Goal: Task Accomplishment & Management: Manage account settings

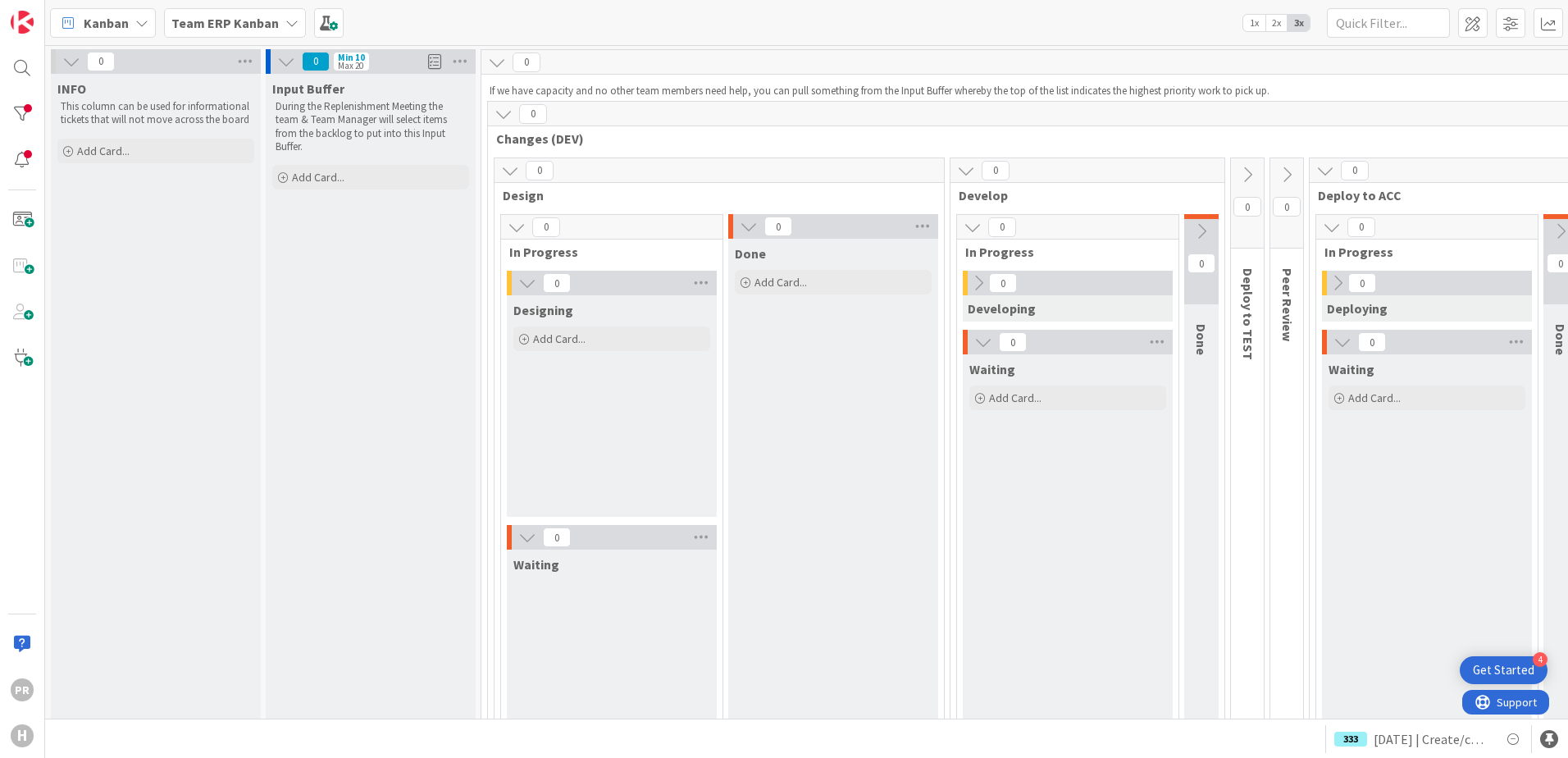
click at [261, 26] on b "Team ERP Kanban" at bounding box center [225, 23] width 108 height 17
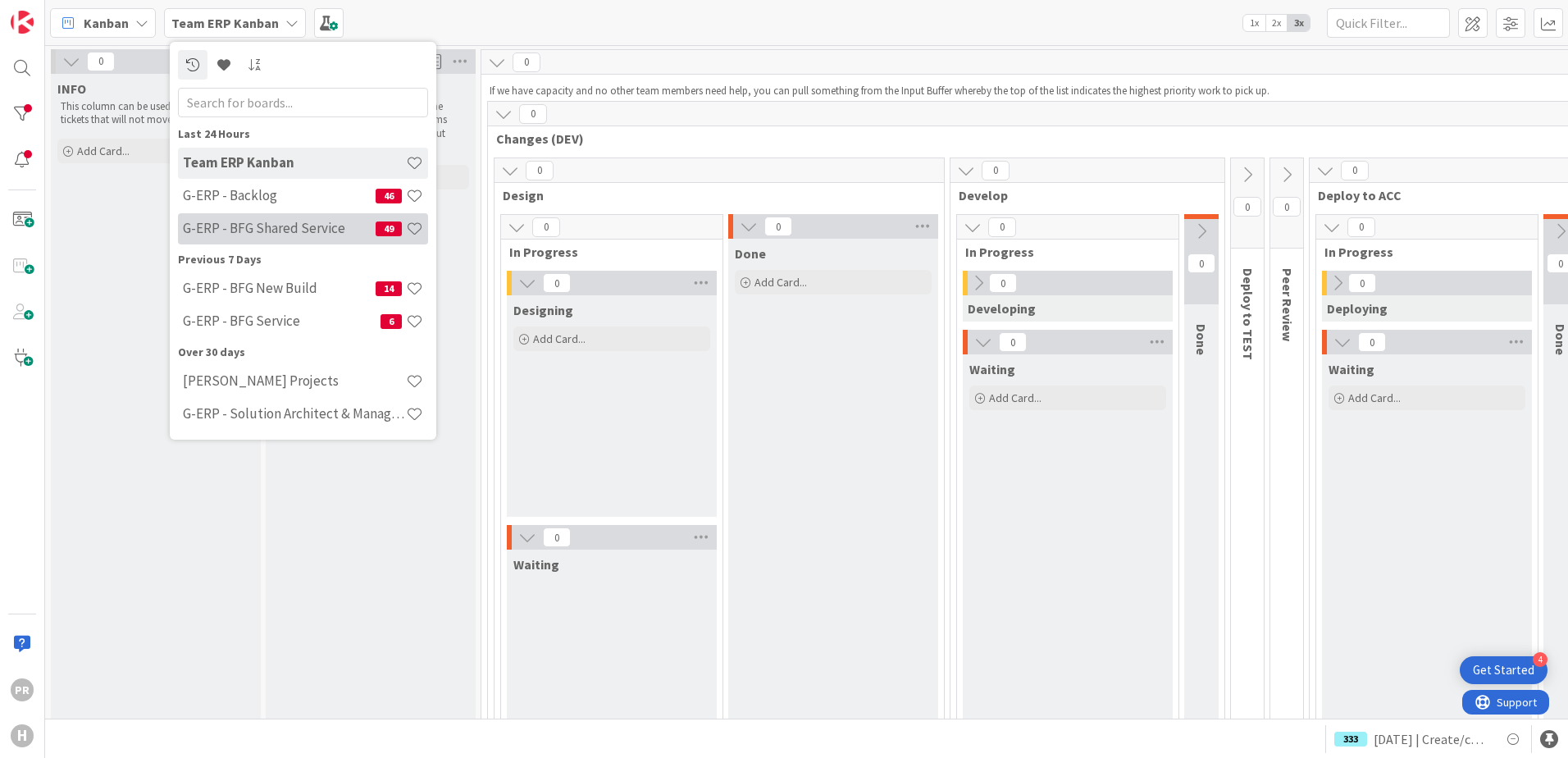
click at [294, 226] on h4 "G-ERP - BFG Shared Service" at bounding box center [280, 228] width 193 height 17
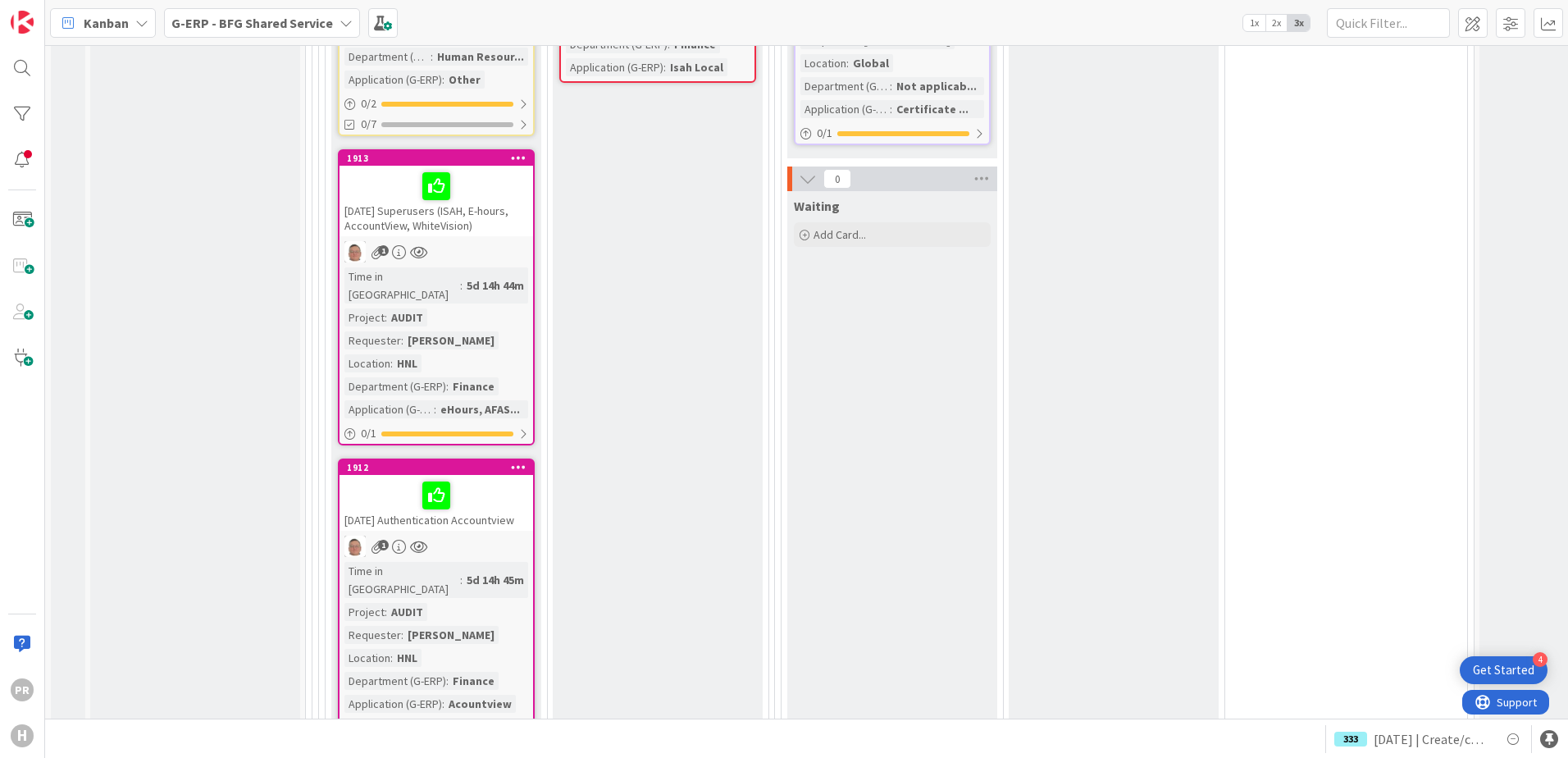
scroll to position [2460, 0]
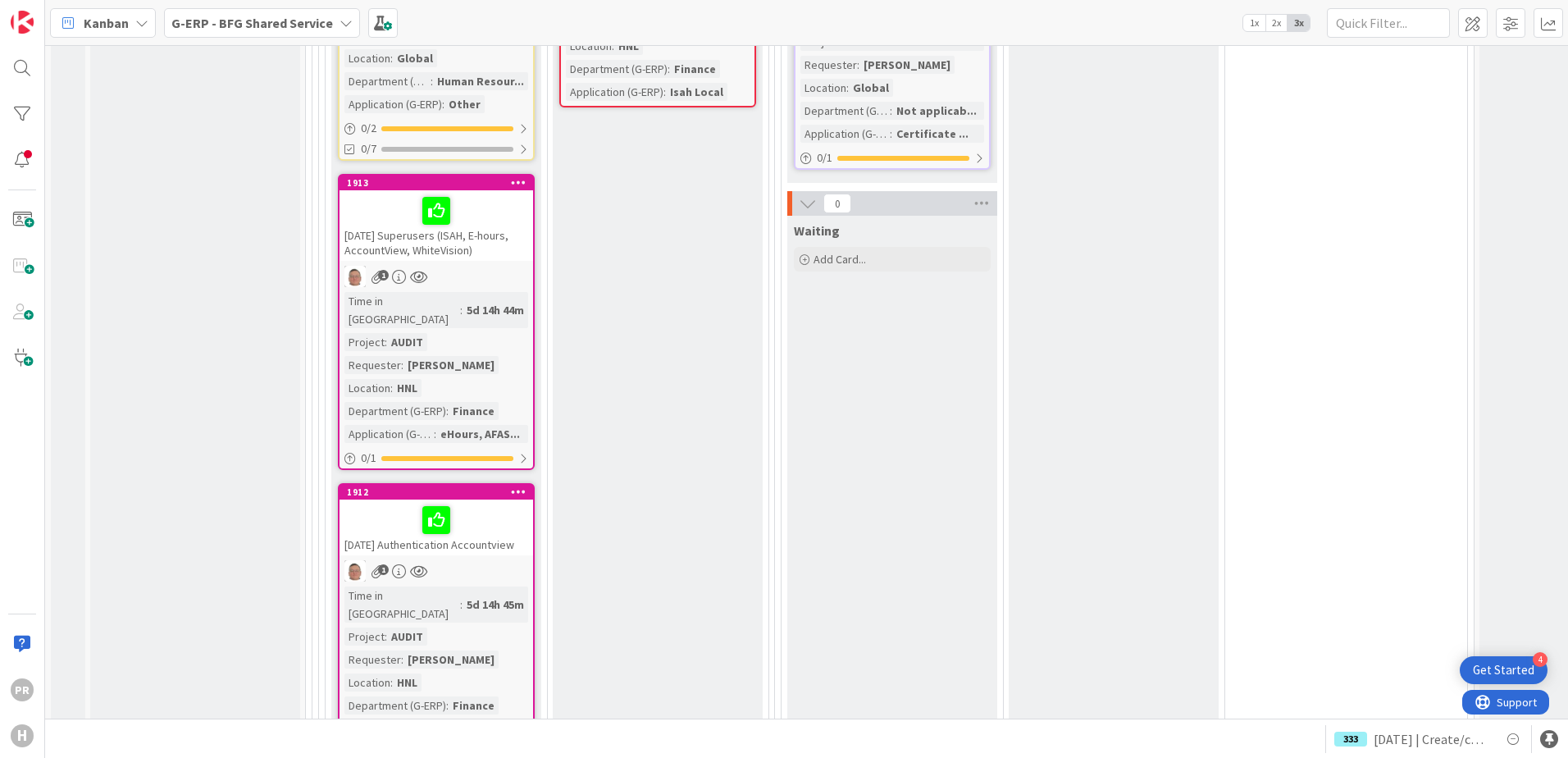
click at [457, 190] on div "[DATE] Superusers (ISAH, E-hours, AccountView, WhiteVision)" at bounding box center [436, 225] width 194 height 70
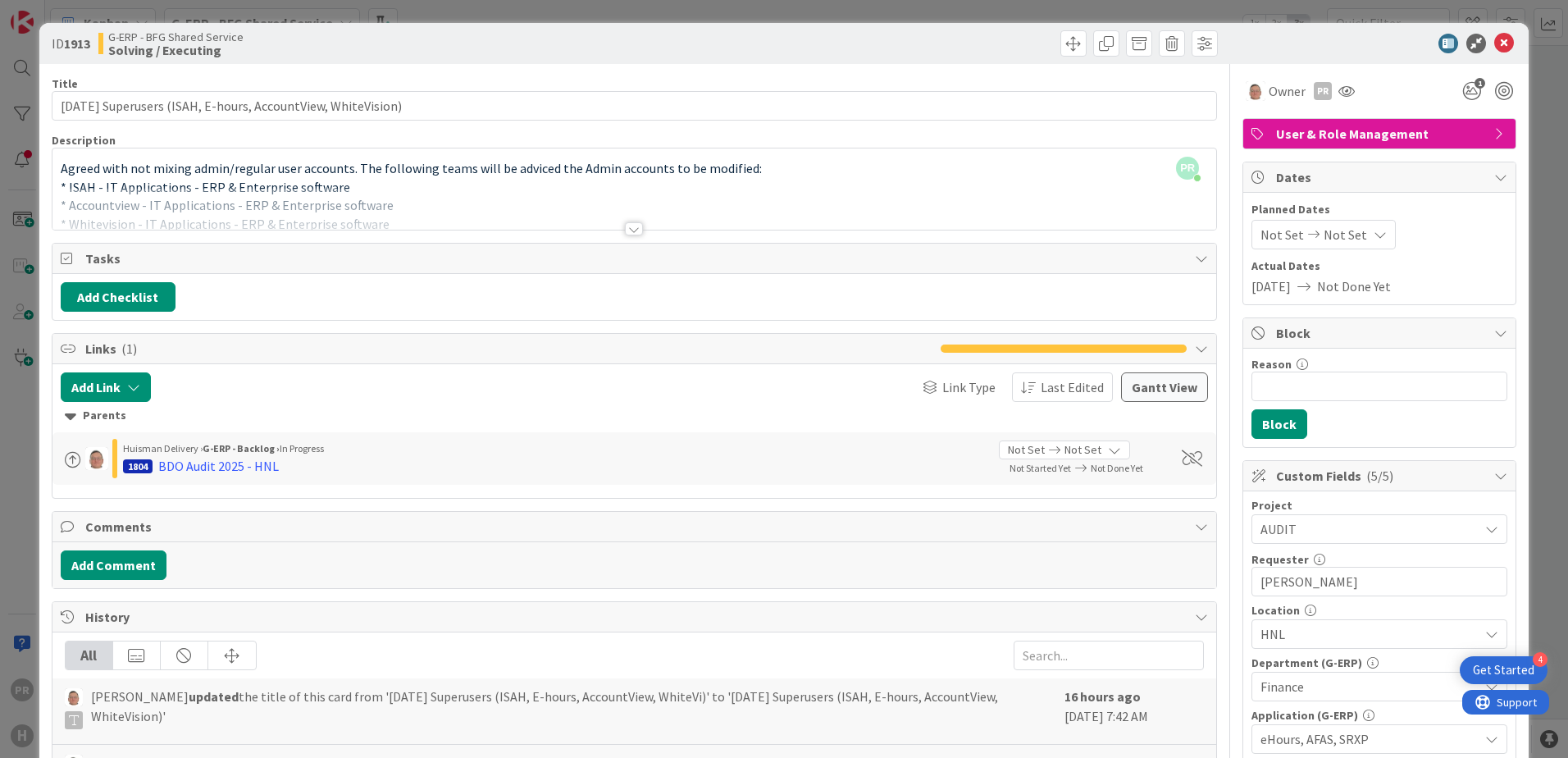
click at [632, 228] on div at bounding box center [634, 229] width 18 height 13
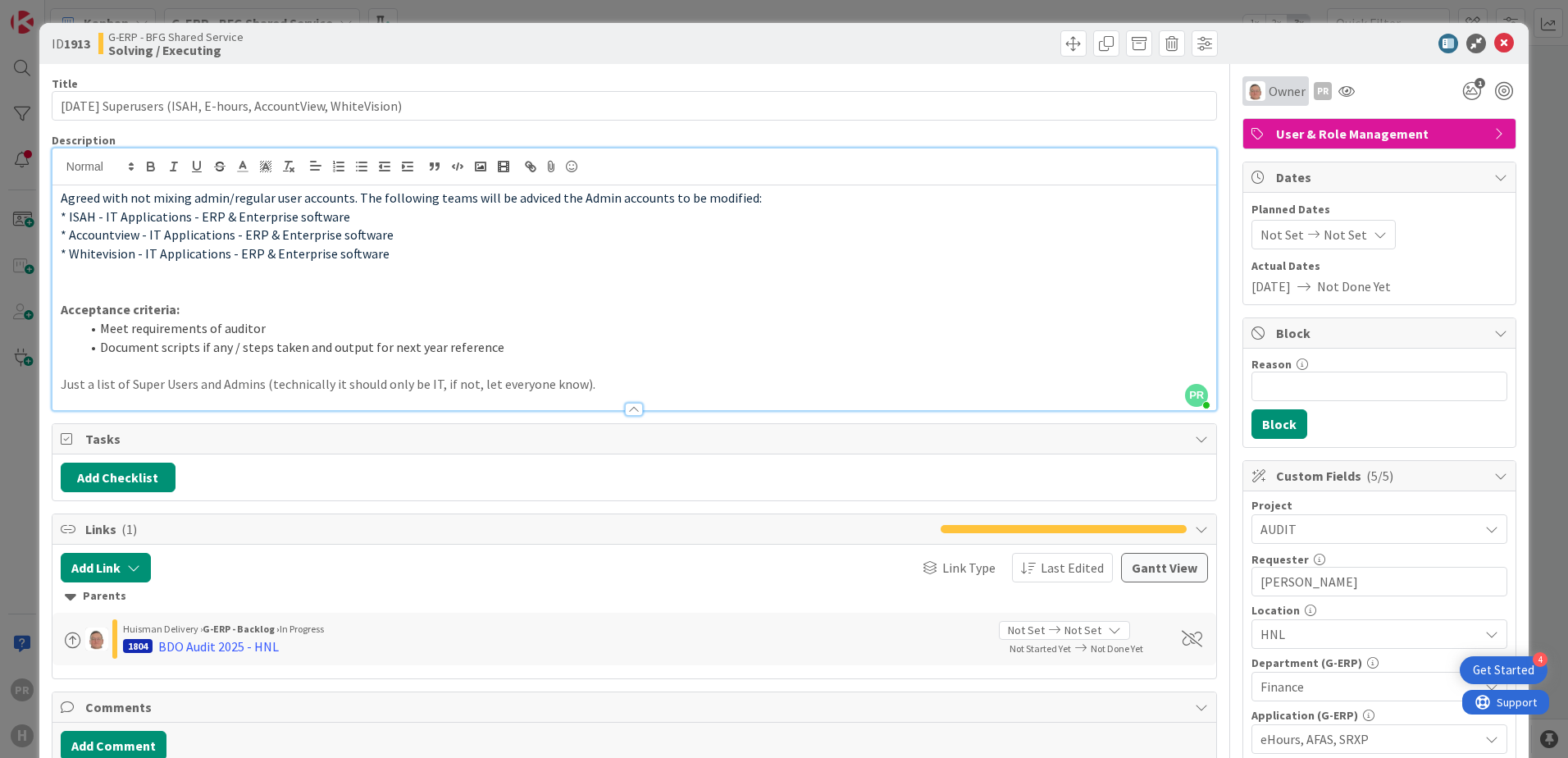
click at [1279, 101] on div "Owner" at bounding box center [1276, 91] width 67 height 30
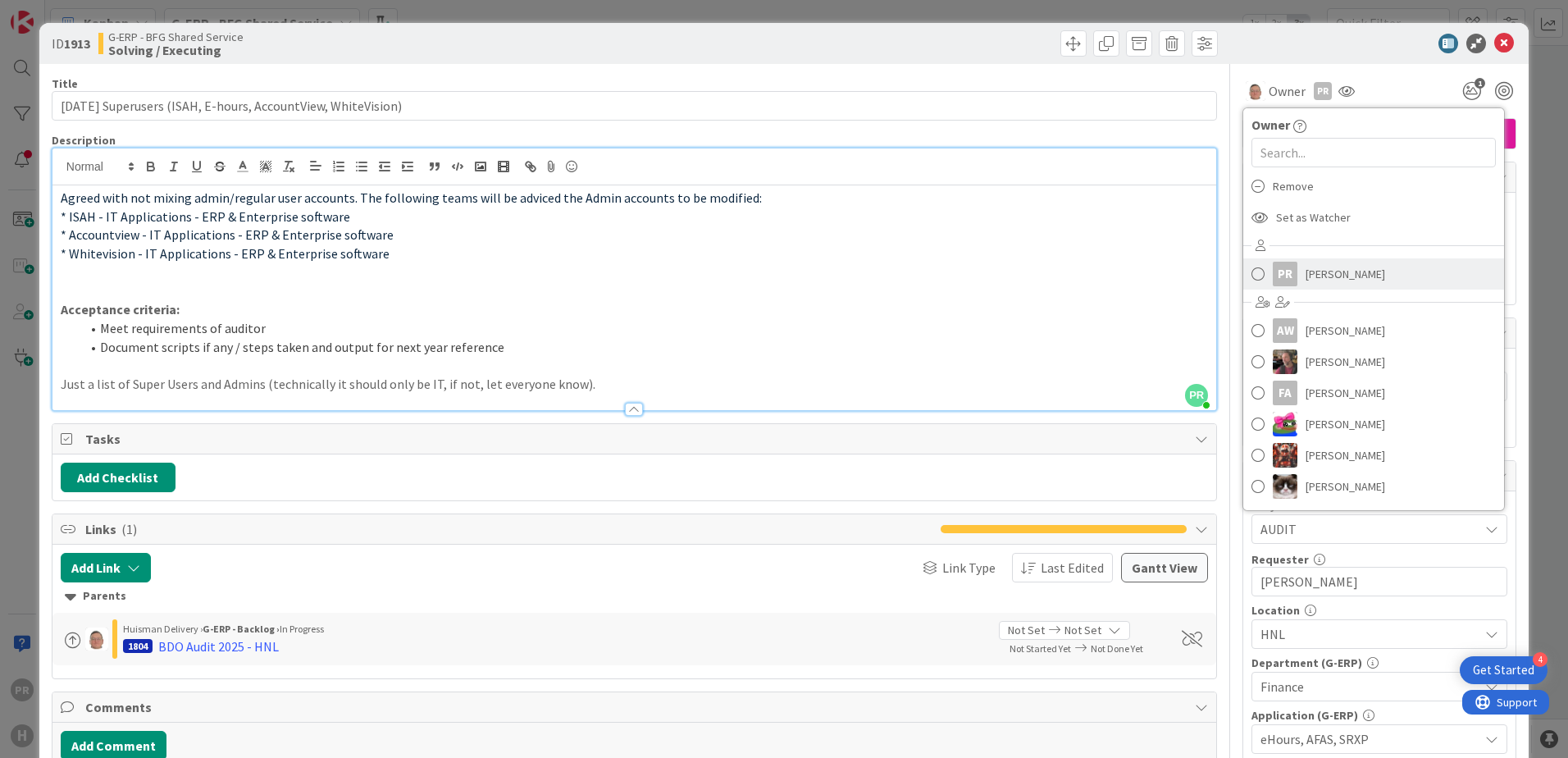
click at [1273, 274] on div "PR" at bounding box center [1285, 273] width 25 height 25
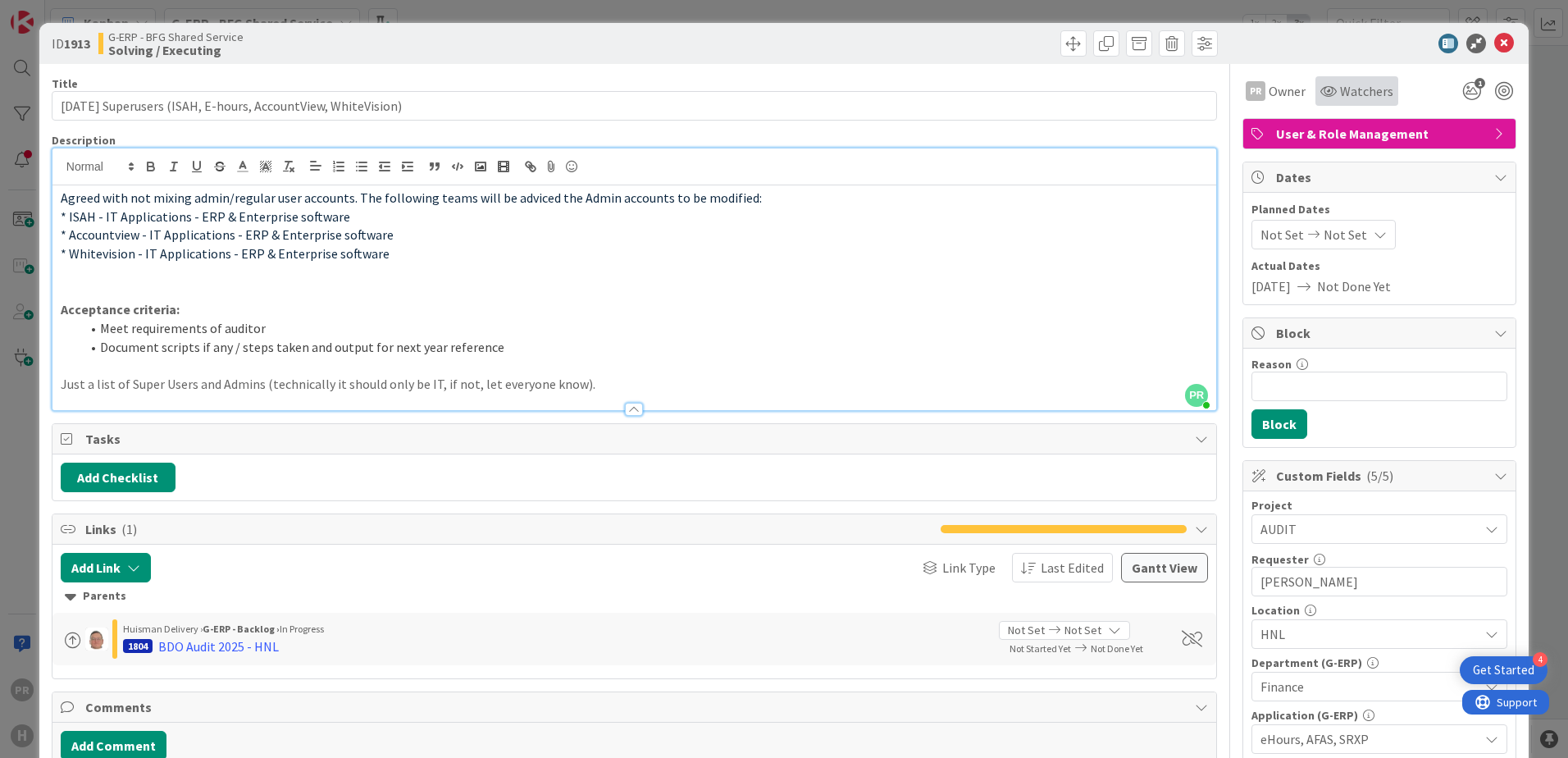
click at [1321, 93] on icon at bounding box center [1328, 90] width 17 height 13
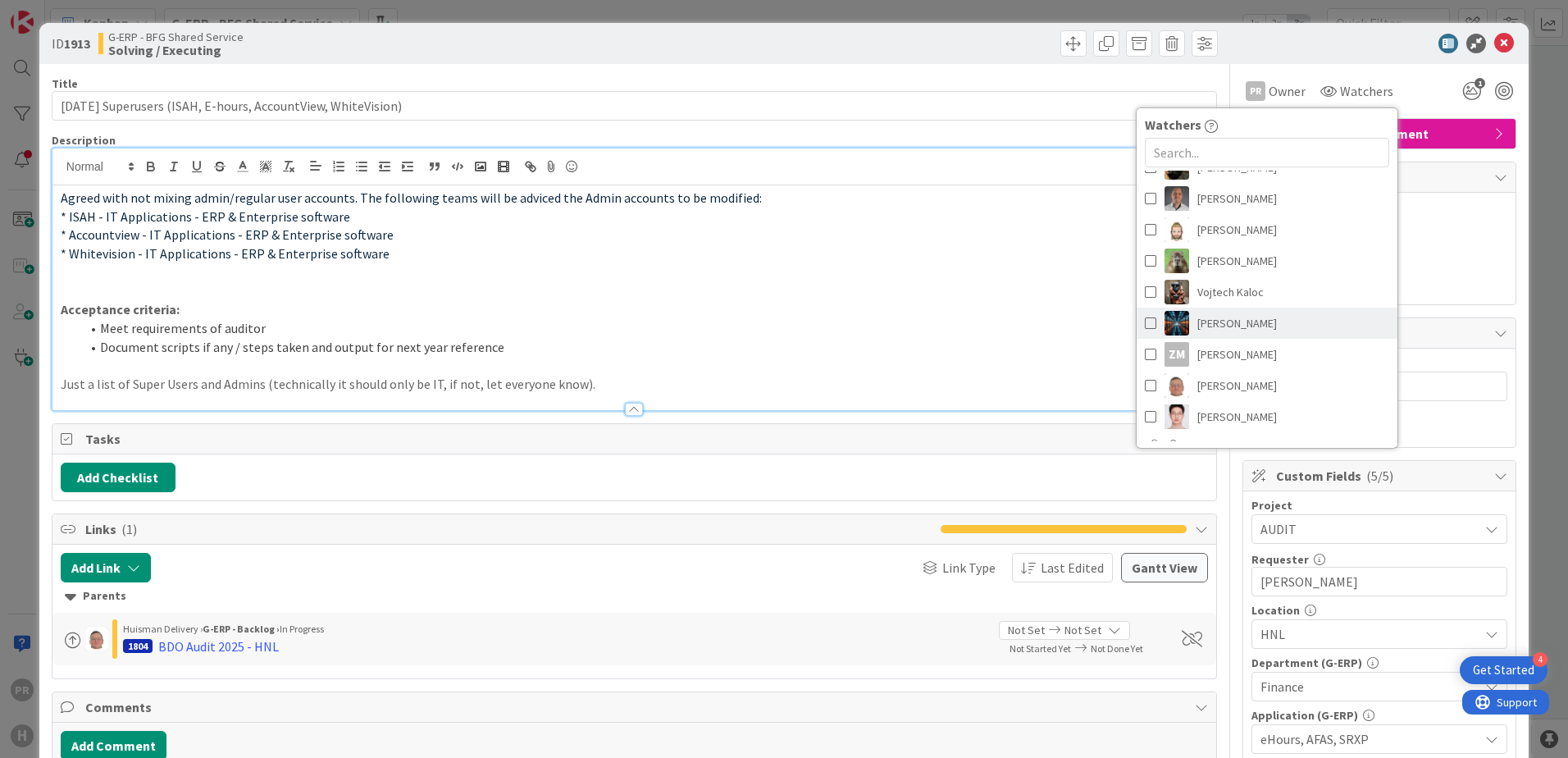
scroll to position [246, 0]
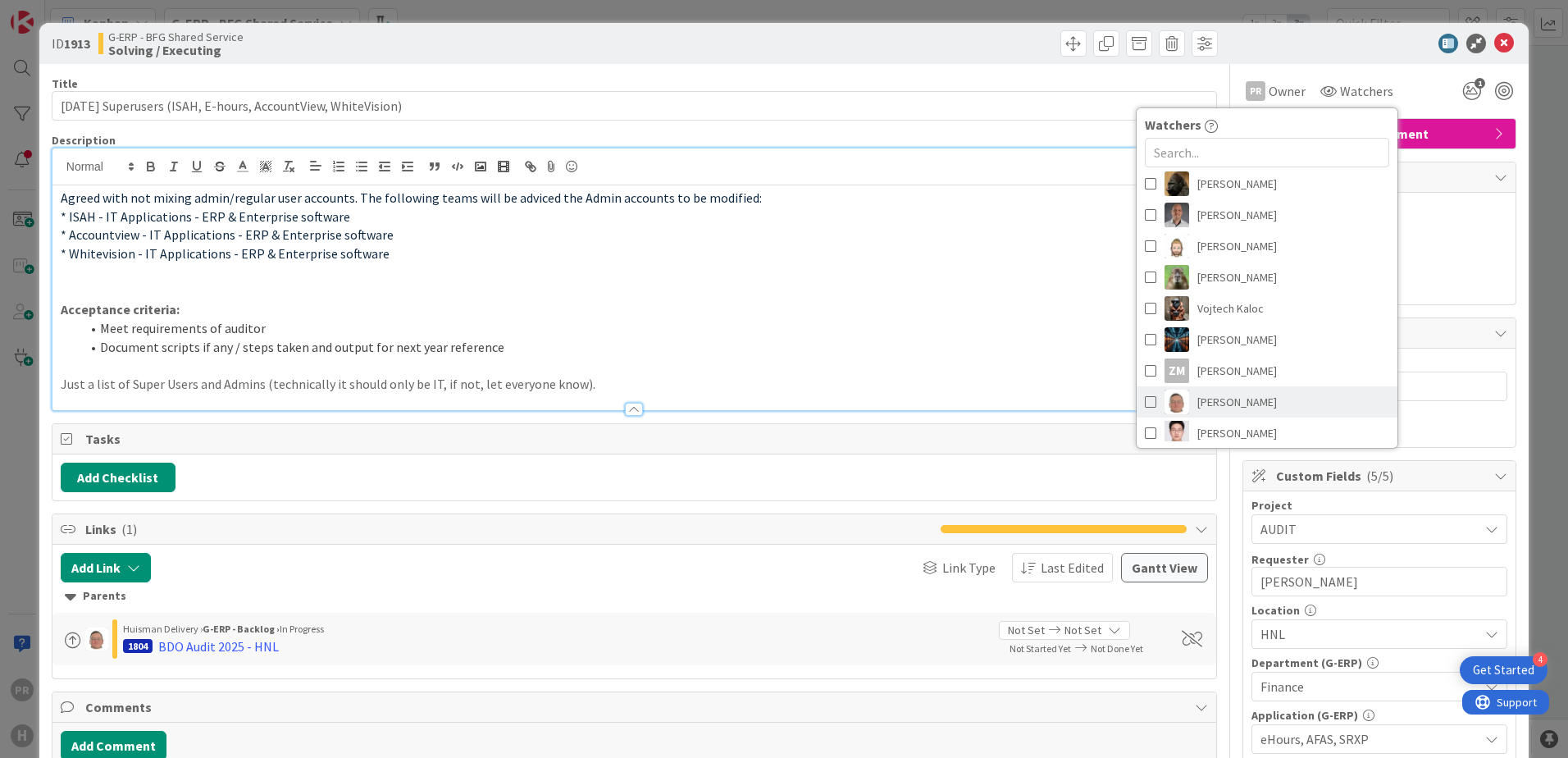
click at [1203, 392] on span "[PERSON_NAME]" at bounding box center [1237, 401] width 80 height 25
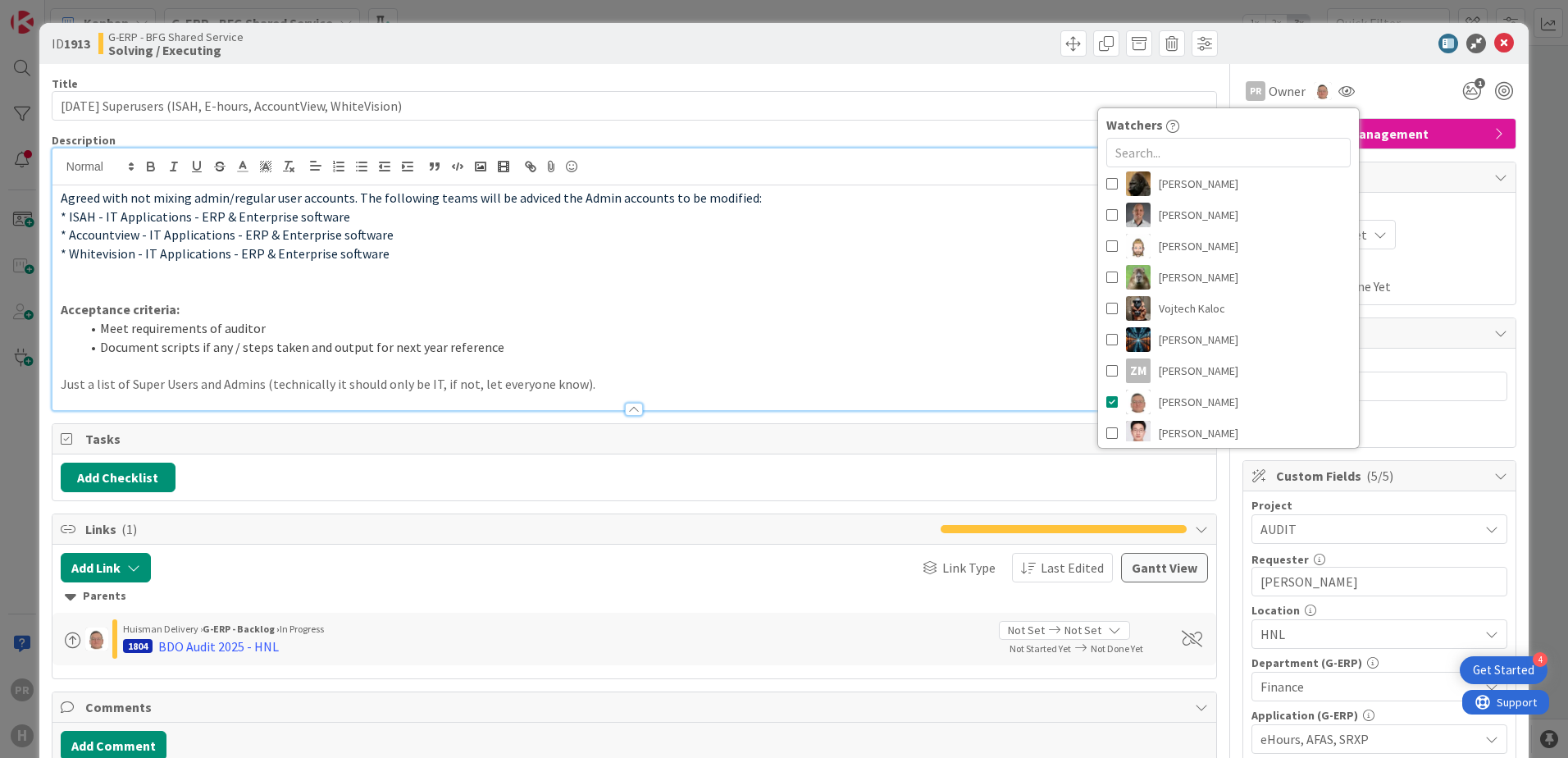
click at [911, 57] on div "ID 1913 G-ERP - BFG Shared Service Solving / Executing" at bounding box center [784, 43] width 1489 height 41
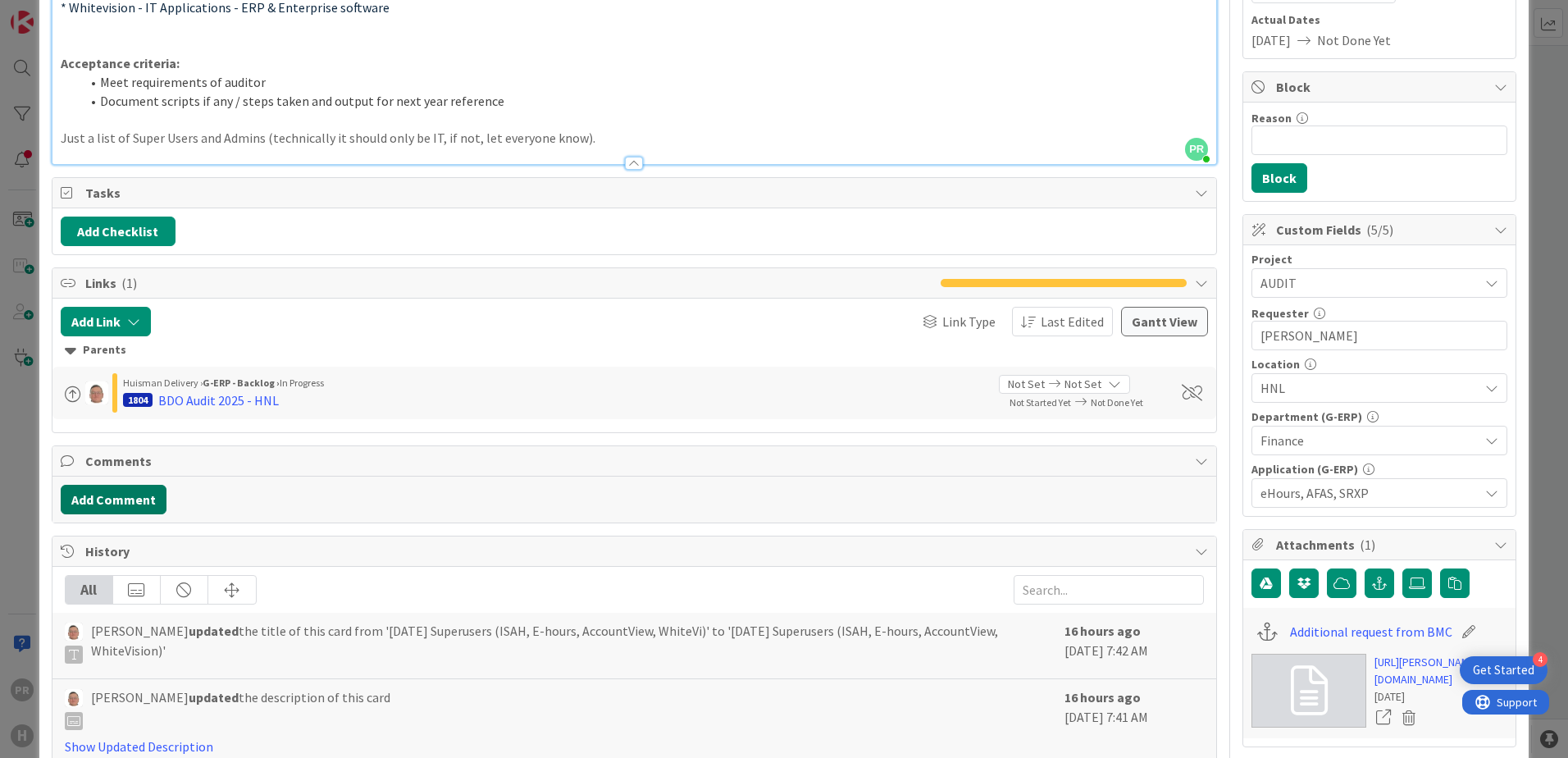
click at [155, 488] on button "Add Comment" at bounding box center [113, 499] width 106 height 30
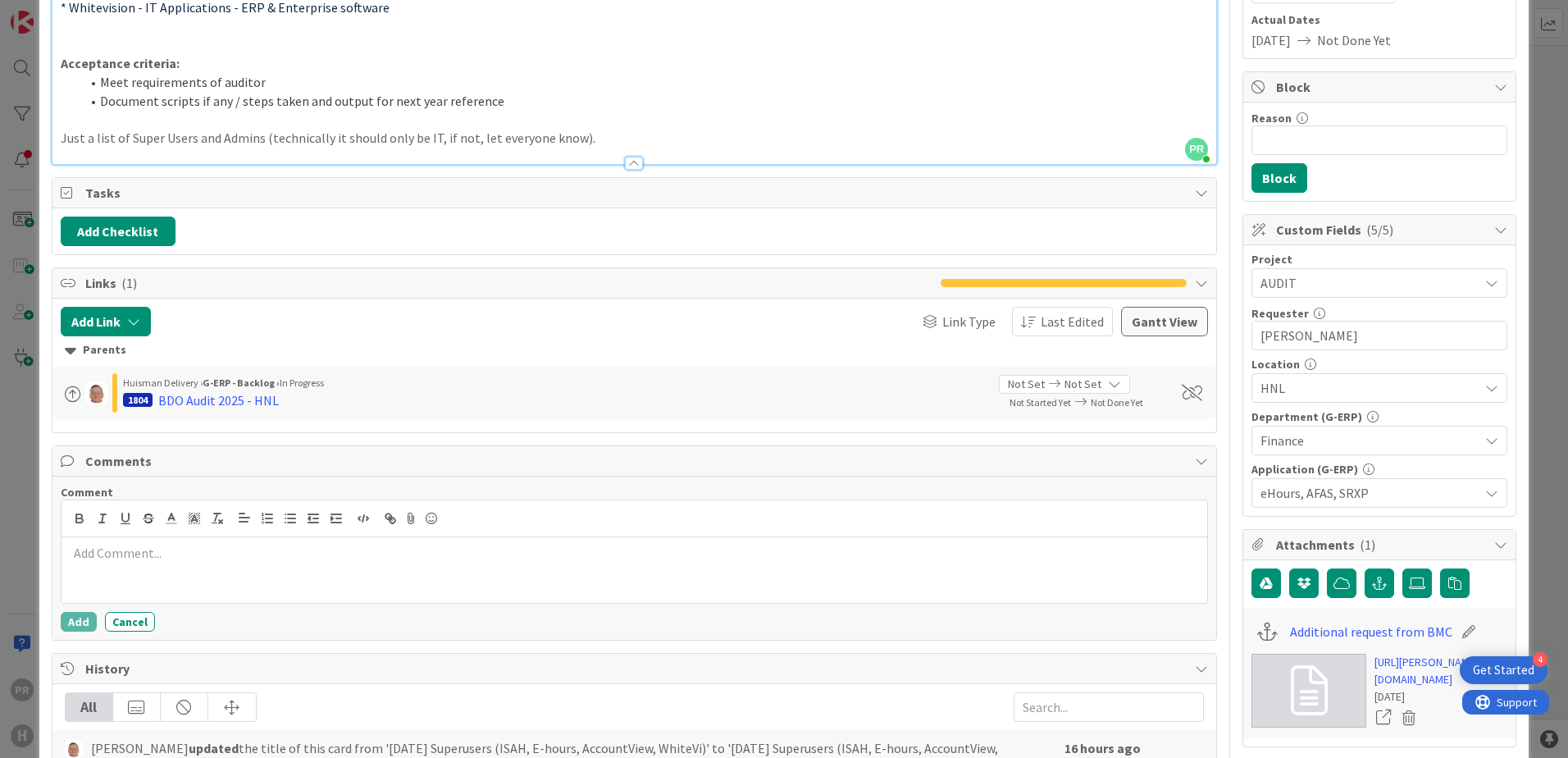
click at [287, 550] on p at bounding box center [635, 553] width 1132 height 19
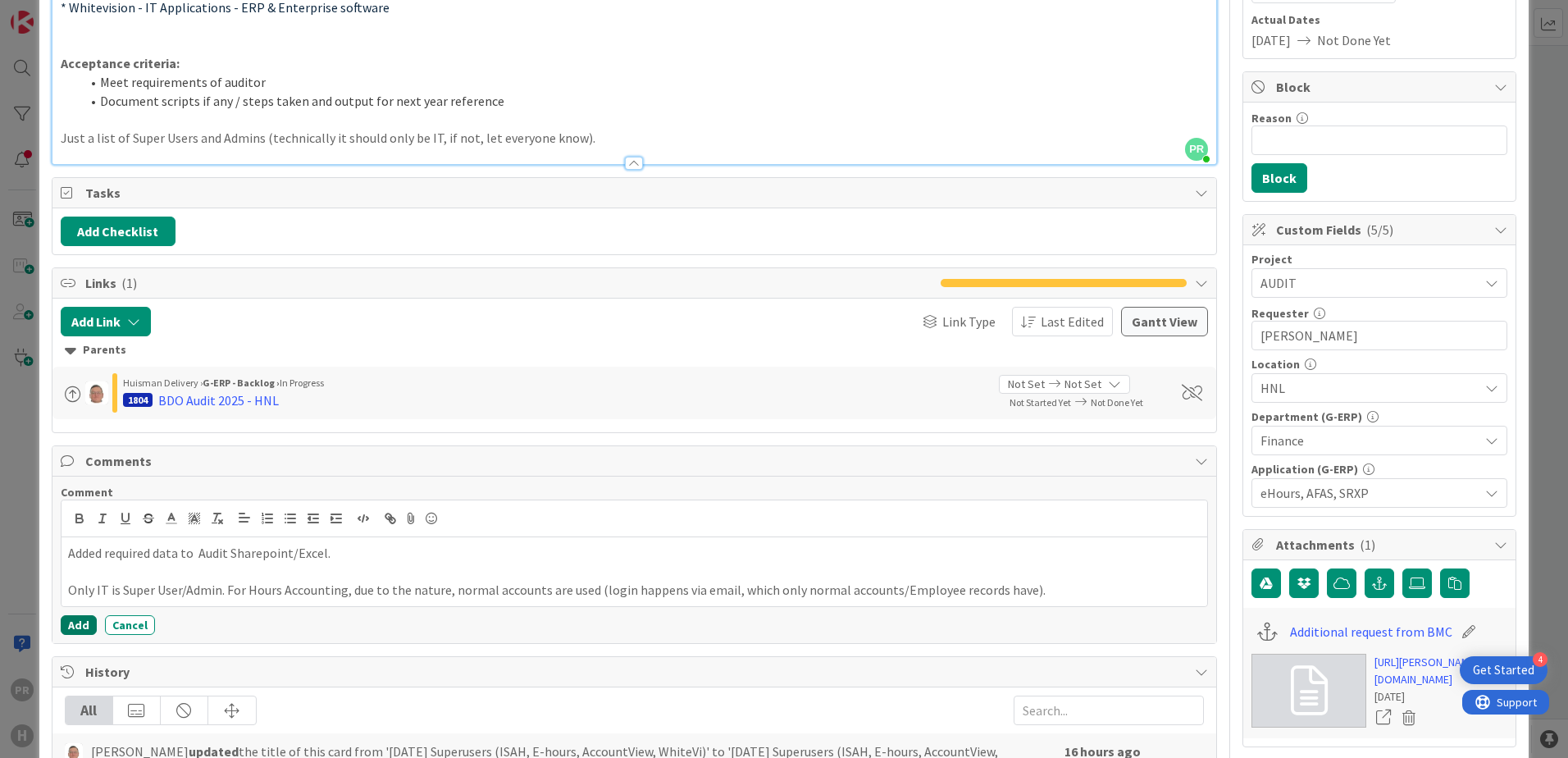
click at [83, 623] on button "Add" at bounding box center [78, 625] width 36 height 19
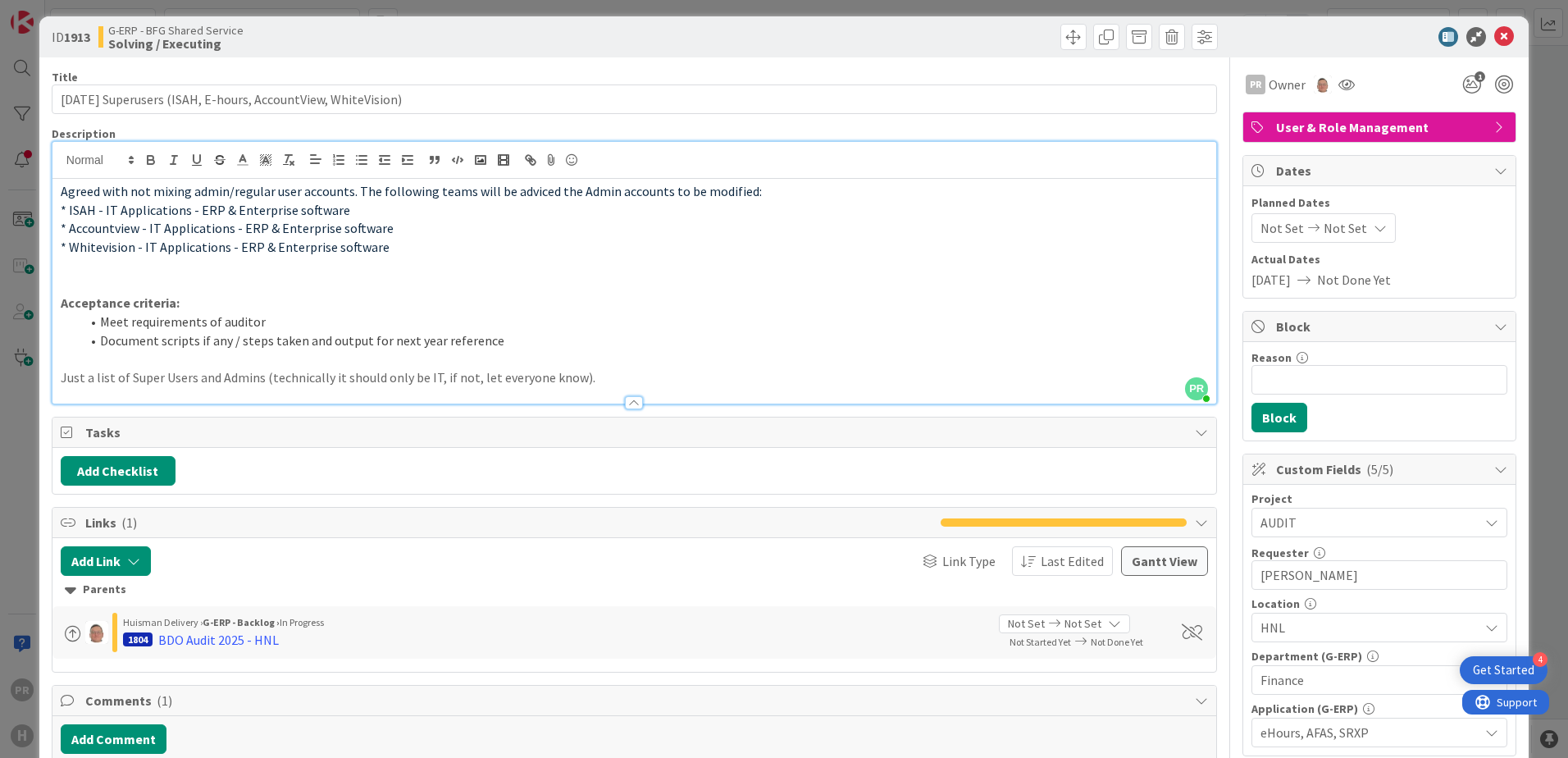
scroll to position [0, 0]
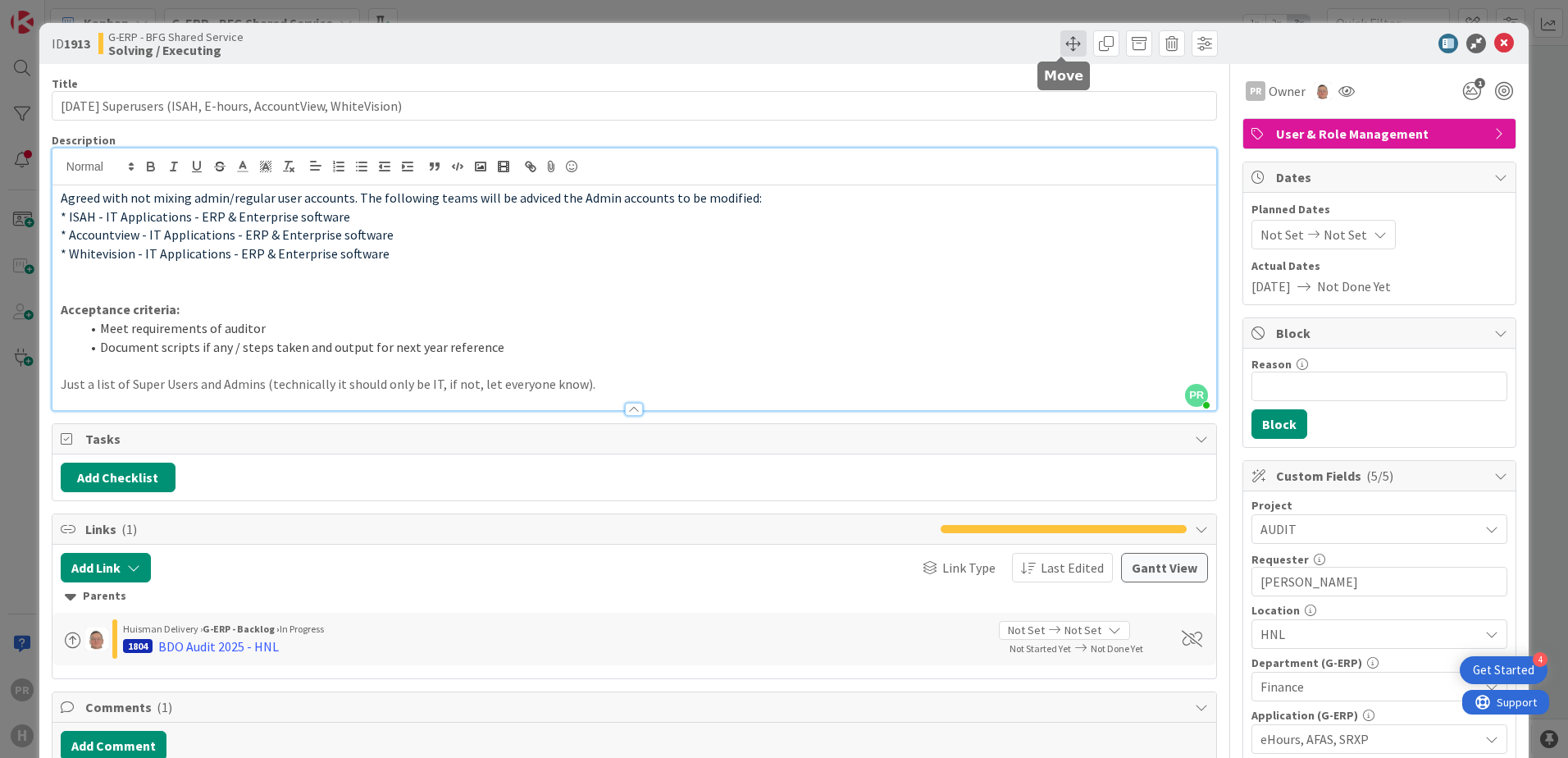
click at [1064, 46] on span at bounding box center [1074, 44] width 26 height 26
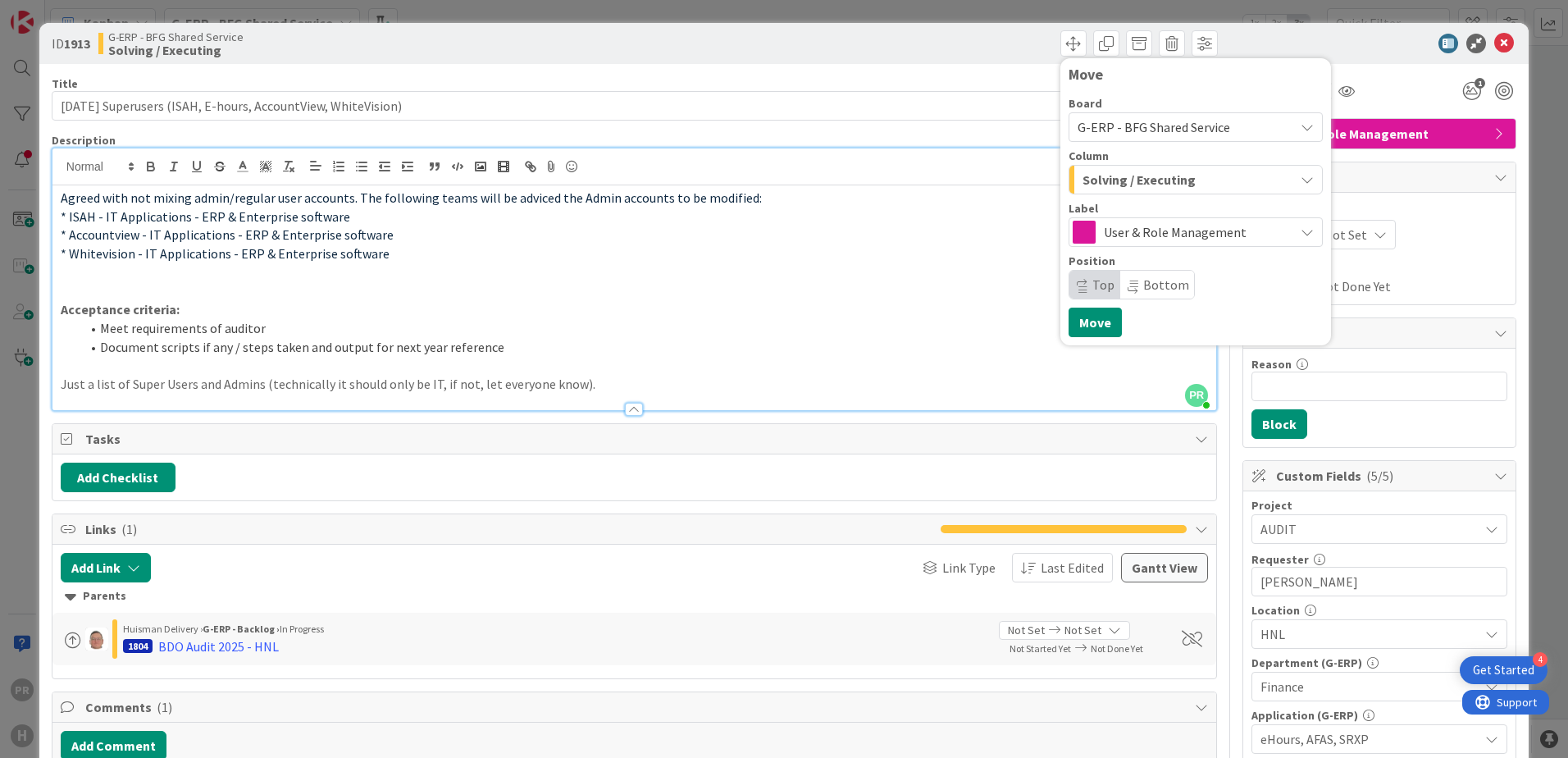
click at [1128, 181] on span "Solving / Executing" at bounding box center [1139, 180] width 113 height 21
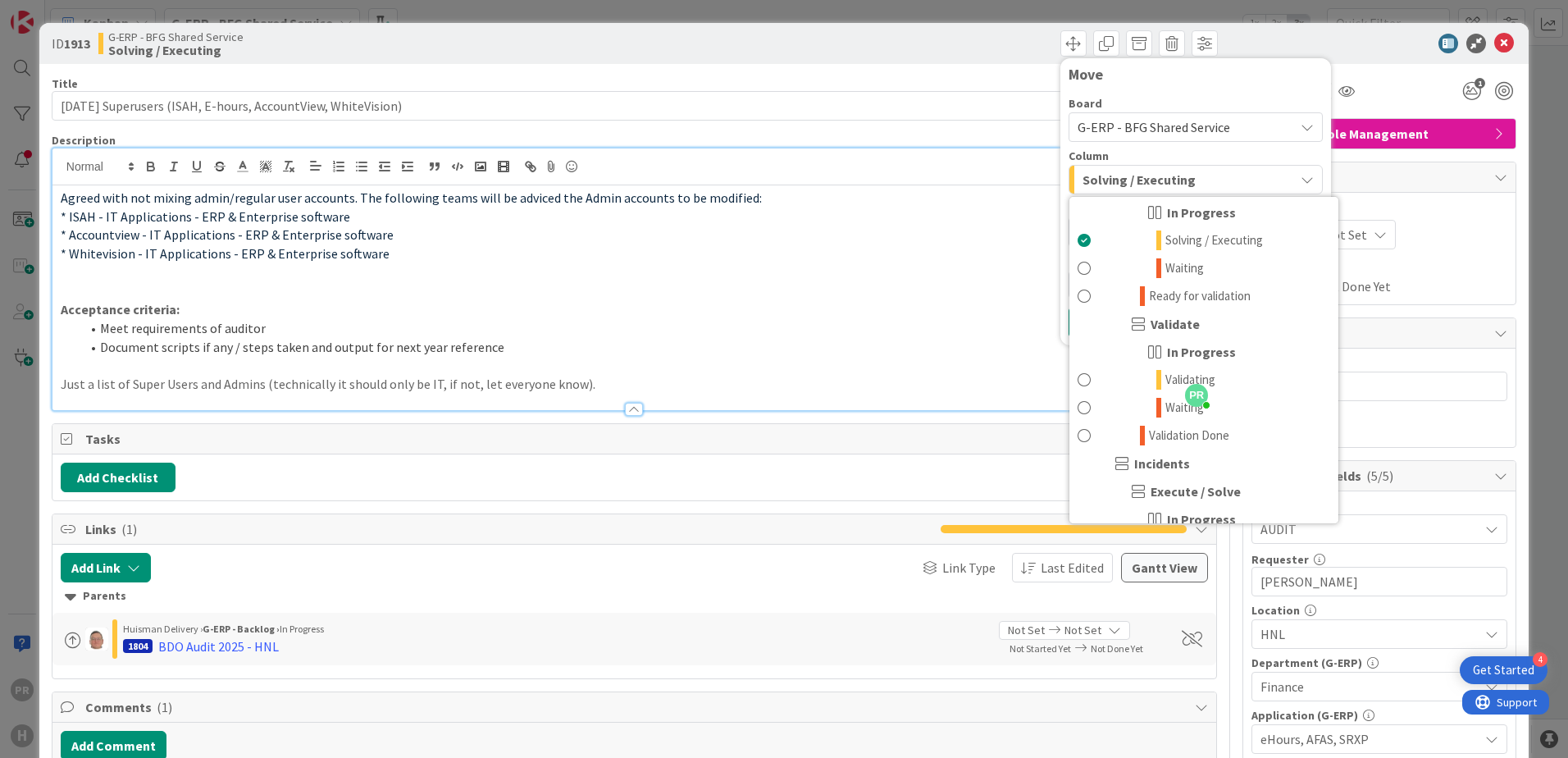
scroll to position [1066, 0]
click at [1092, 378] on link "Validating" at bounding box center [1203, 378] width 269 height 28
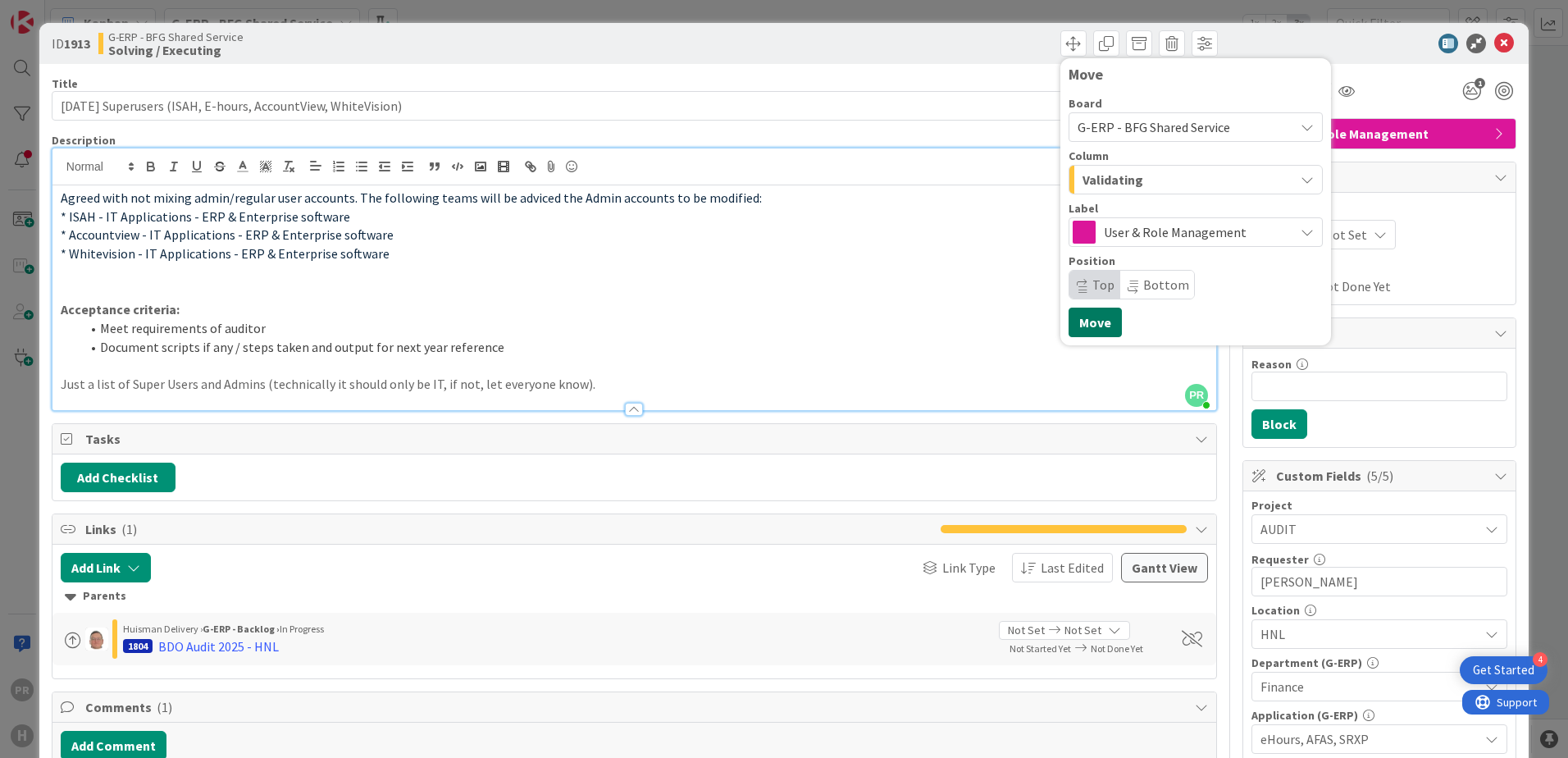
click at [1078, 323] on button "Move" at bounding box center [1095, 322] width 53 height 30
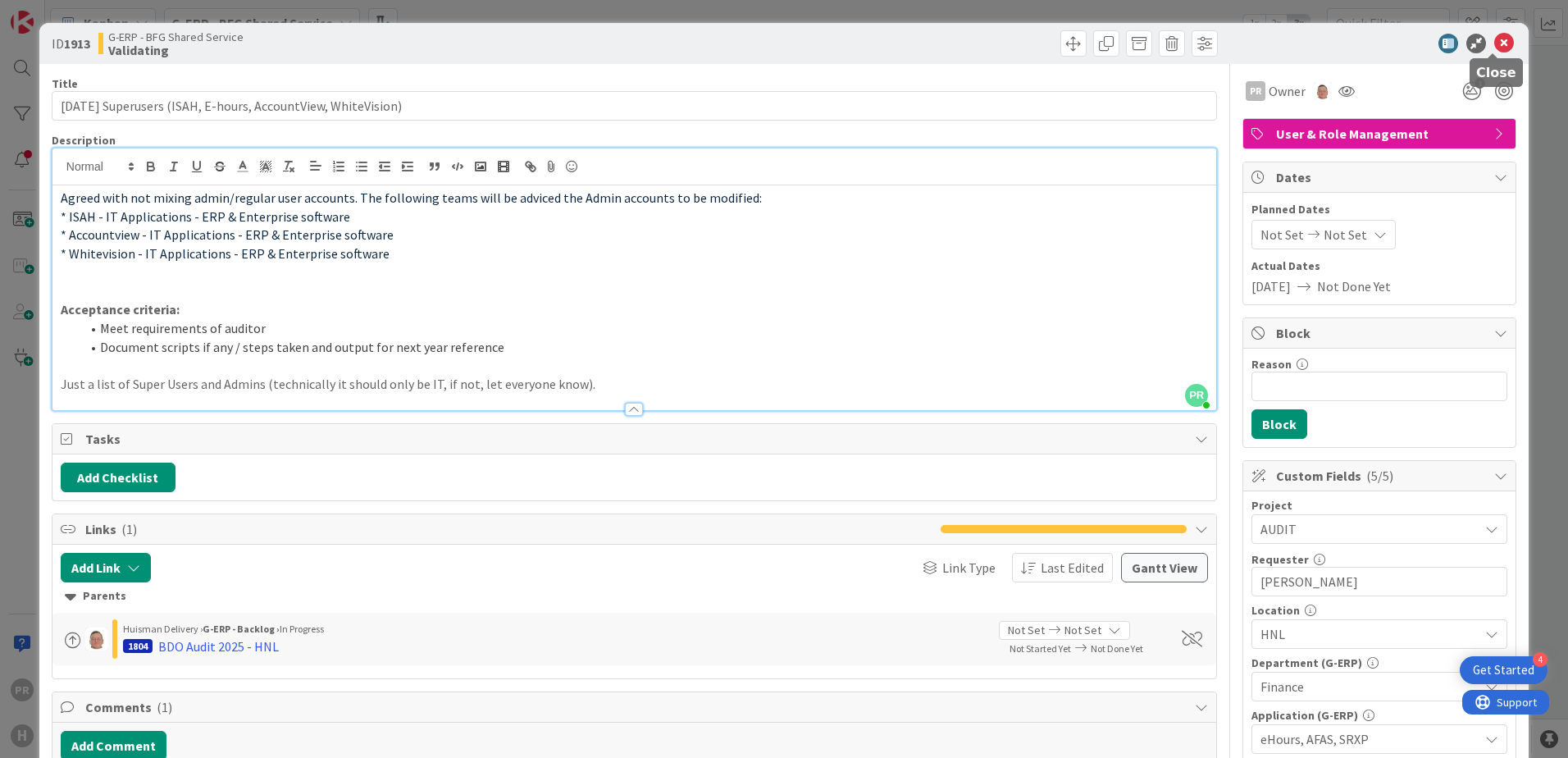
click at [1495, 43] on icon at bounding box center [1504, 43] width 19 height 19
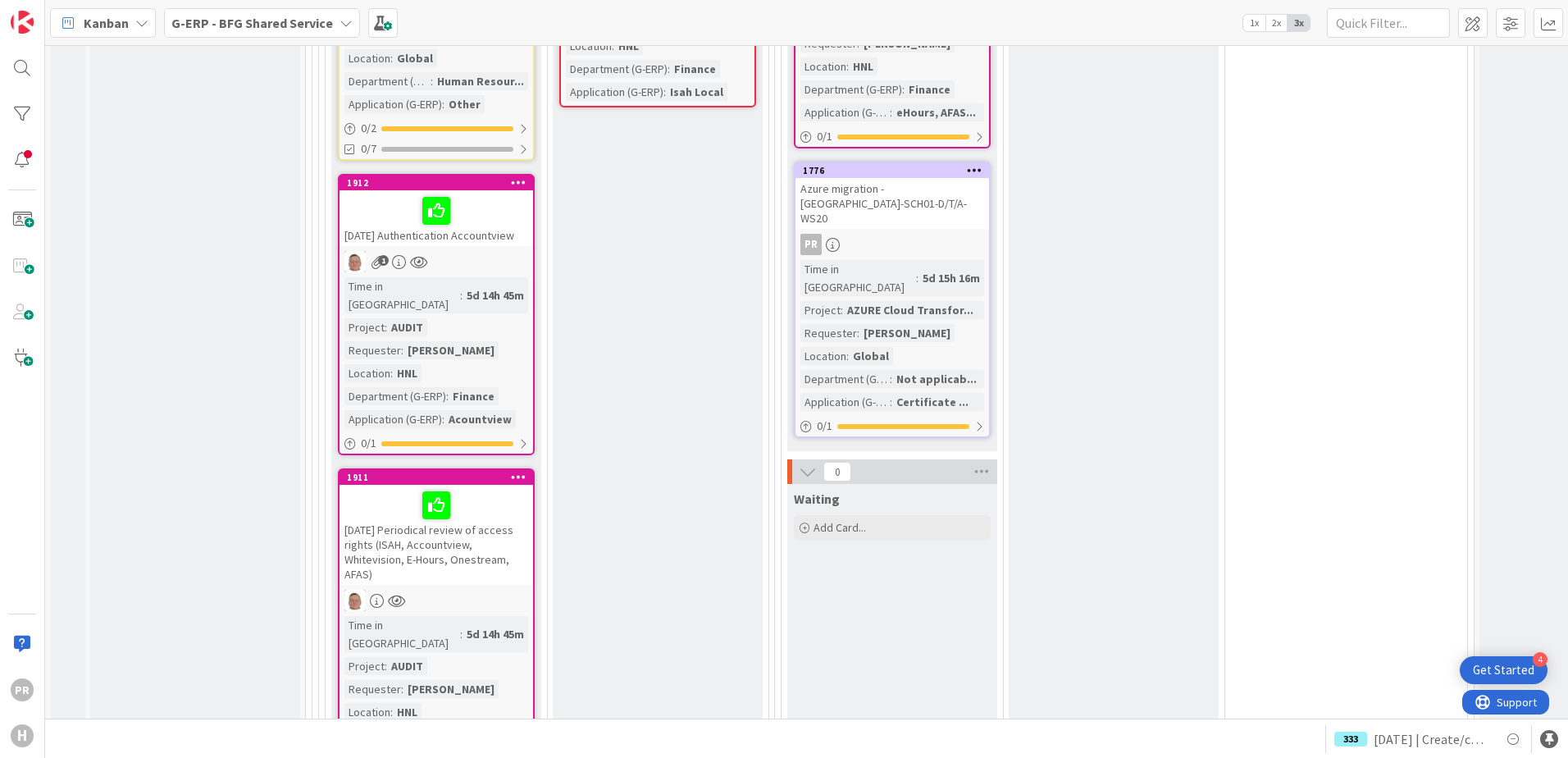
click at [467, 190] on div "[DATE] Authentication Accountview" at bounding box center [436, 218] width 194 height 56
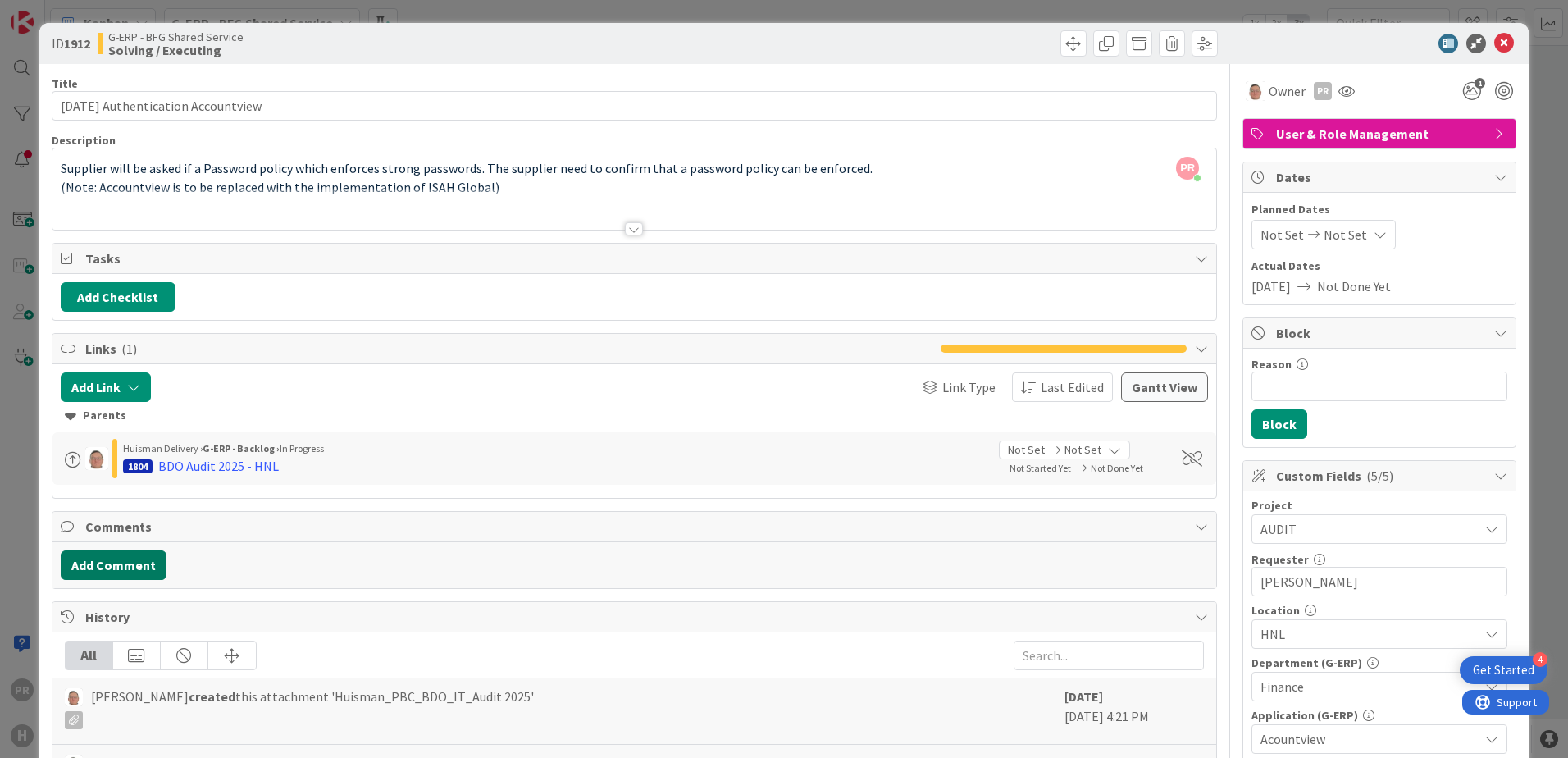
click at [139, 561] on button "Add Comment" at bounding box center [113, 565] width 106 height 30
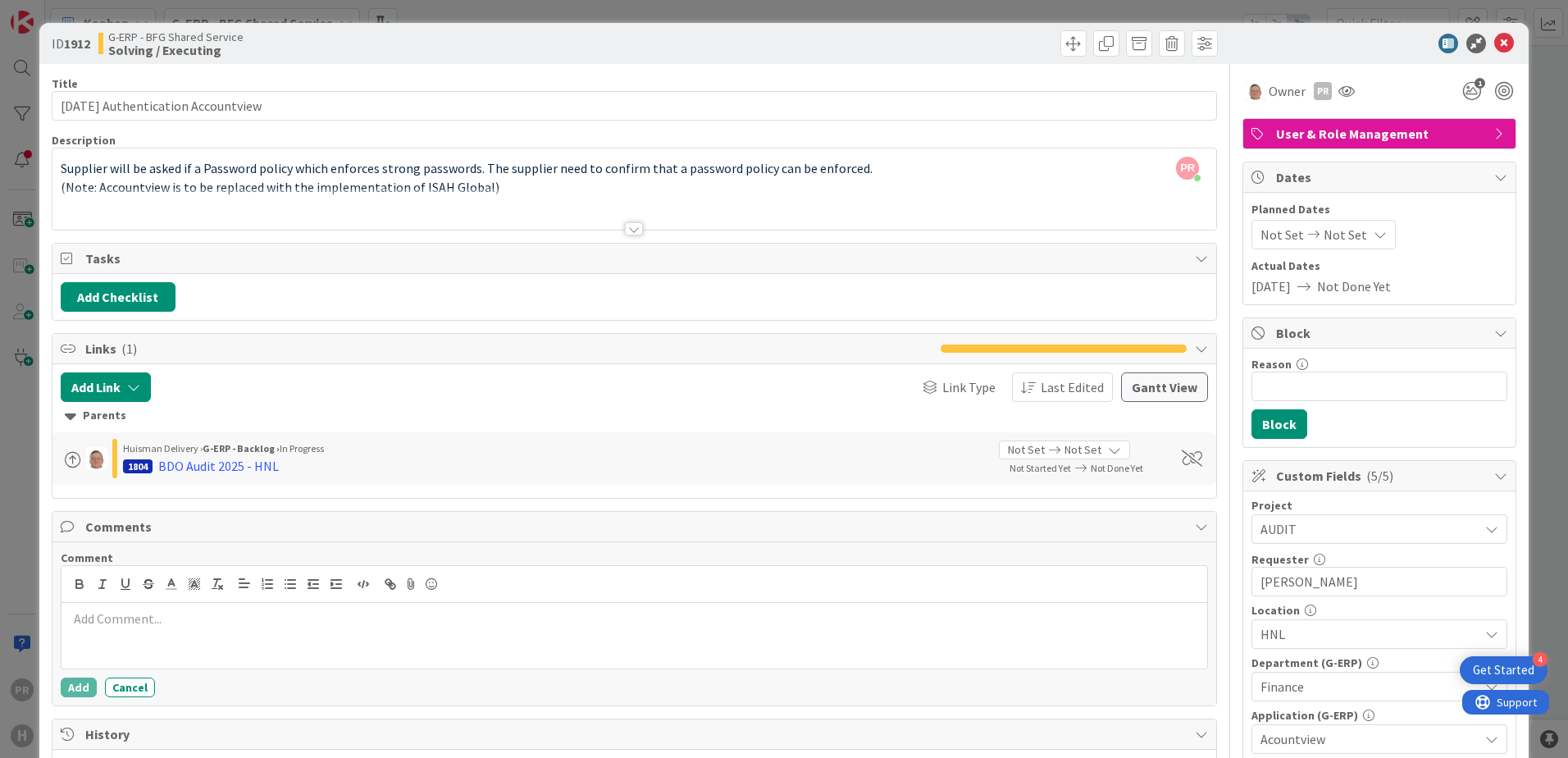
click at [250, 616] on p at bounding box center [635, 619] width 1132 height 19
click at [75, 691] on button "Add" at bounding box center [78, 687] width 36 height 19
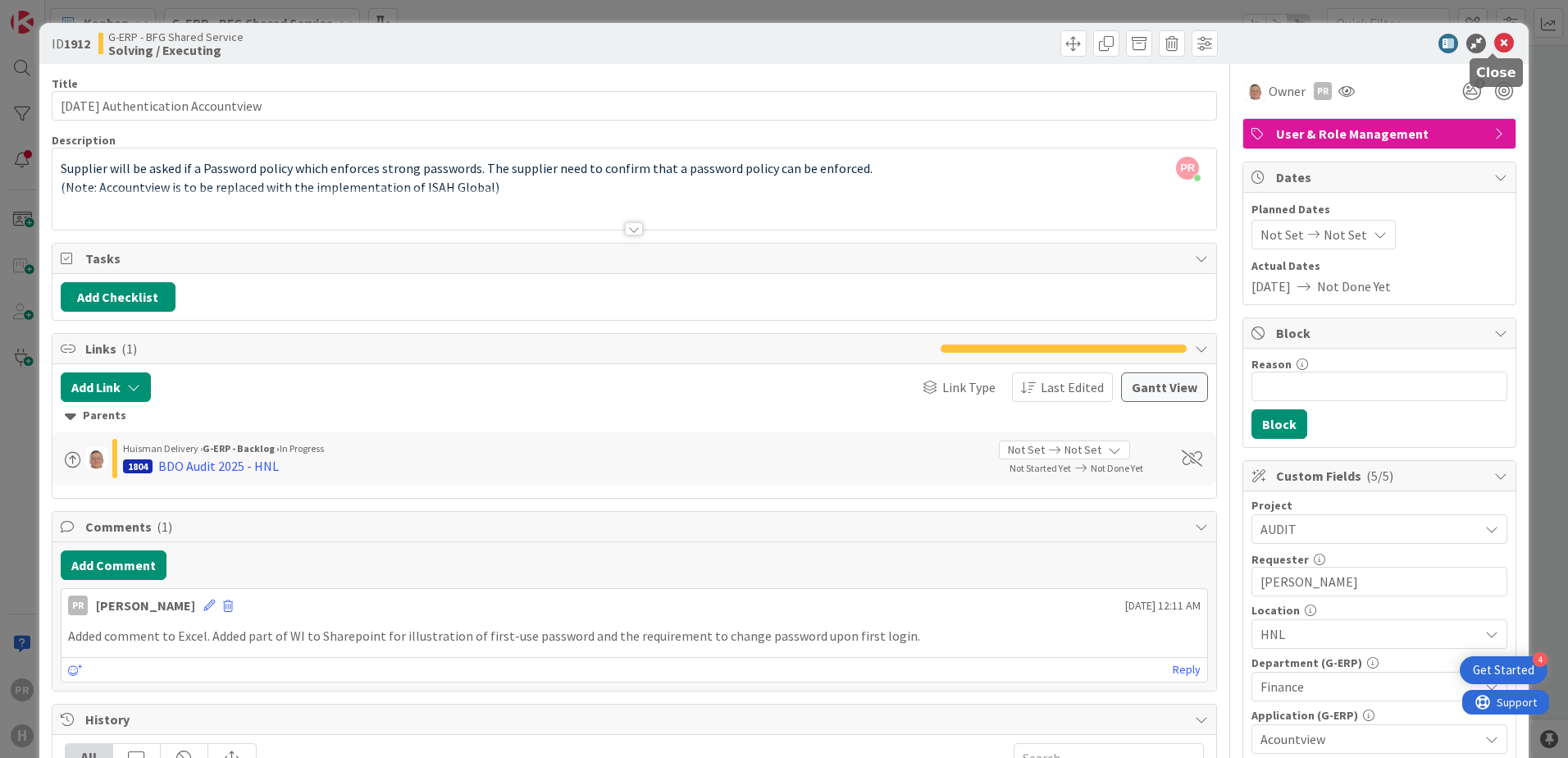
click at [1494, 45] on icon at bounding box center [1504, 43] width 19 height 19
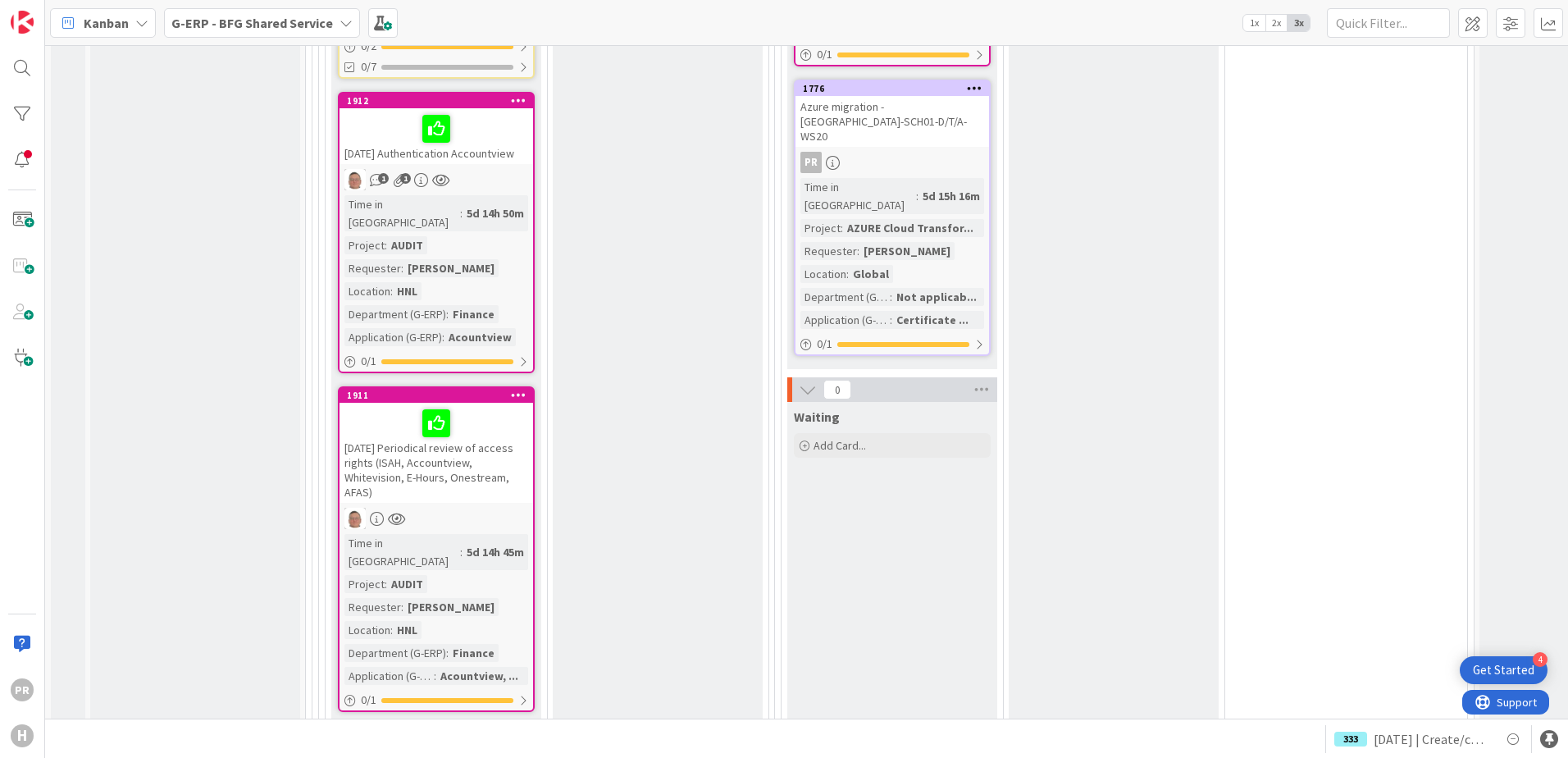
click at [478, 402] on div "[DATE] Periodical review of access rights (ISAH, Accountview, Whitevision, E-Ho…" at bounding box center [436, 452] width 194 height 100
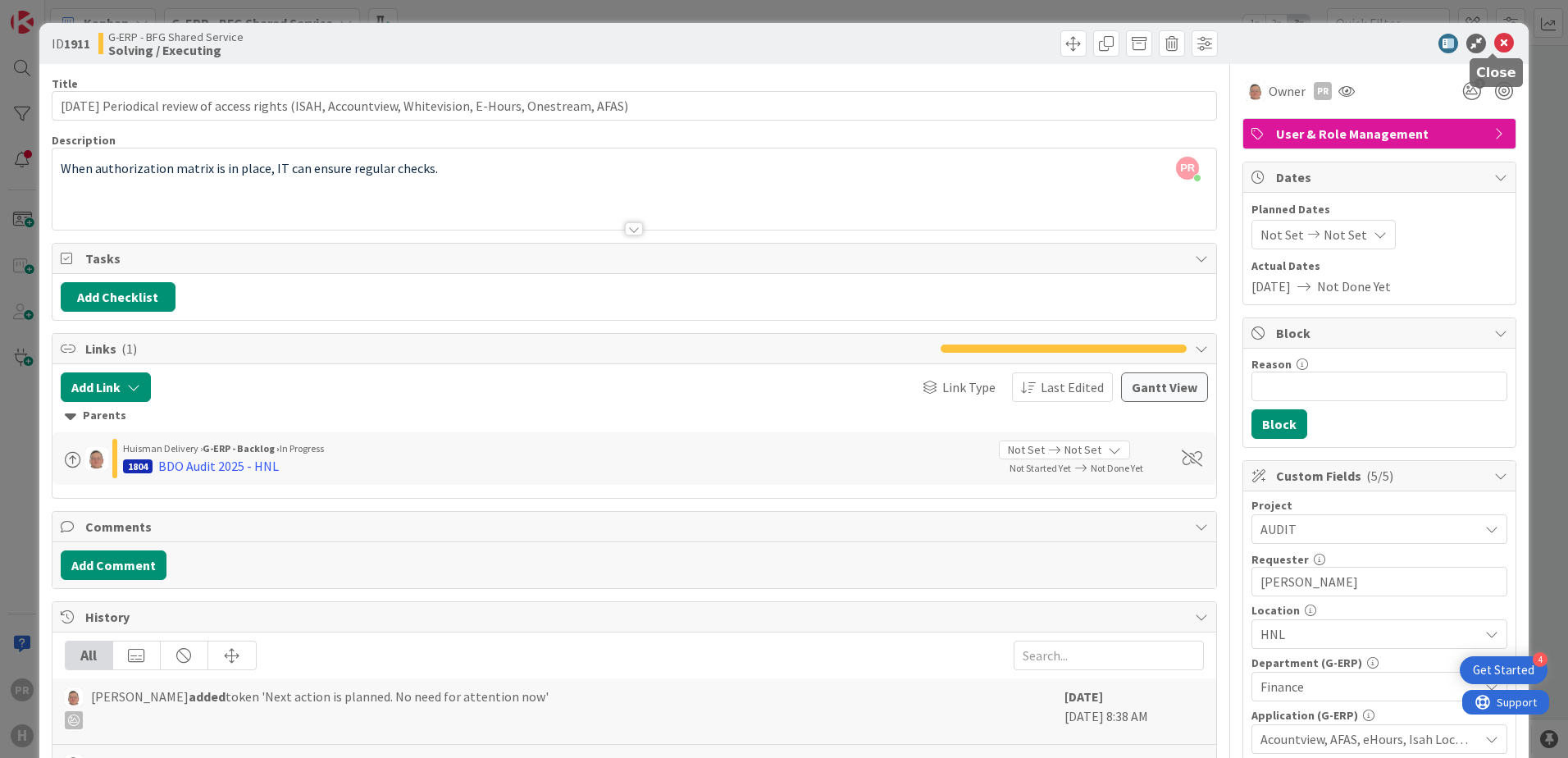
click at [1494, 40] on icon at bounding box center [1504, 43] width 19 height 19
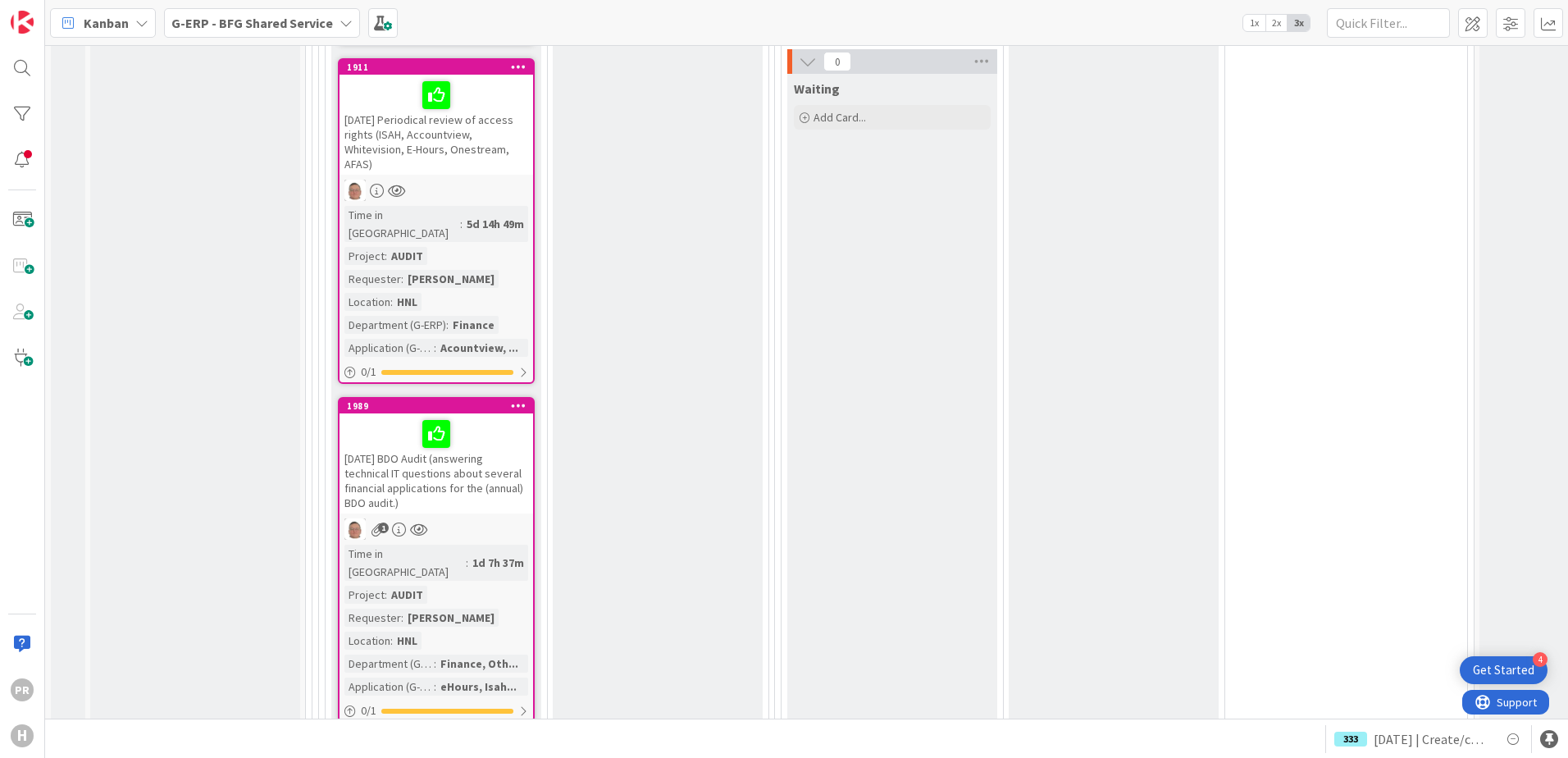
click at [475, 414] on div "[DATE] BDO Audit (answering technical IT questions about several financial appl…" at bounding box center [436, 464] width 194 height 100
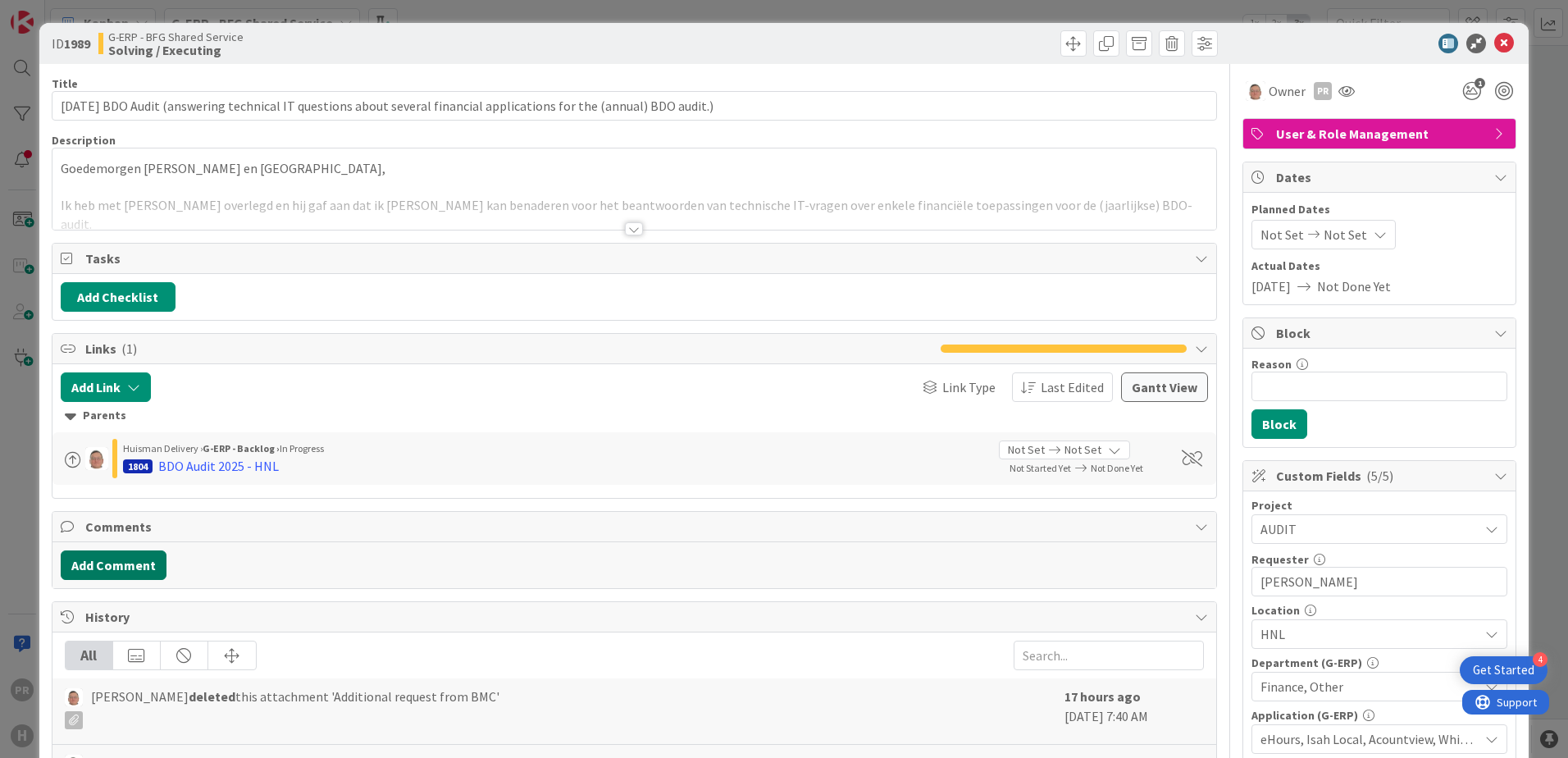
click at [131, 562] on button "Add Comment" at bounding box center [113, 565] width 106 height 30
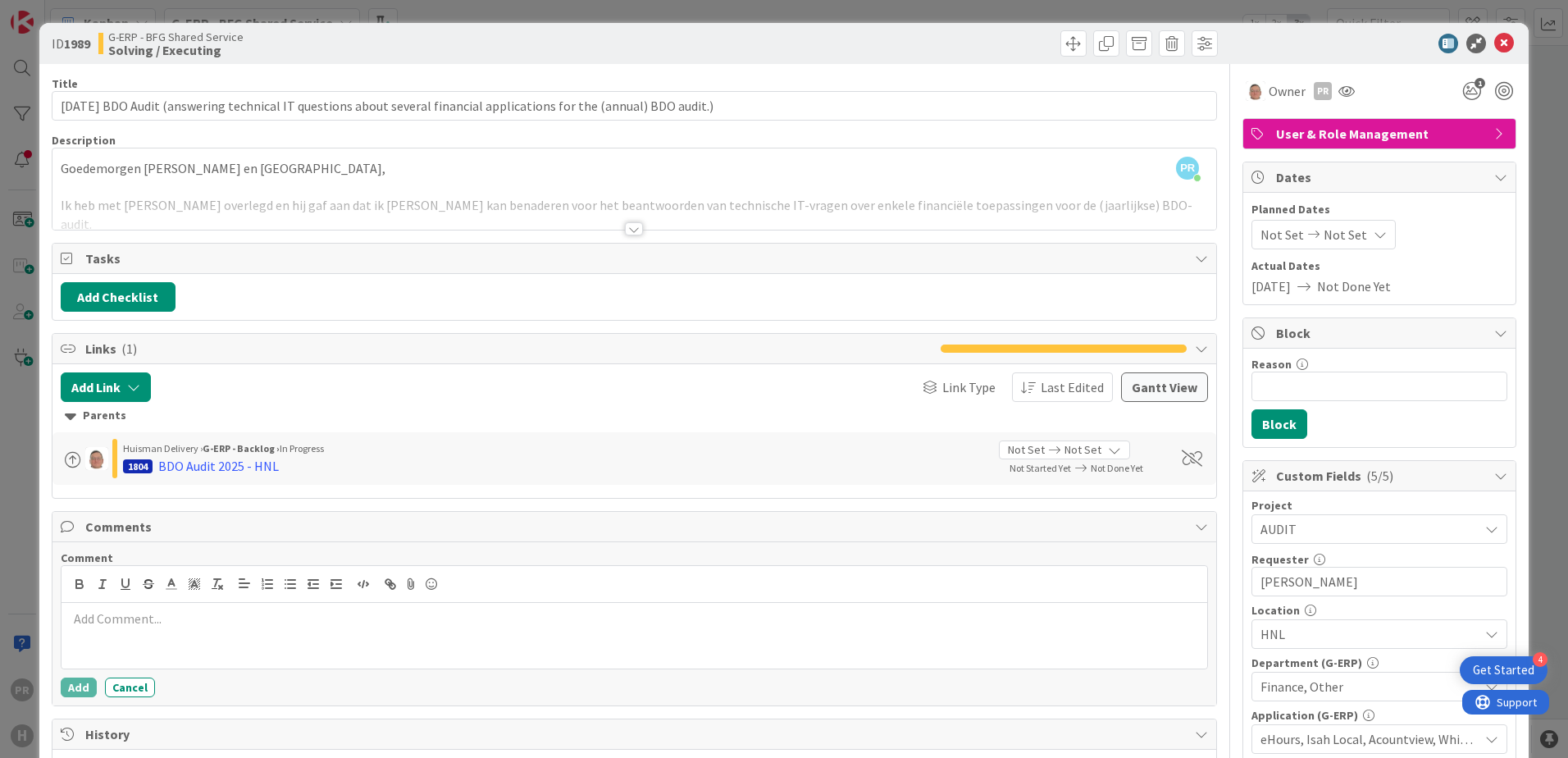
click at [185, 616] on p at bounding box center [635, 619] width 1132 height 19
click at [74, 681] on button "Add" at bounding box center [78, 687] width 36 height 19
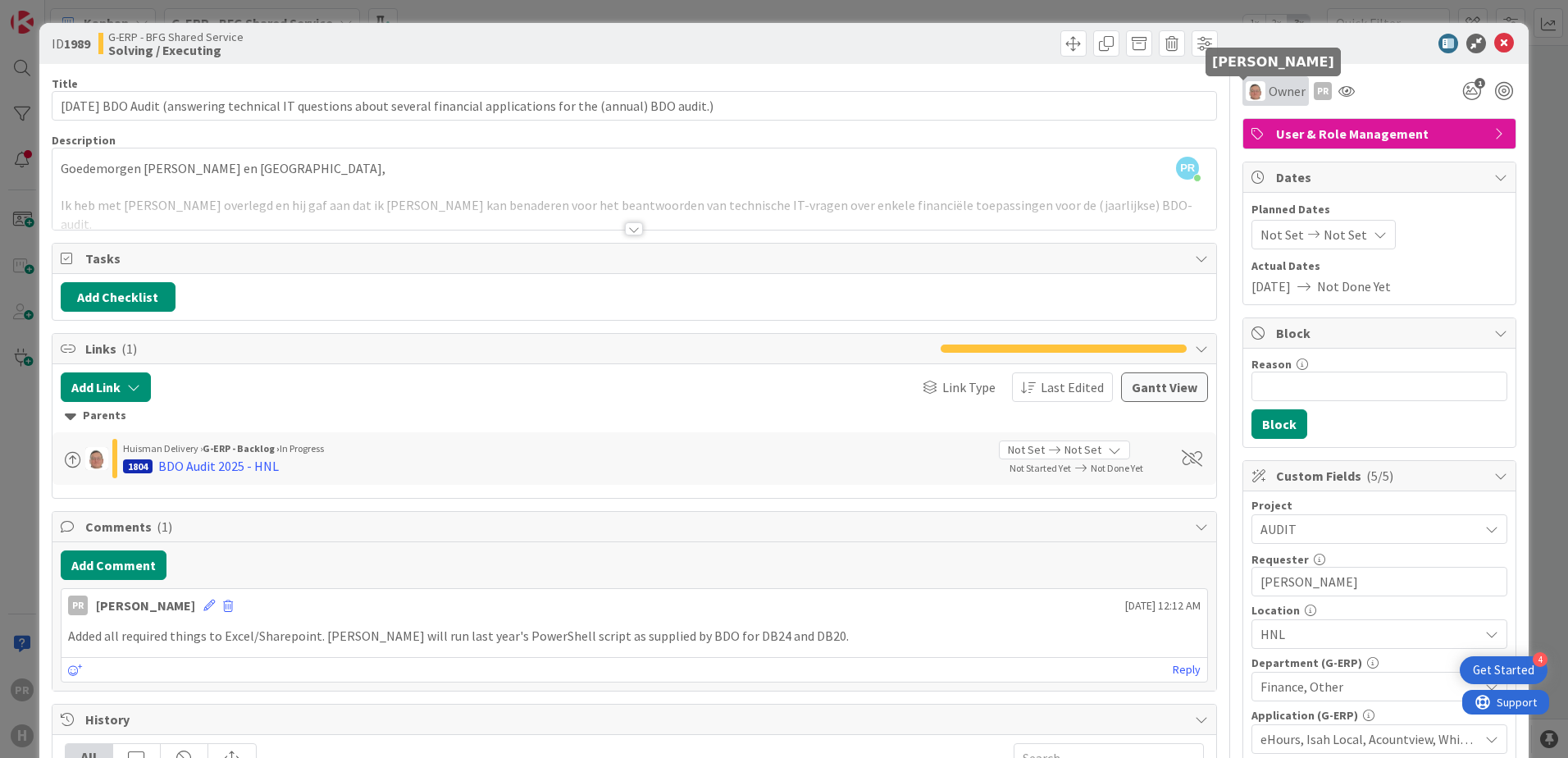
click at [1249, 93] on img at bounding box center [1255, 91] width 19 height 19
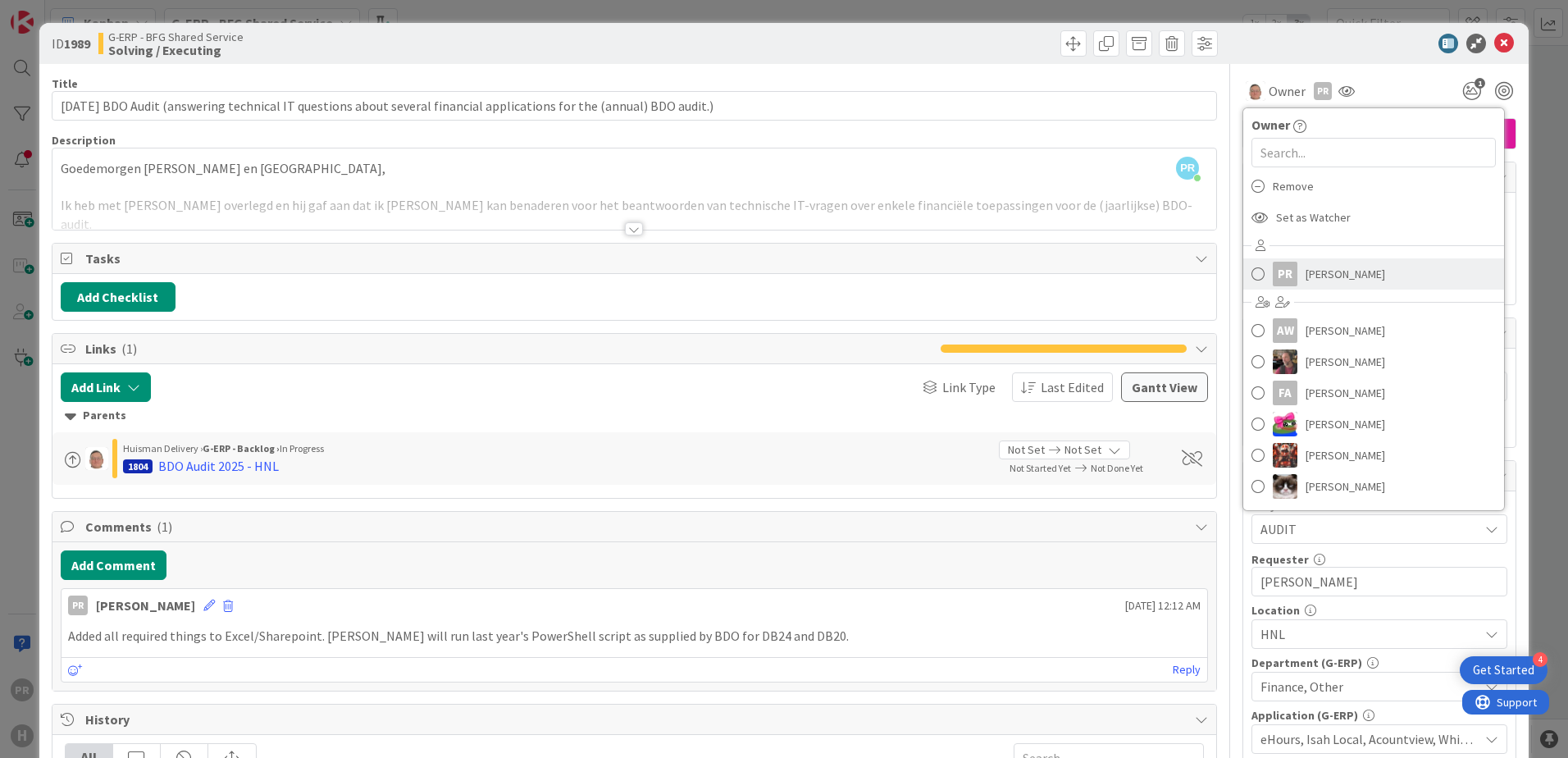
click at [1252, 274] on span at bounding box center [1258, 273] width 13 height 25
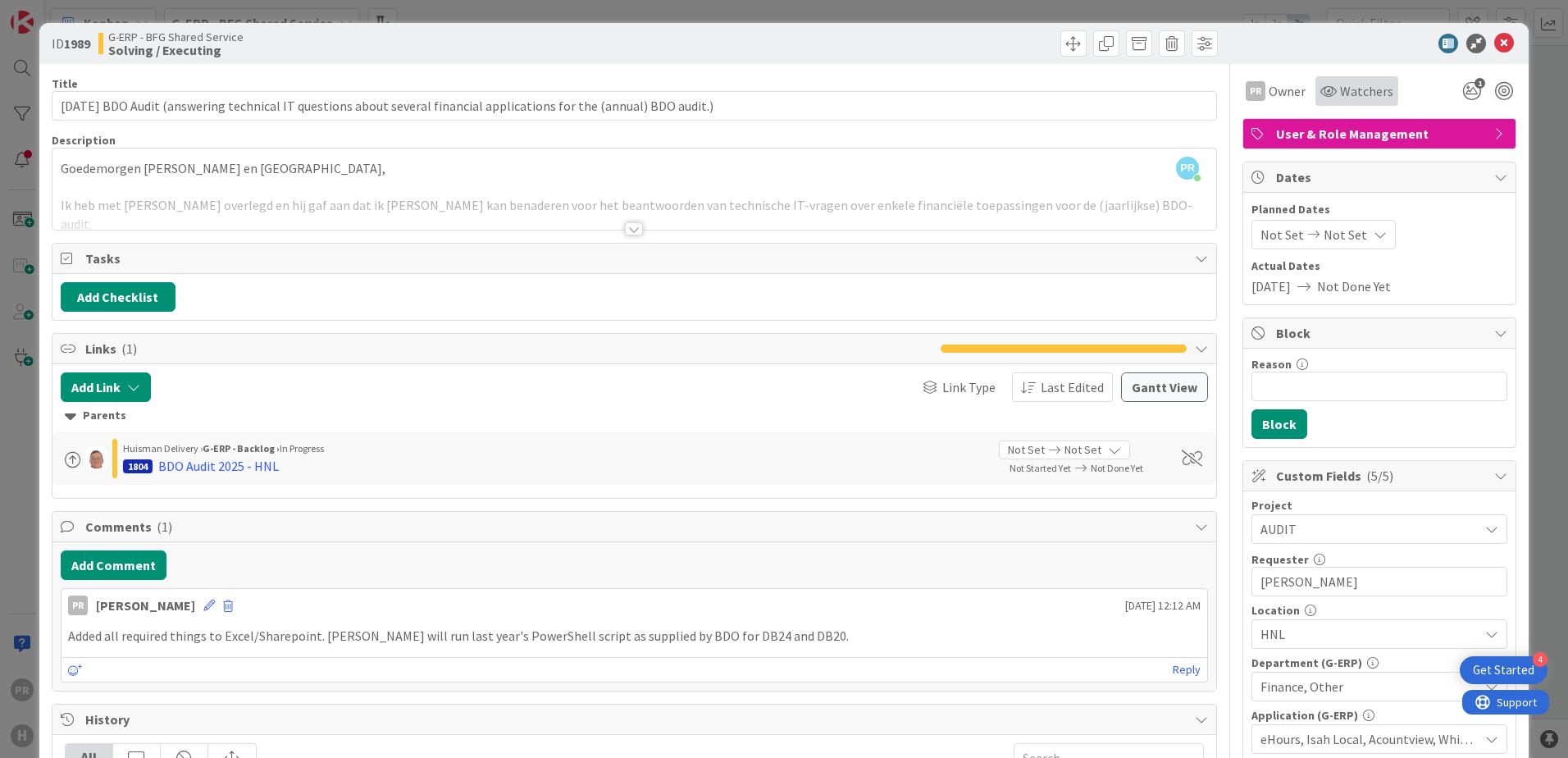
click at [1322, 83] on div "Watchers" at bounding box center [1356, 91] width 73 height 19
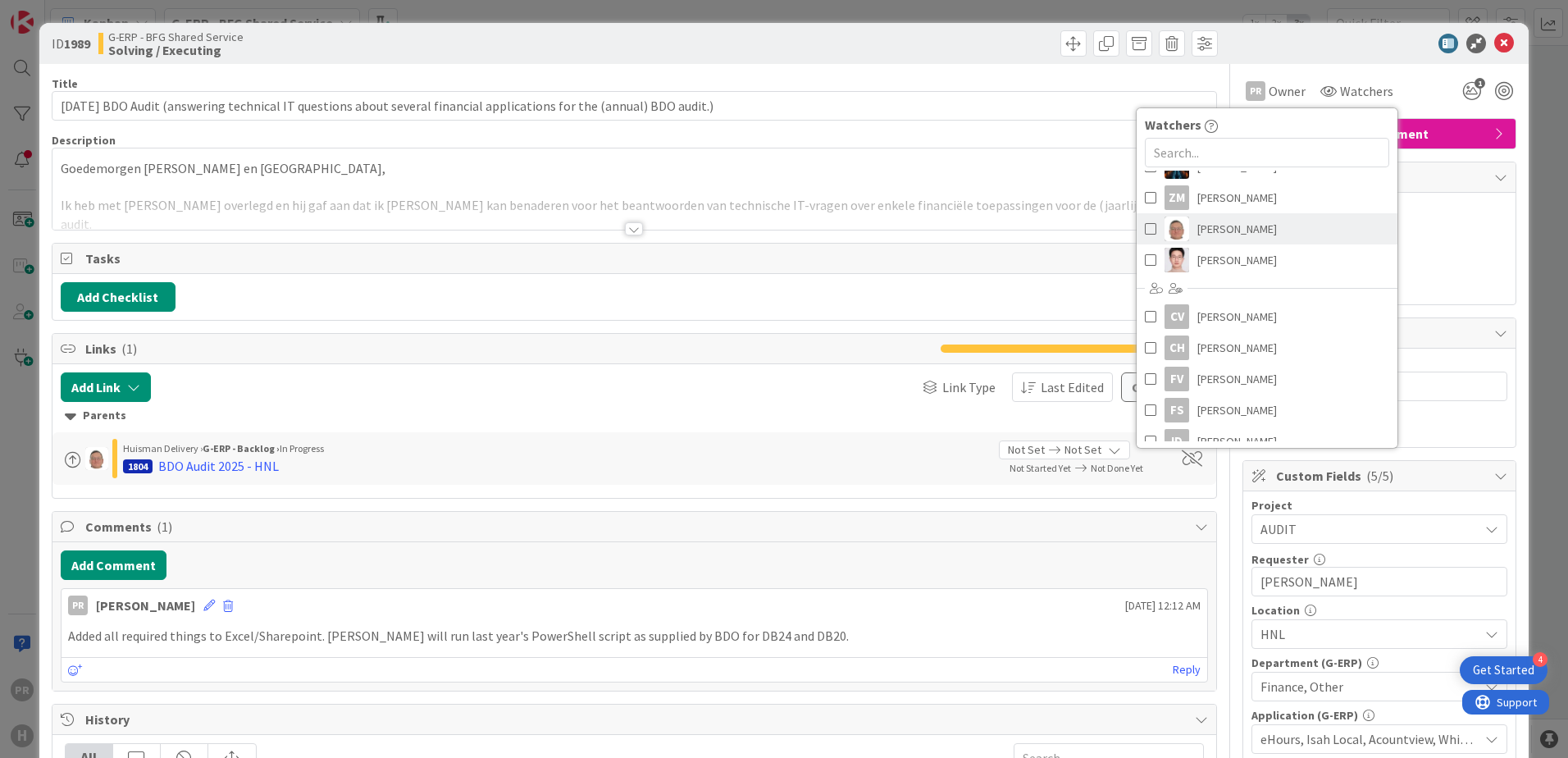
scroll to position [328, 0]
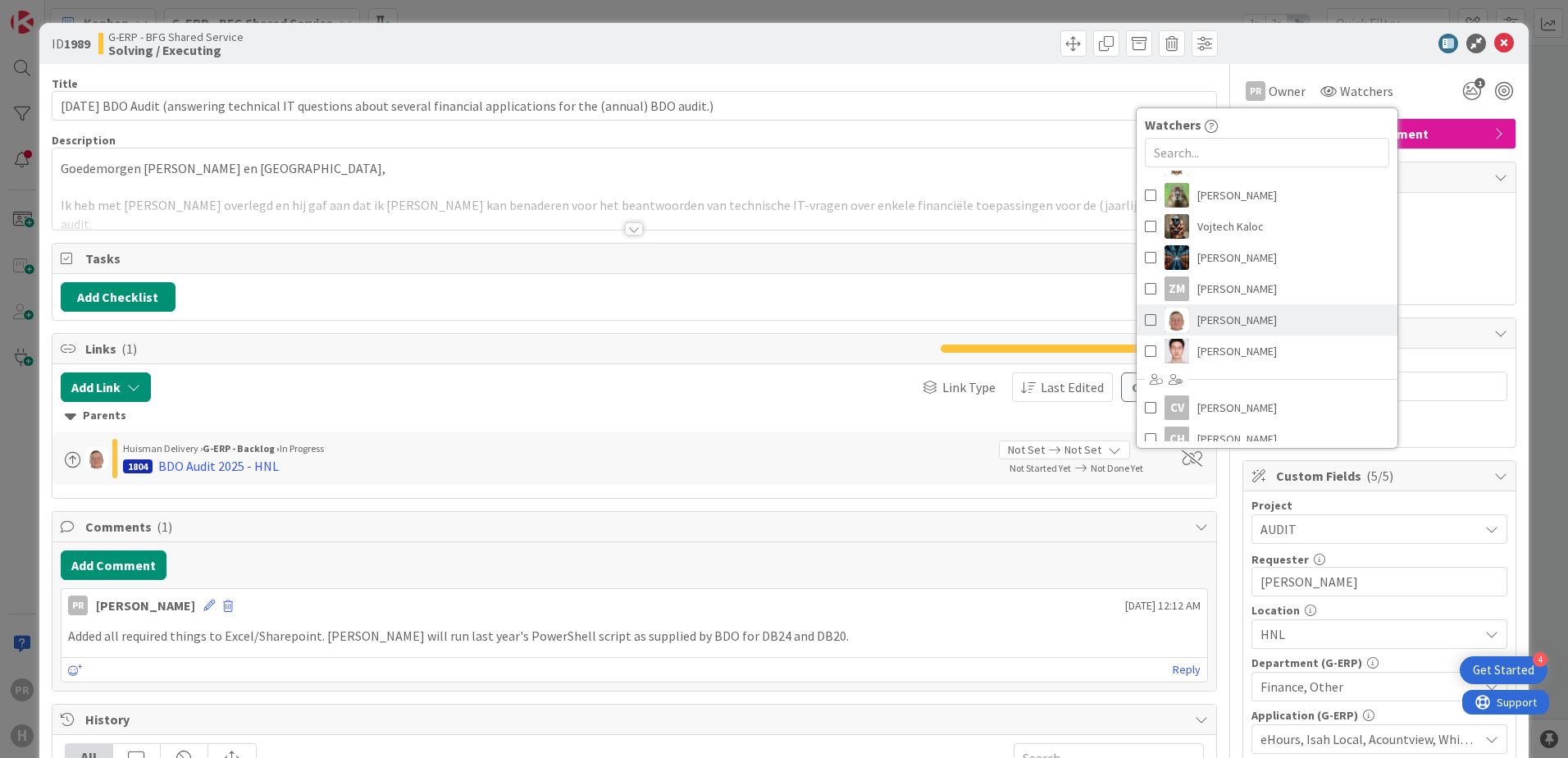
click at [1208, 314] on span "[PERSON_NAME]" at bounding box center [1237, 320] width 80 height 25
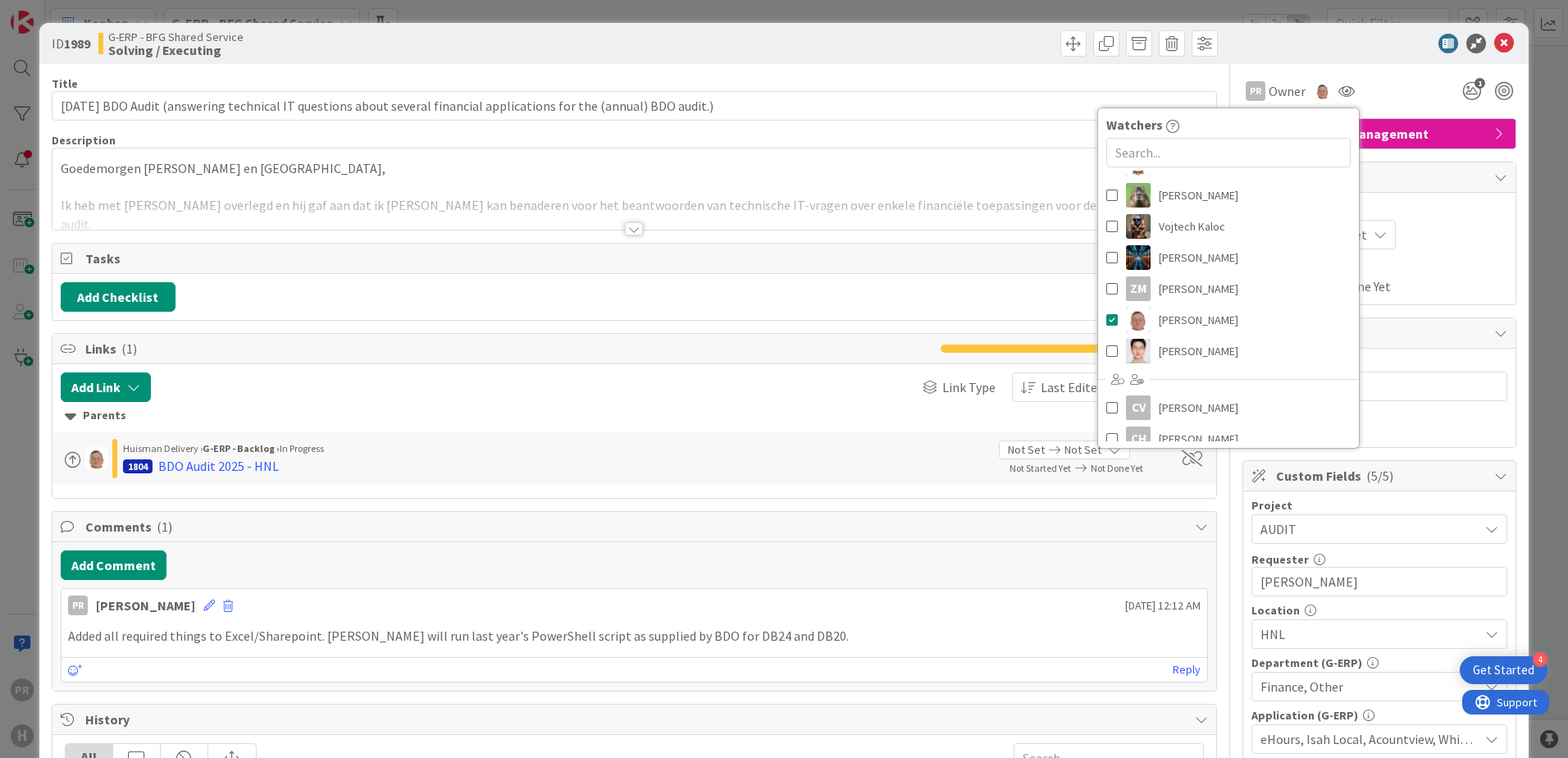
click at [1110, 77] on div "Title 119 / 128" at bounding box center [635, 83] width 1166 height 15
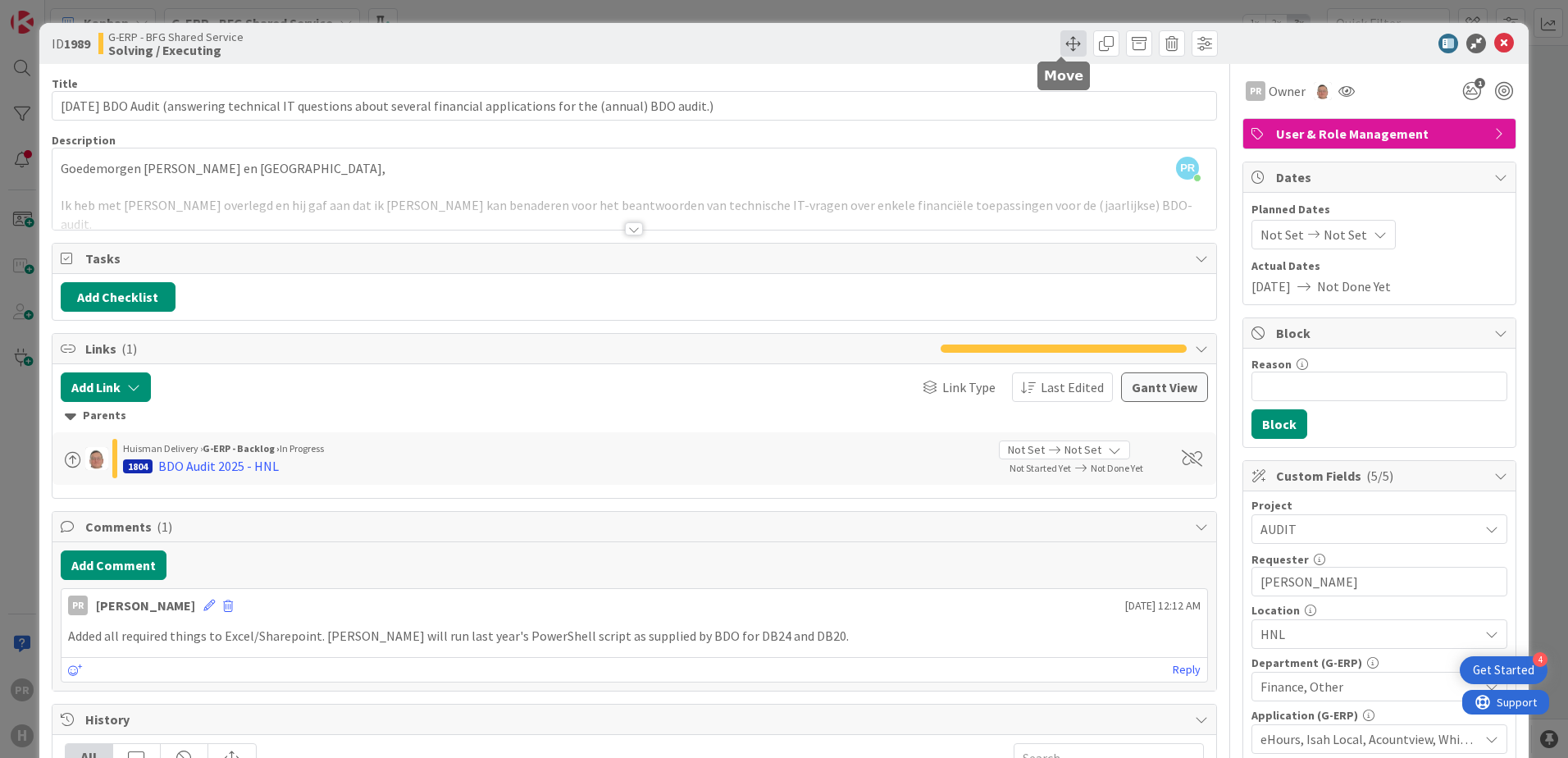
click at [1061, 48] on span at bounding box center [1074, 44] width 26 height 26
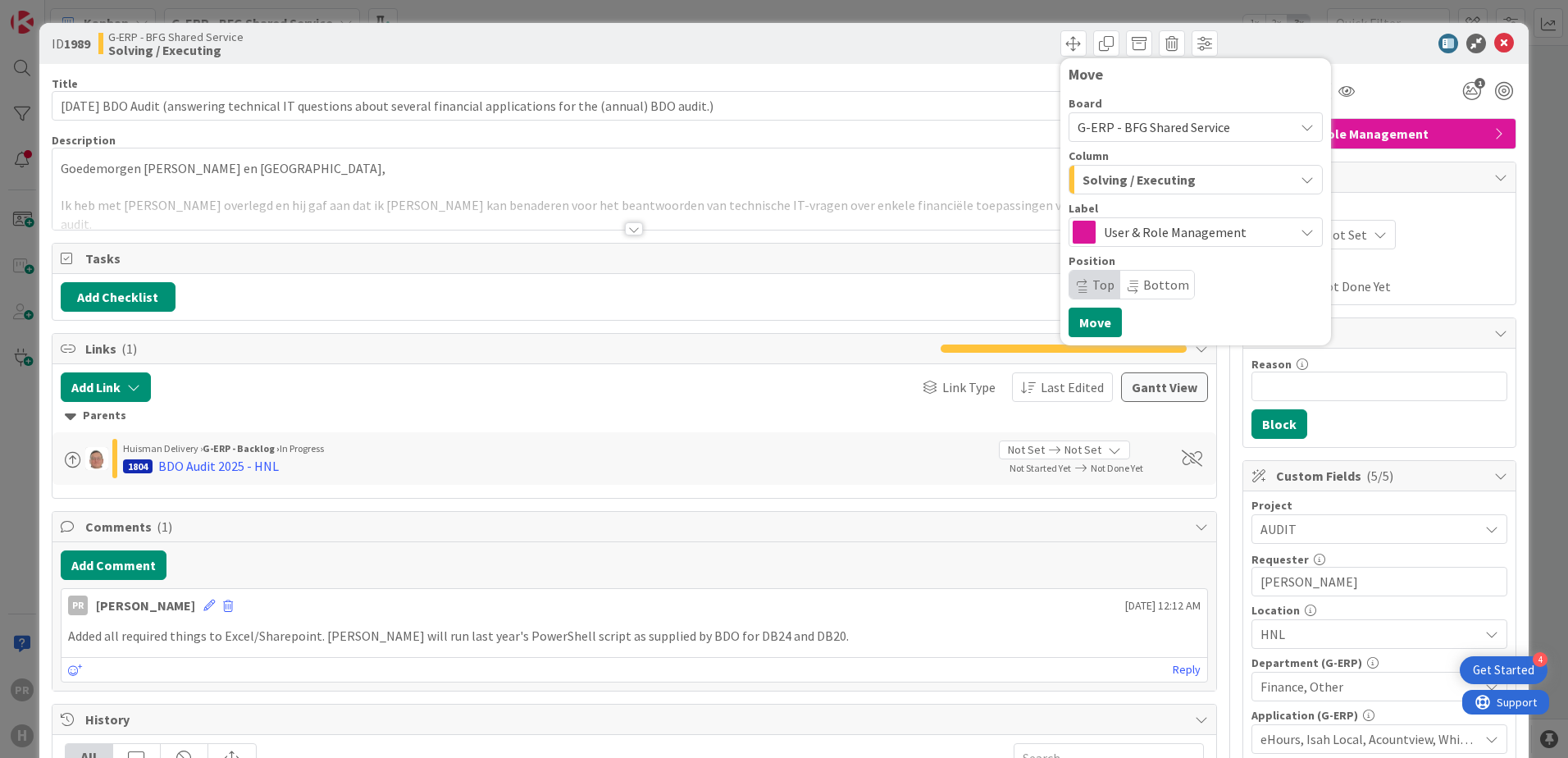
click at [1138, 184] on span "Solving / Executing" at bounding box center [1139, 180] width 113 height 21
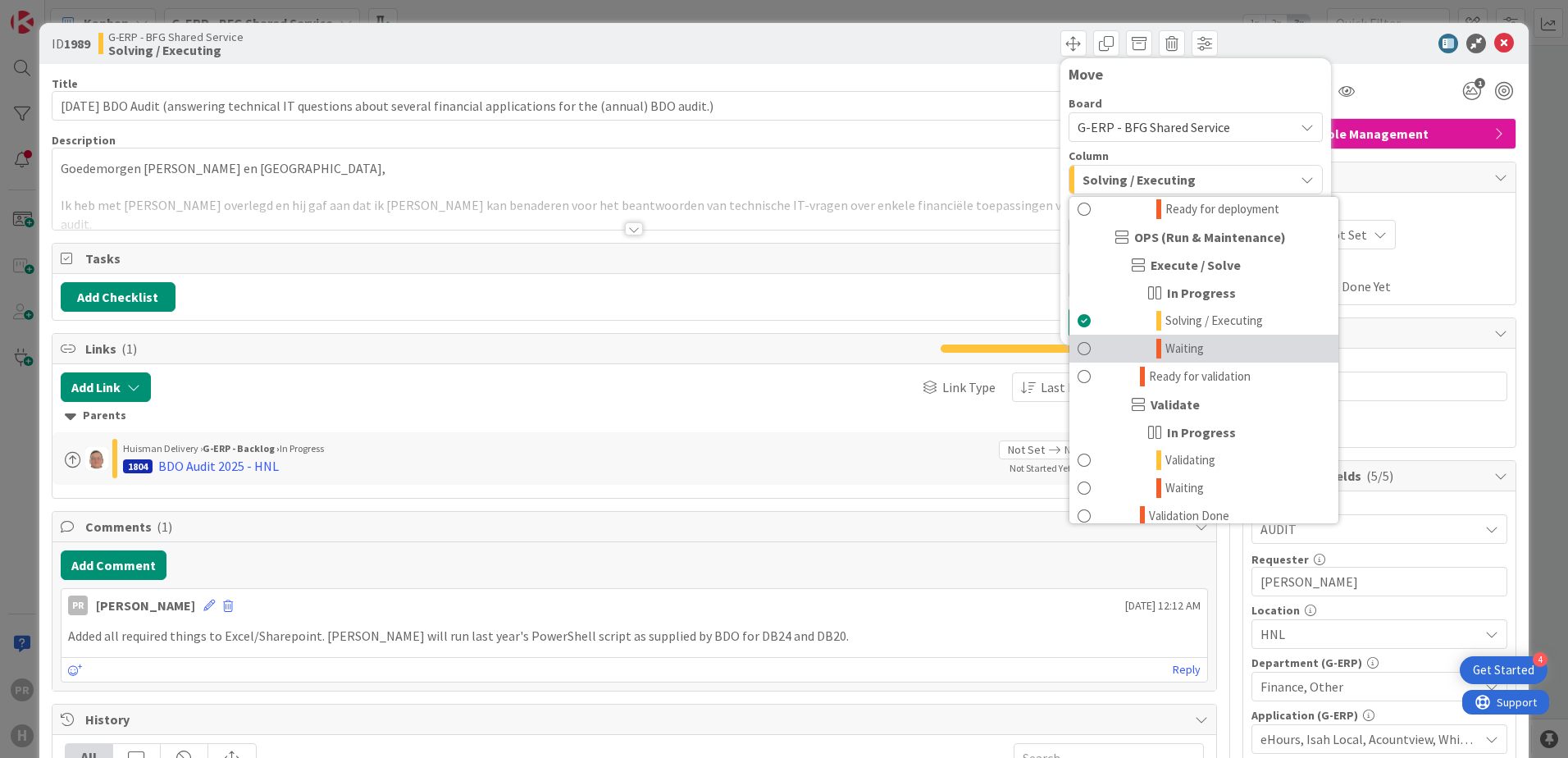
scroll to position [1066, 0]
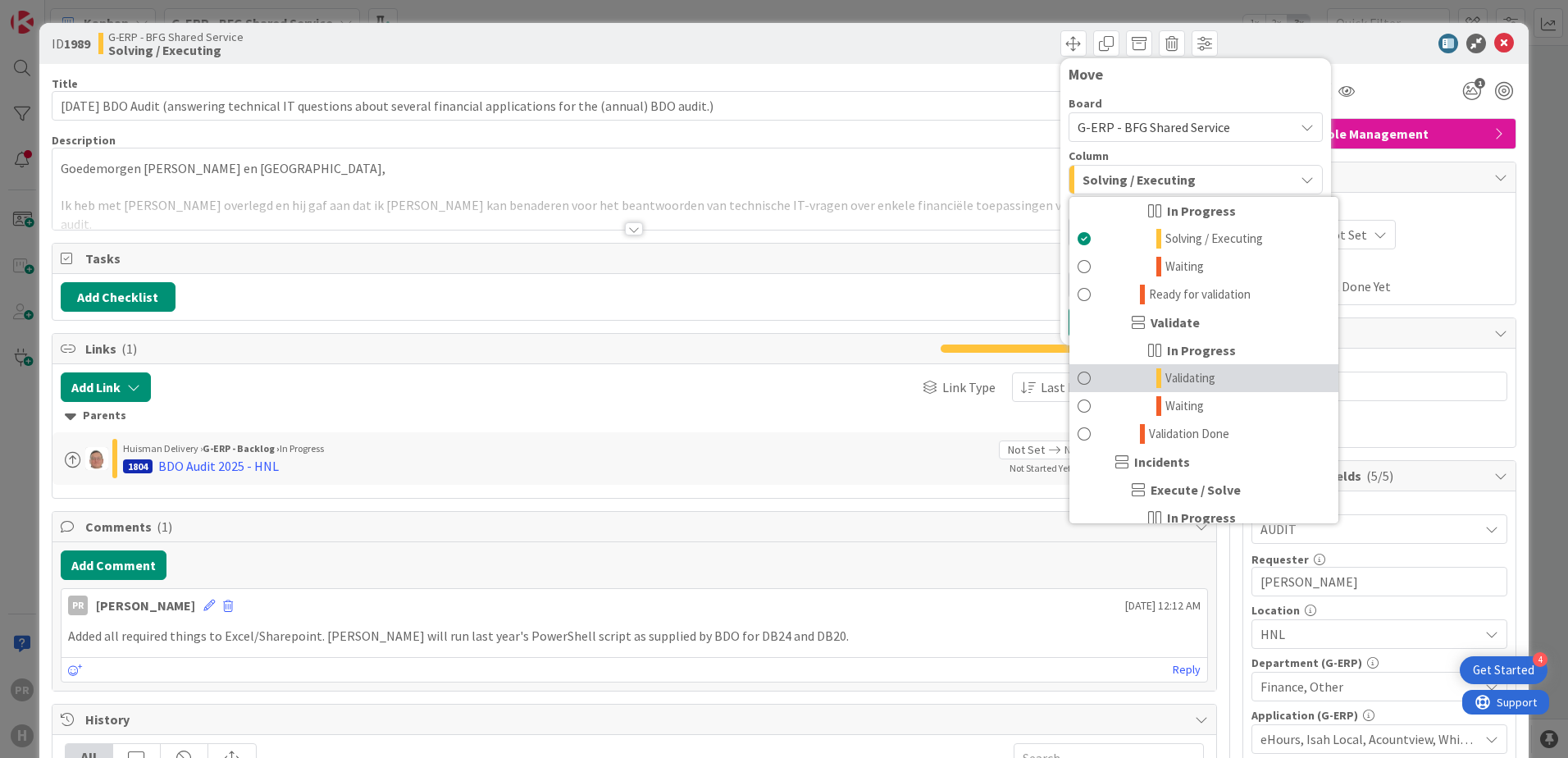
click at [1175, 383] on span "Validating" at bounding box center [1190, 378] width 50 height 19
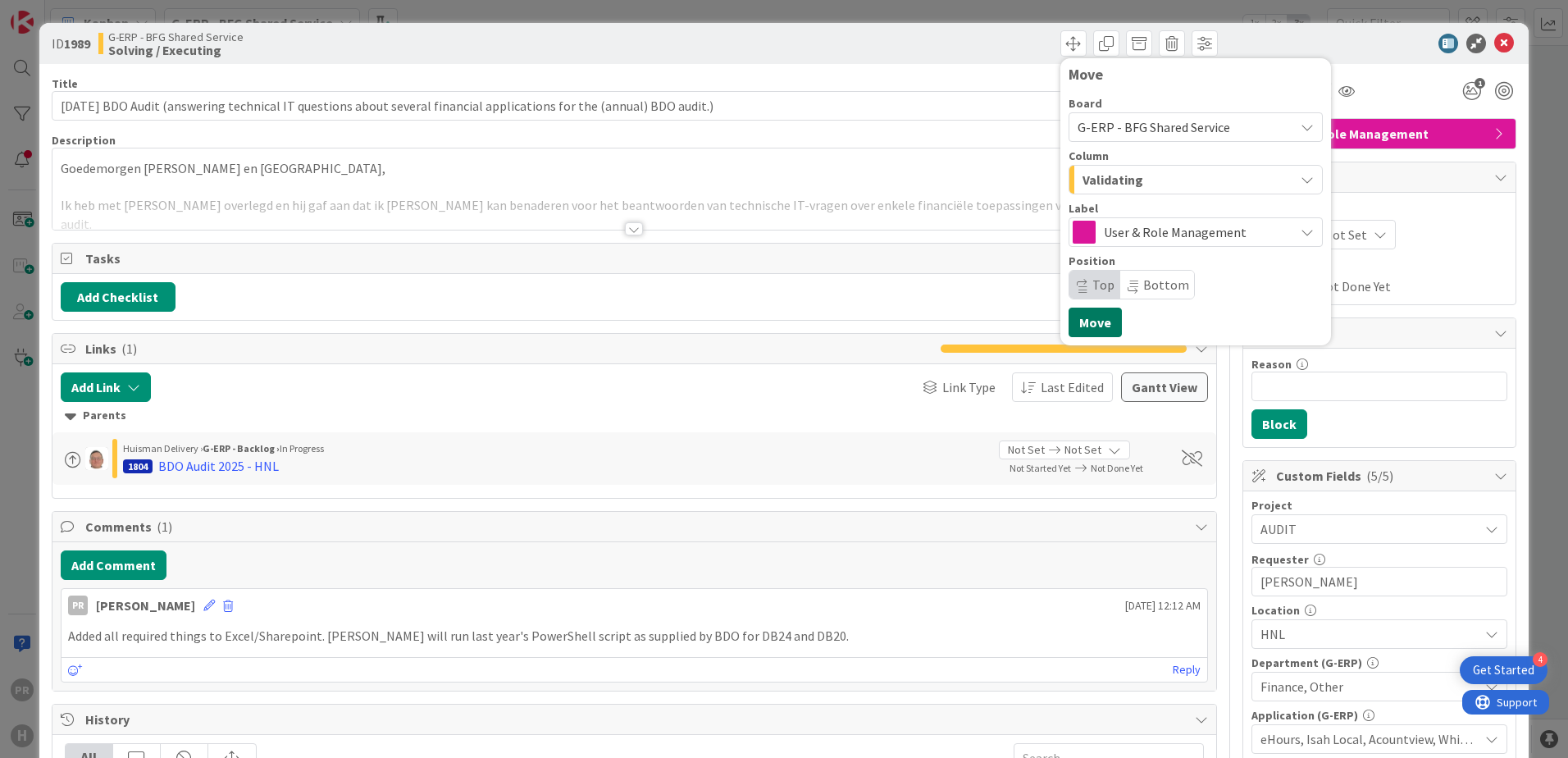
click at [1095, 315] on button "Move" at bounding box center [1095, 322] width 53 height 30
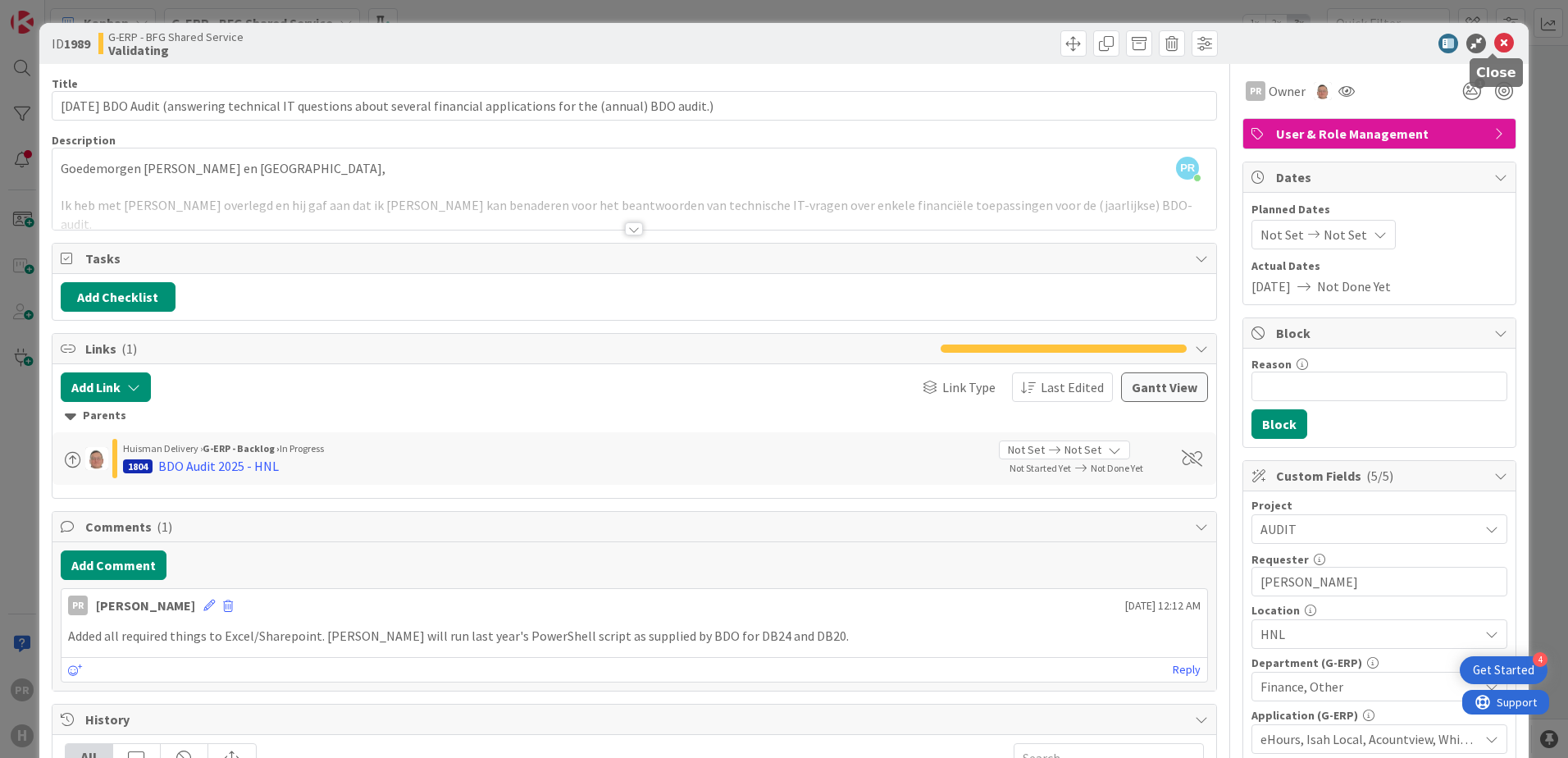
click at [1494, 49] on icon at bounding box center [1504, 43] width 19 height 19
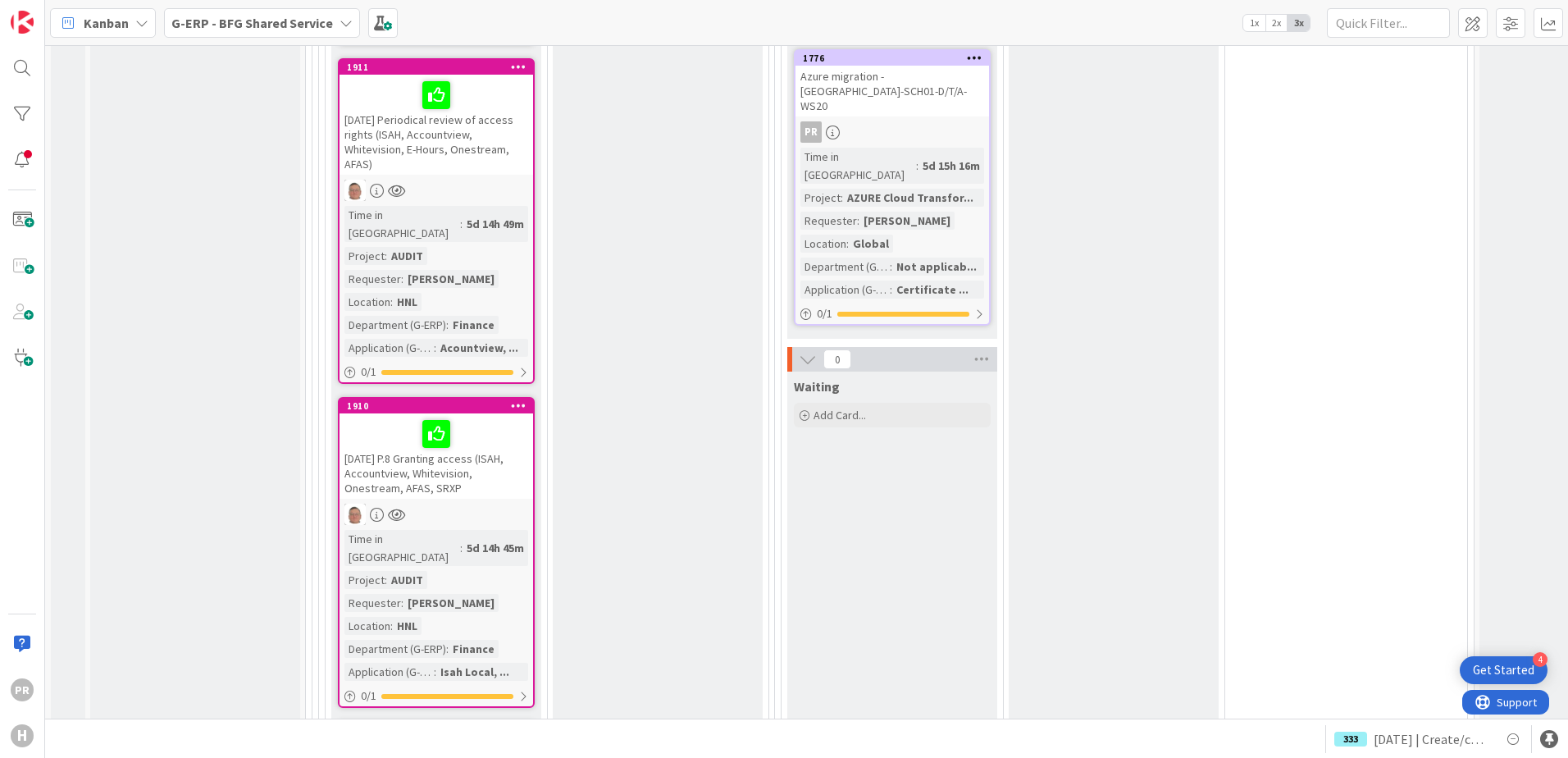
click at [492, 414] on div "[DATE] P.8 Granting access (ISAH, Accountview, Whitevision, Onestream, AFAS, SR…" at bounding box center [436, 456] width 194 height 85
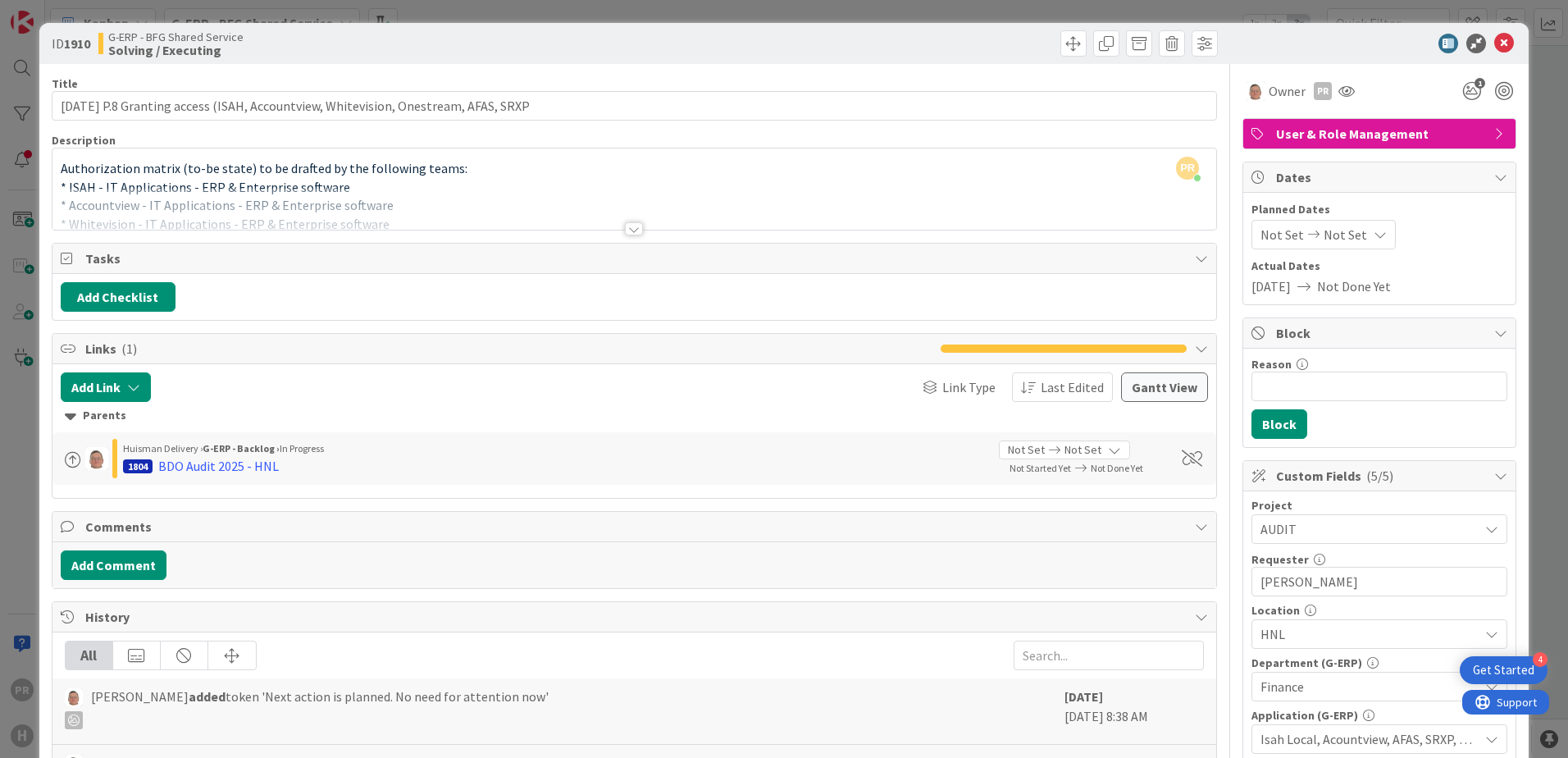
click at [635, 230] on div at bounding box center [634, 229] width 18 height 13
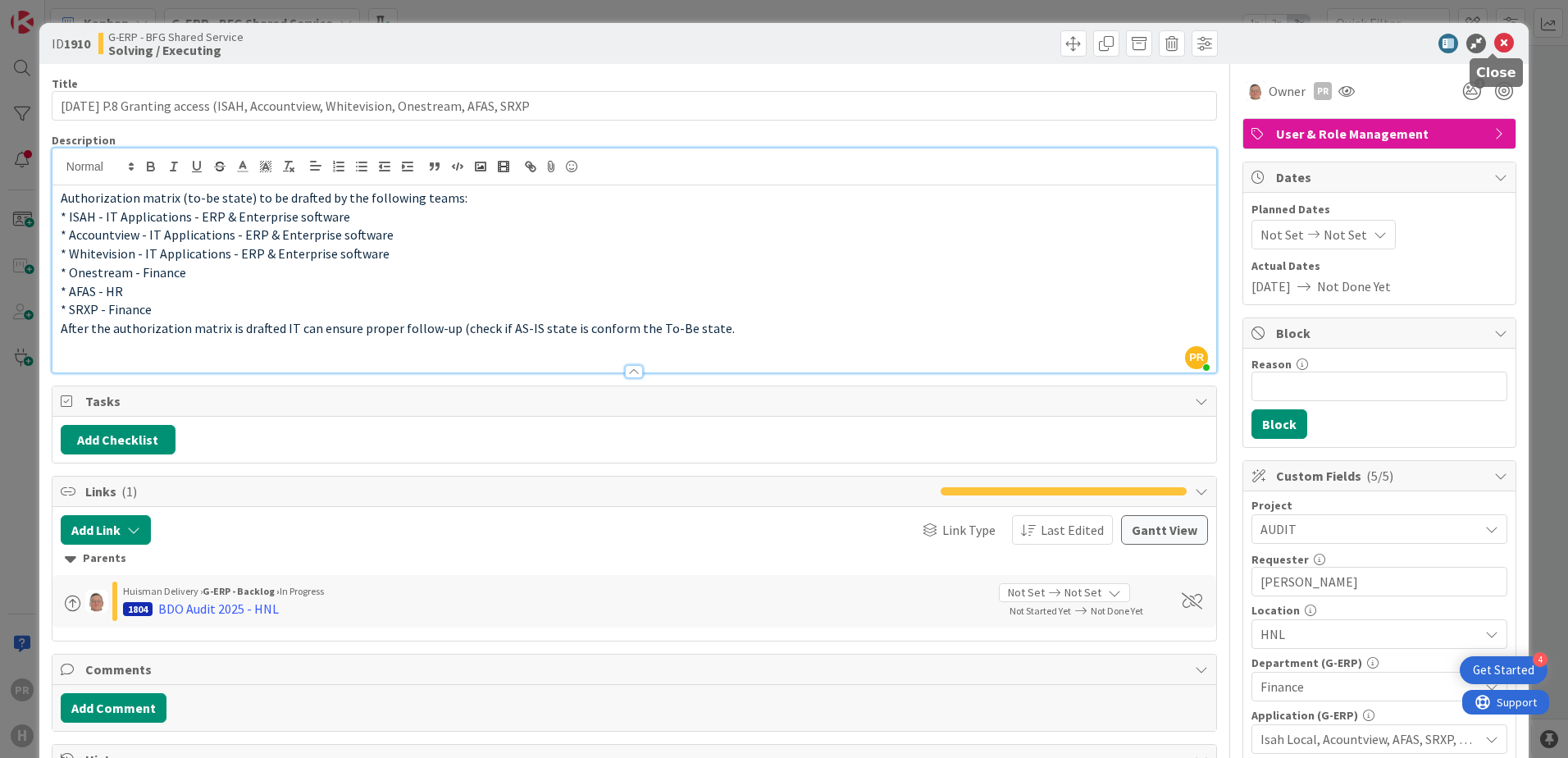
click at [1495, 45] on icon at bounding box center [1504, 43] width 19 height 19
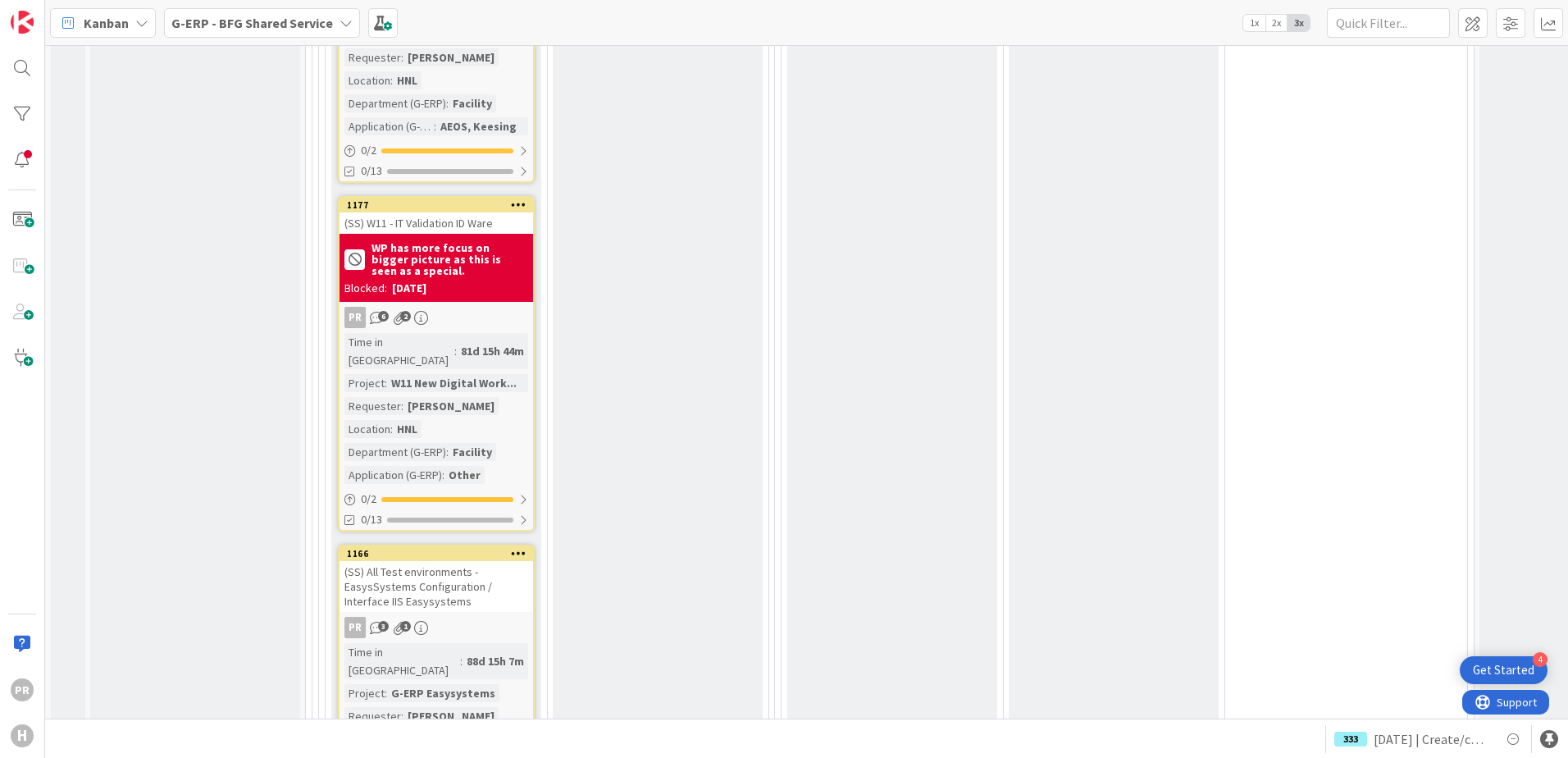
scroll to position [6559, 0]
click at [437, 563] on div "(SS) All Test environments - EasysSystems Configuration / Interface IIS Easysys…" at bounding box center [436, 589] width 194 height 51
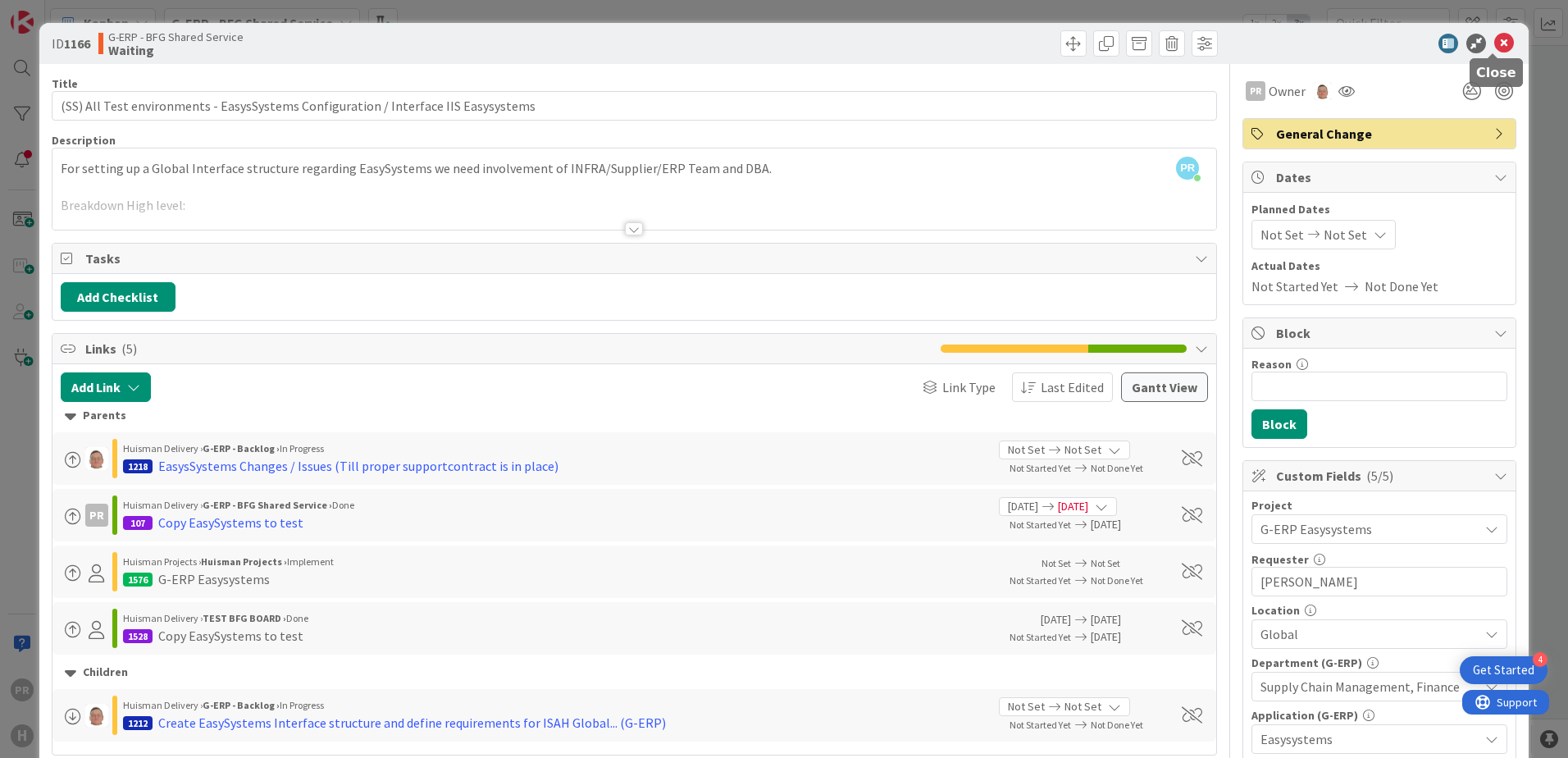
click at [1494, 45] on icon at bounding box center [1504, 43] width 19 height 19
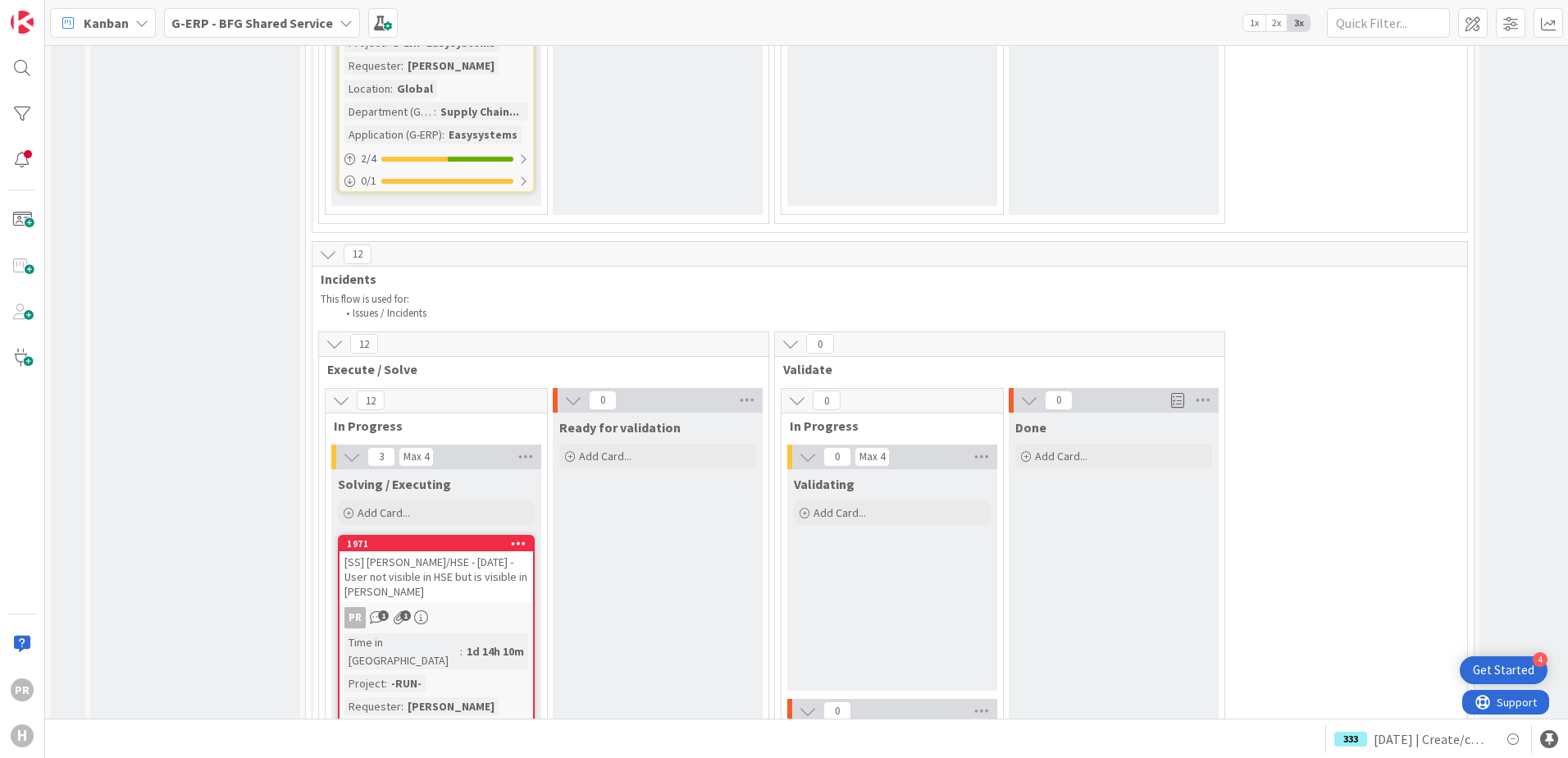
scroll to position [7215, 0]
click at [479, 548] on div "[SS] [PERSON_NAME]/HSE - [DATE] - User not visible in HSE but is visible in [PE…" at bounding box center [436, 573] width 194 height 51
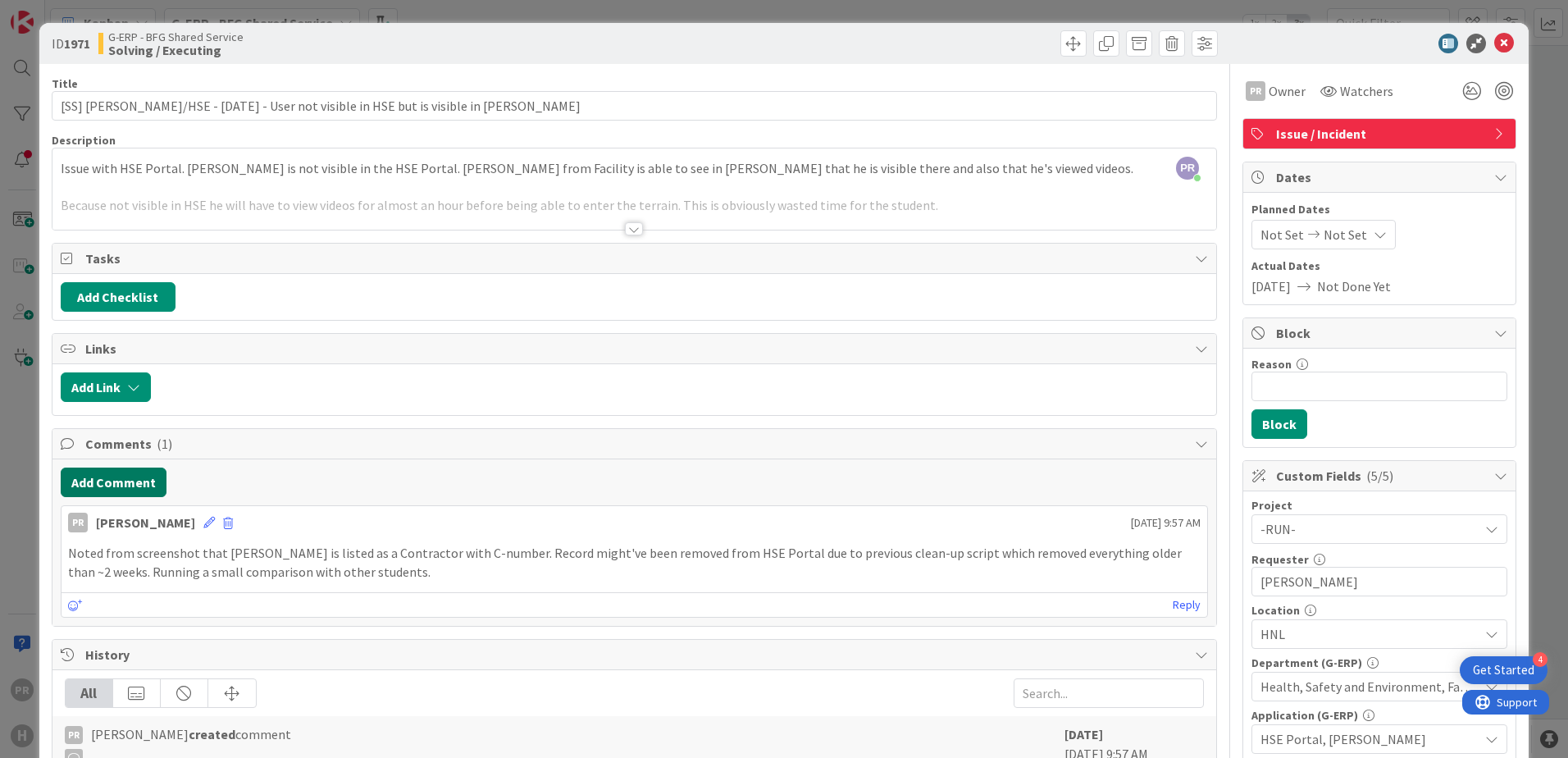
click at [138, 492] on button "Add Comment" at bounding box center [113, 482] width 106 height 30
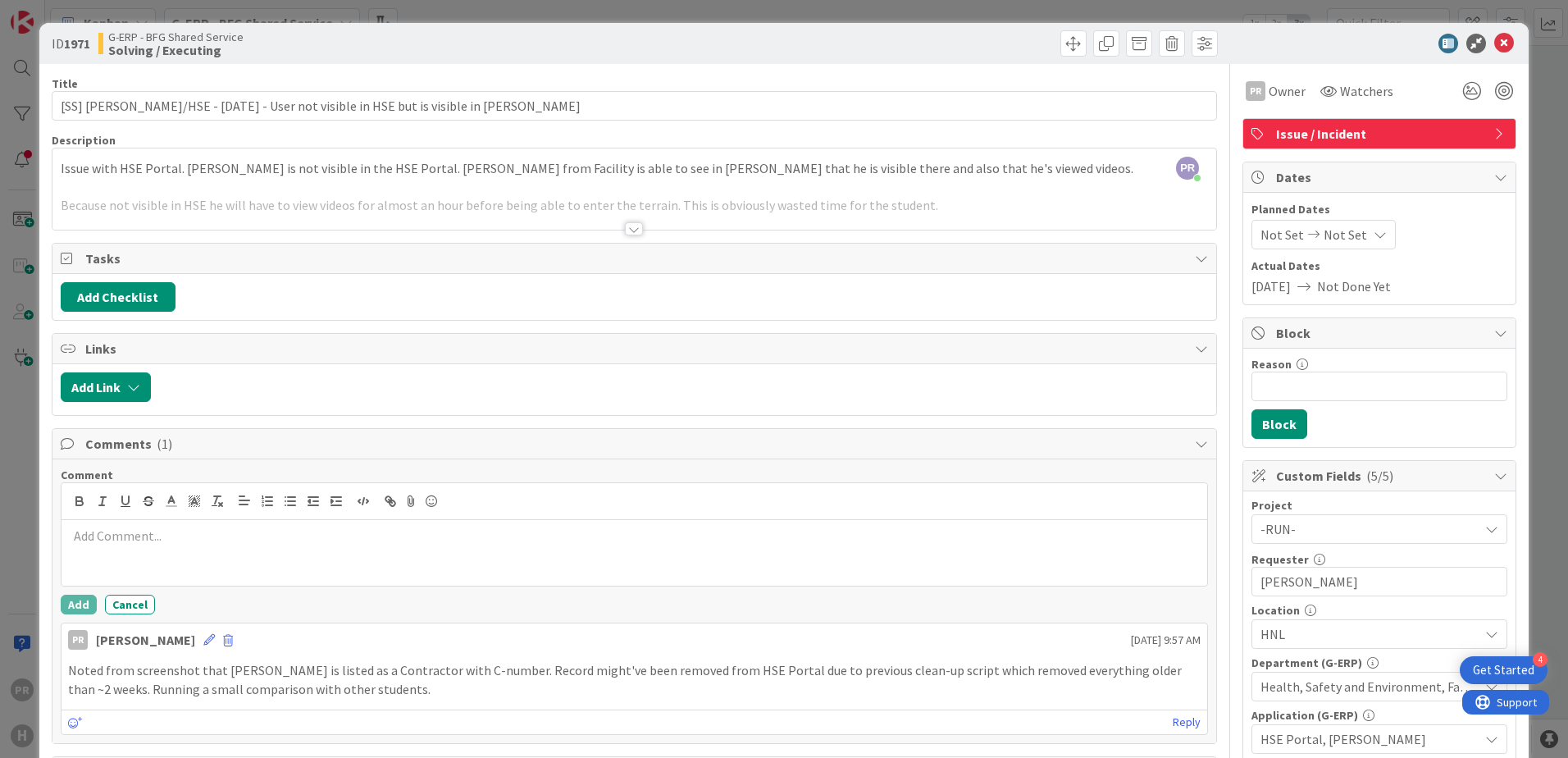
click at [174, 540] on p at bounding box center [635, 536] width 1132 height 19
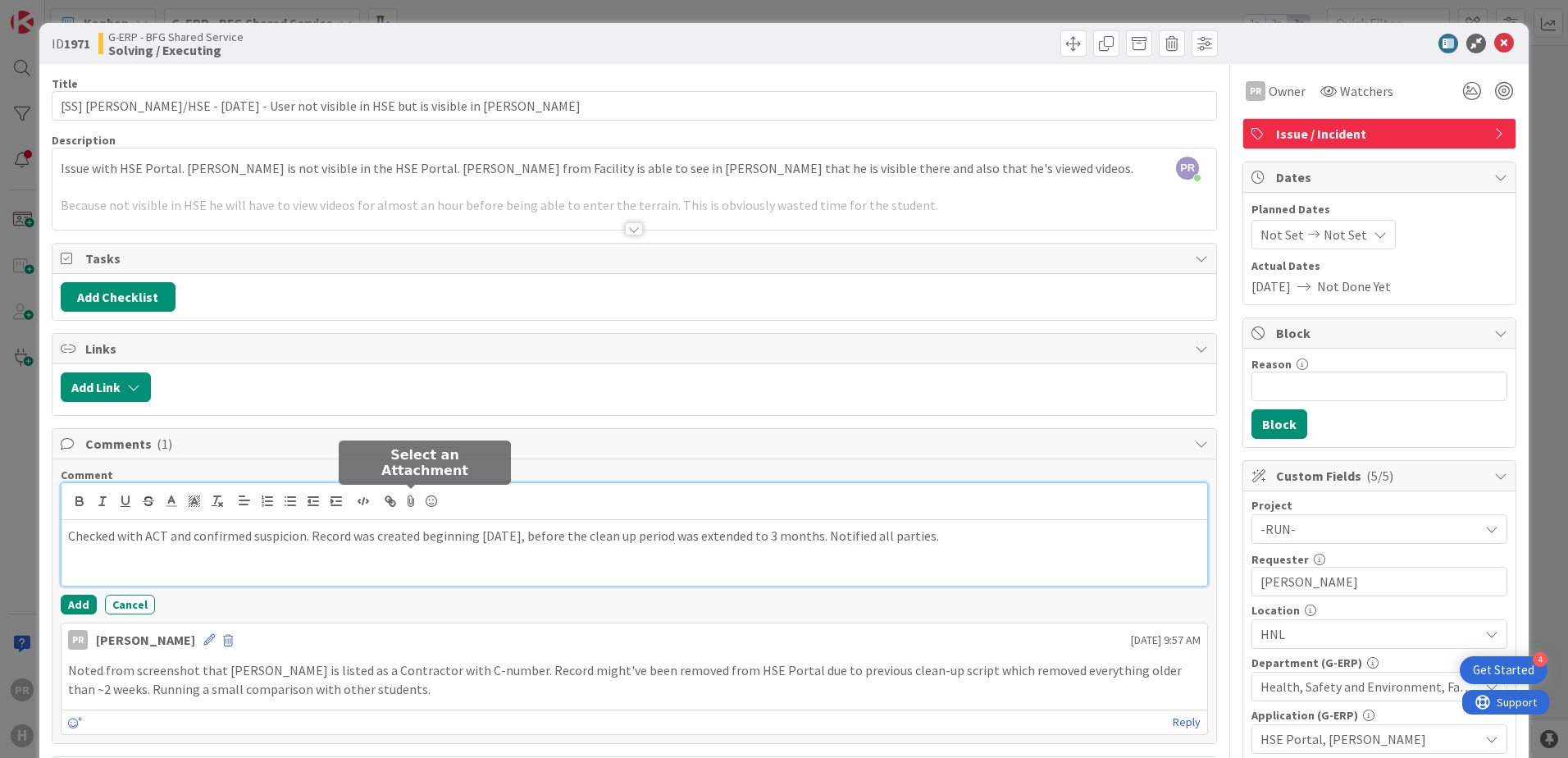
click at [410, 505] on icon at bounding box center [411, 501] width 19 height 23
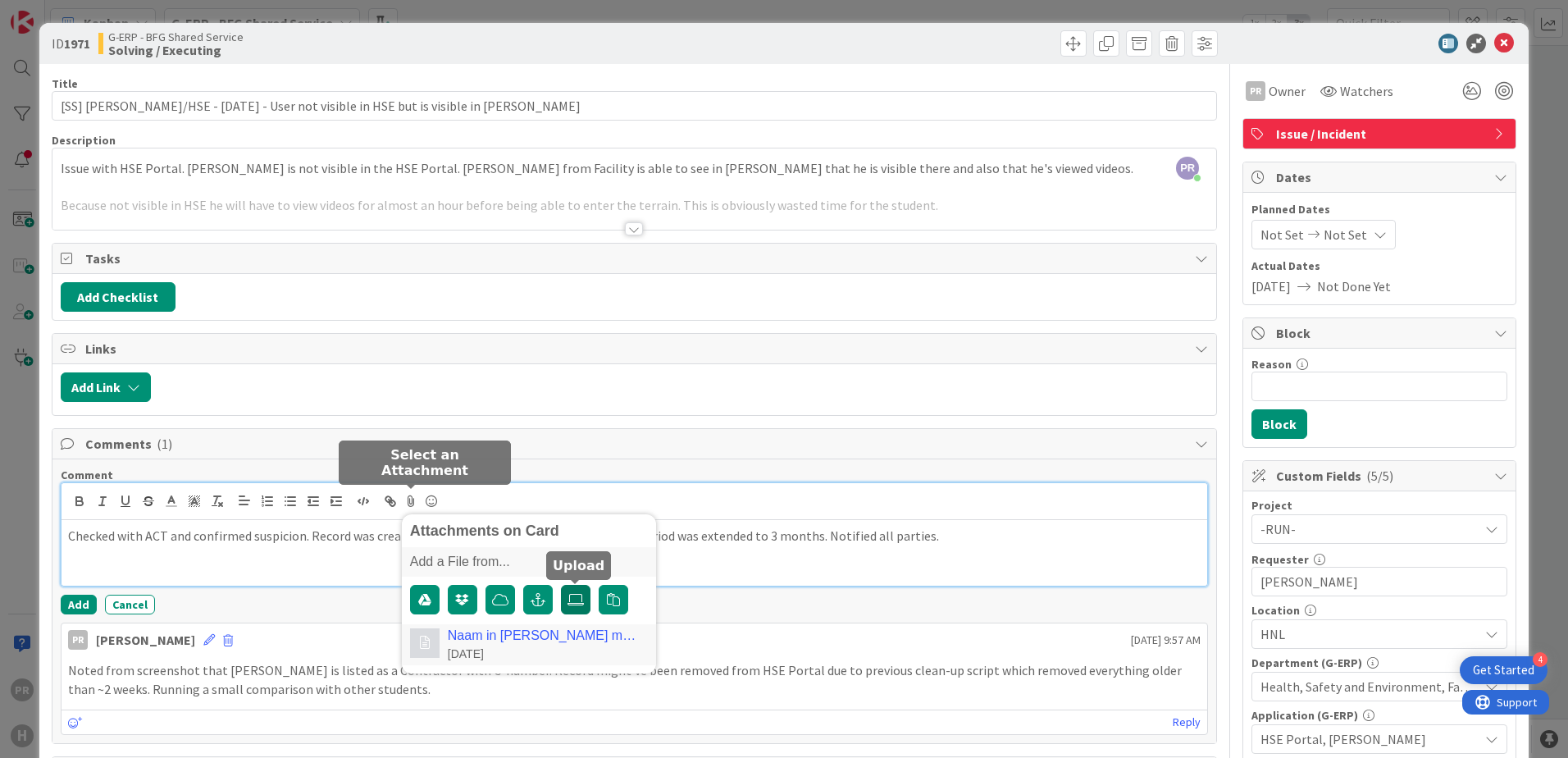
click at [578, 598] on icon at bounding box center [575, 599] width 17 height 13
click at [561, 584] on input "file" at bounding box center [561, 584] width 0 height 0
click at [519, 643] on div "FW Naam in [PERSON_NAME] maar niet in Portal. .msg a few seconds ago" at bounding box center [544, 644] width 193 height 32
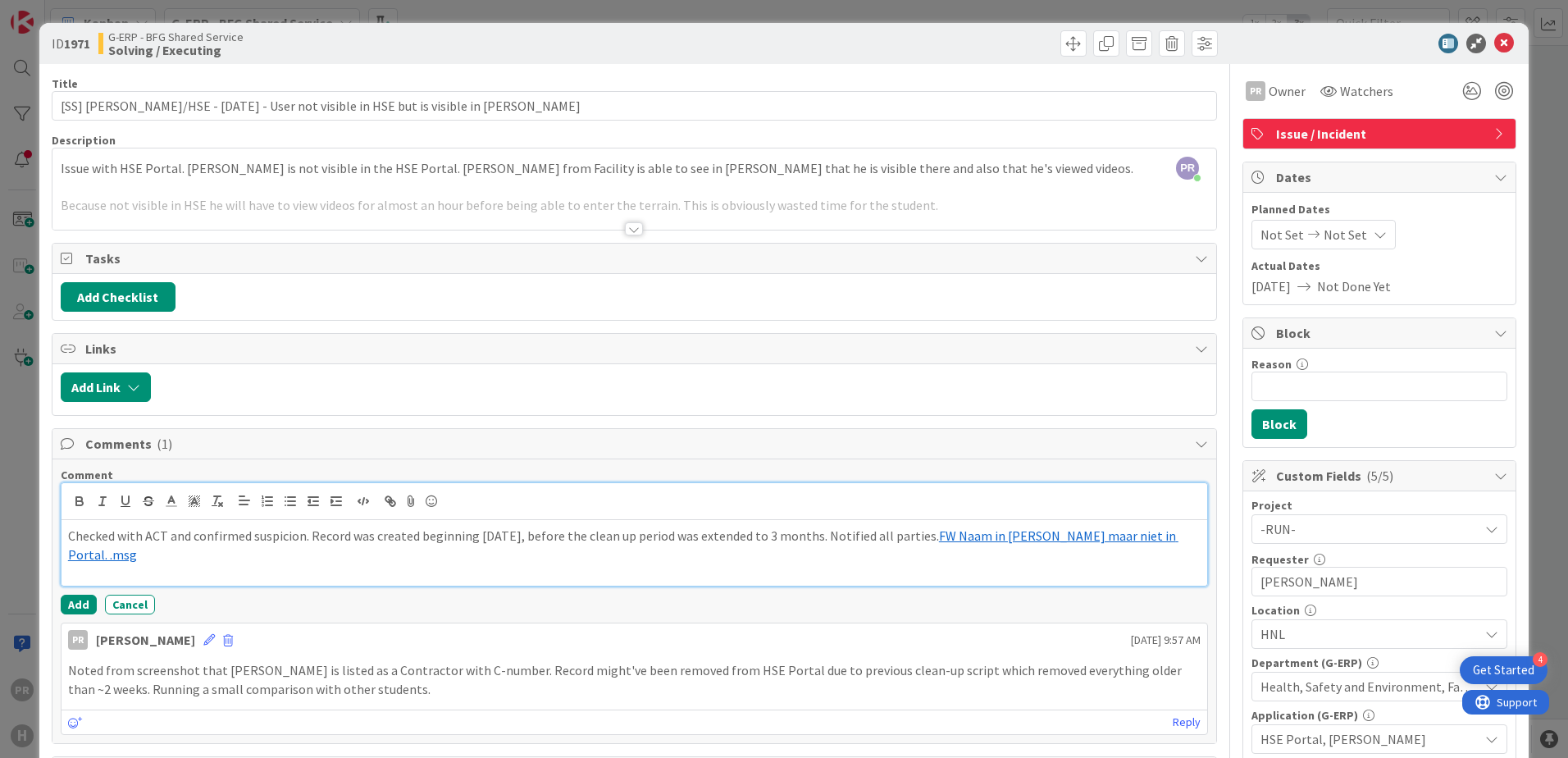
click at [944, 536] on p "Checked with ACT and confirmed suspicion. Record was created beginning [DATE], …" at bounding box center [635, 545] width 1132 height 37
drag, startPoint x: 946, startPoint y: 534, endPoint x: 949, endPoint y: 503, distance: 31.1
click at [947, 534] on p "Checked with ACT and confirmed suspicion. Record was created beginning [DATE], …" at bounding box center [635, 545] width 1132 height 37
click at [80, 601] on button "Add" at bounding box center [78, 604] width 36 height 19
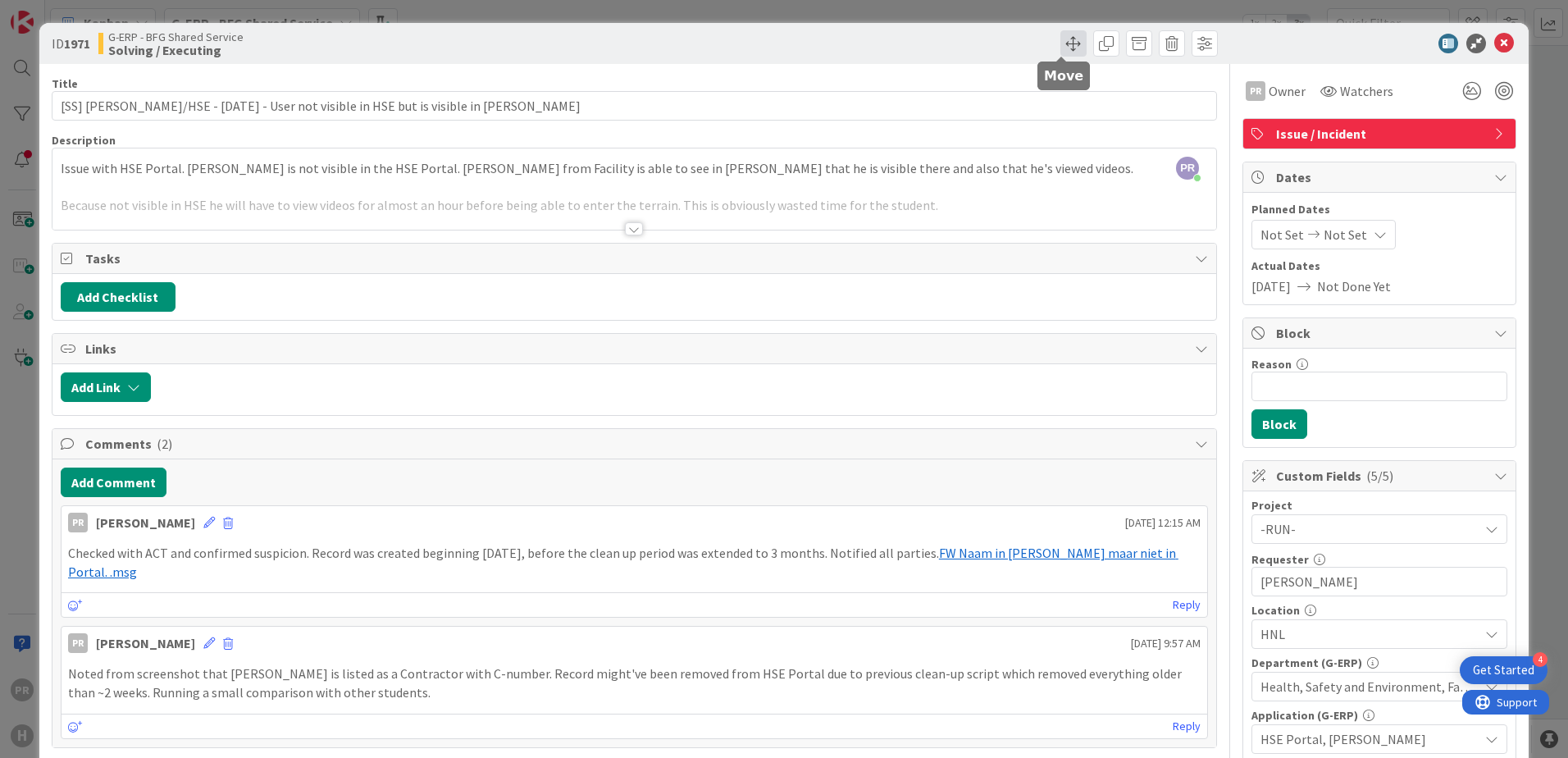
click at [1062, 48] on span at bounding box center [1074, 44] width 26 height 26
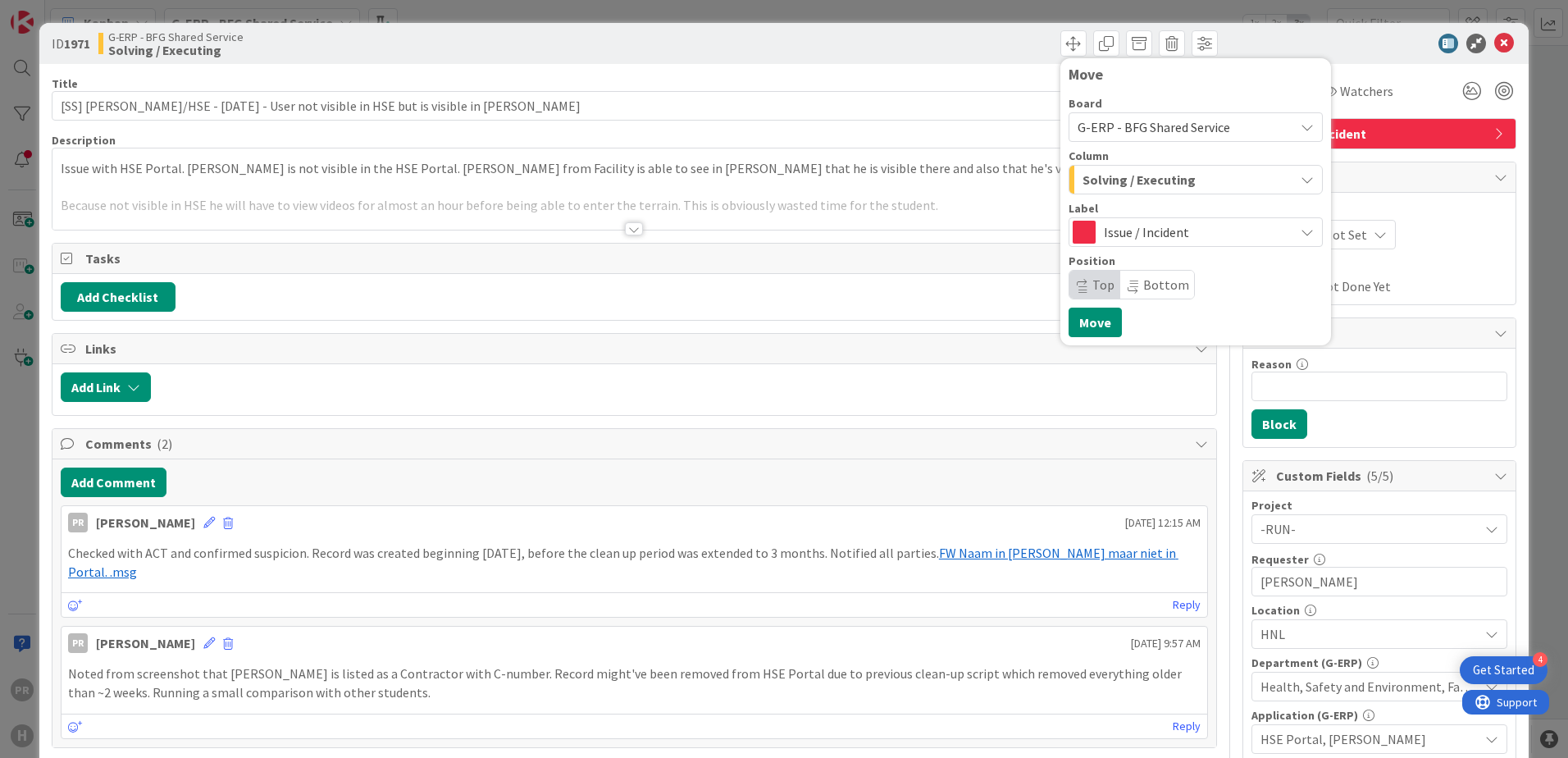
click at [1117, 181] on span "Solving / Executing" at bounding box center [1139, 180] width 113 height 21
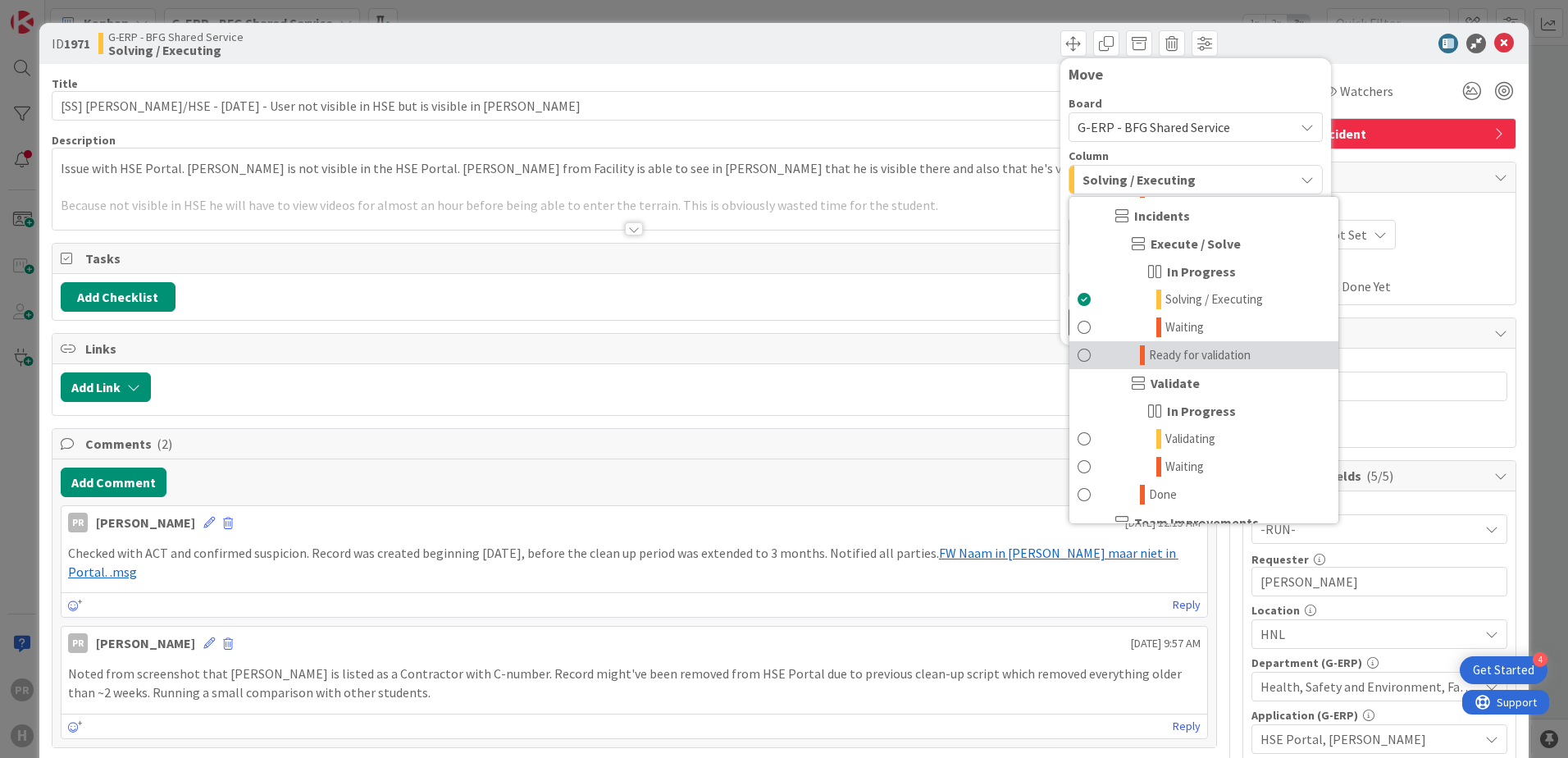
scroll to position [1476, 0]
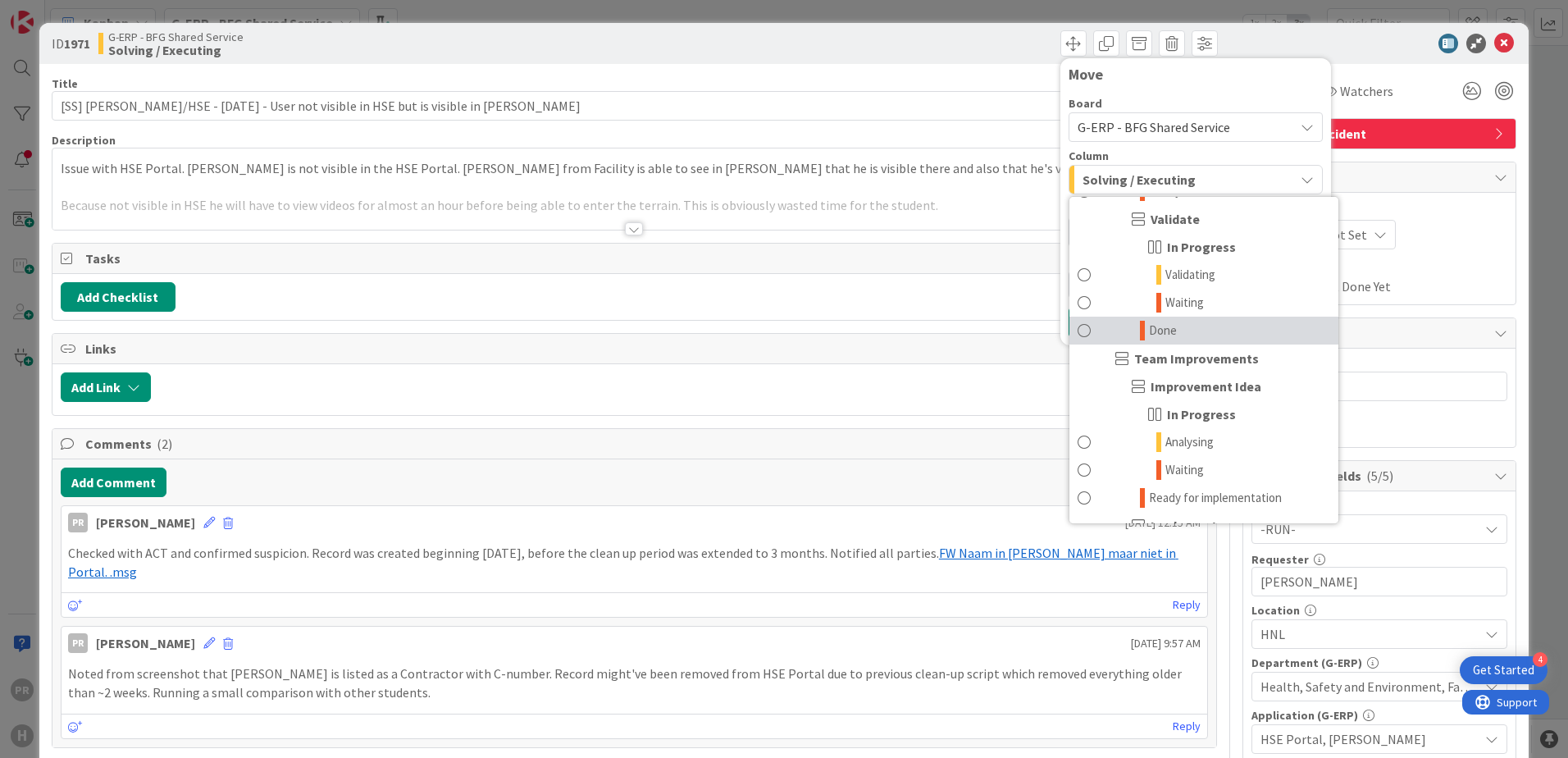
click at [1175, 336] on link "Done" at bounding box center [1203, 330] width 269 height 28
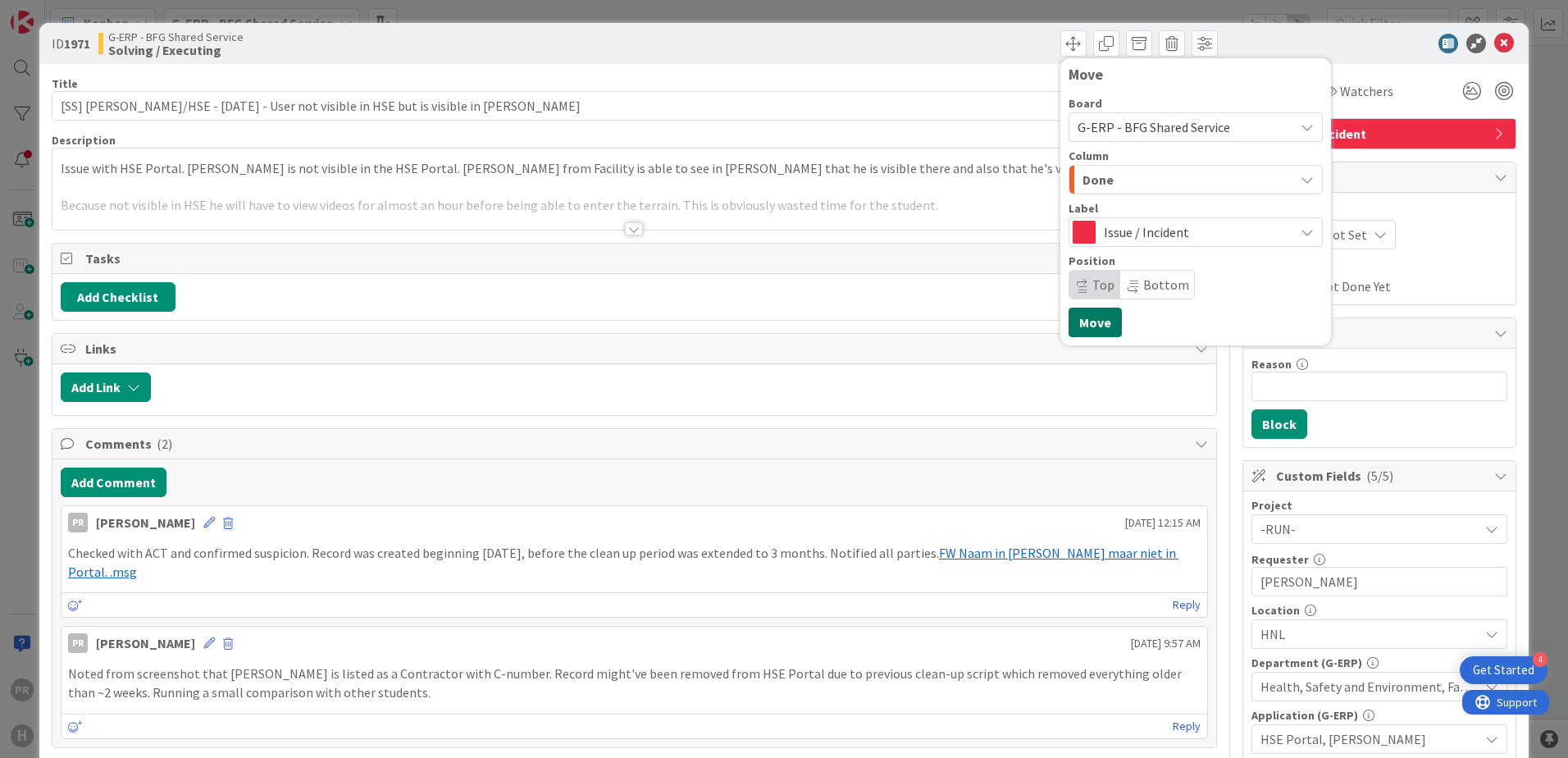
click at [1087, 323] on button "Move" at bounding box center [1095, 322] width 53 height 30
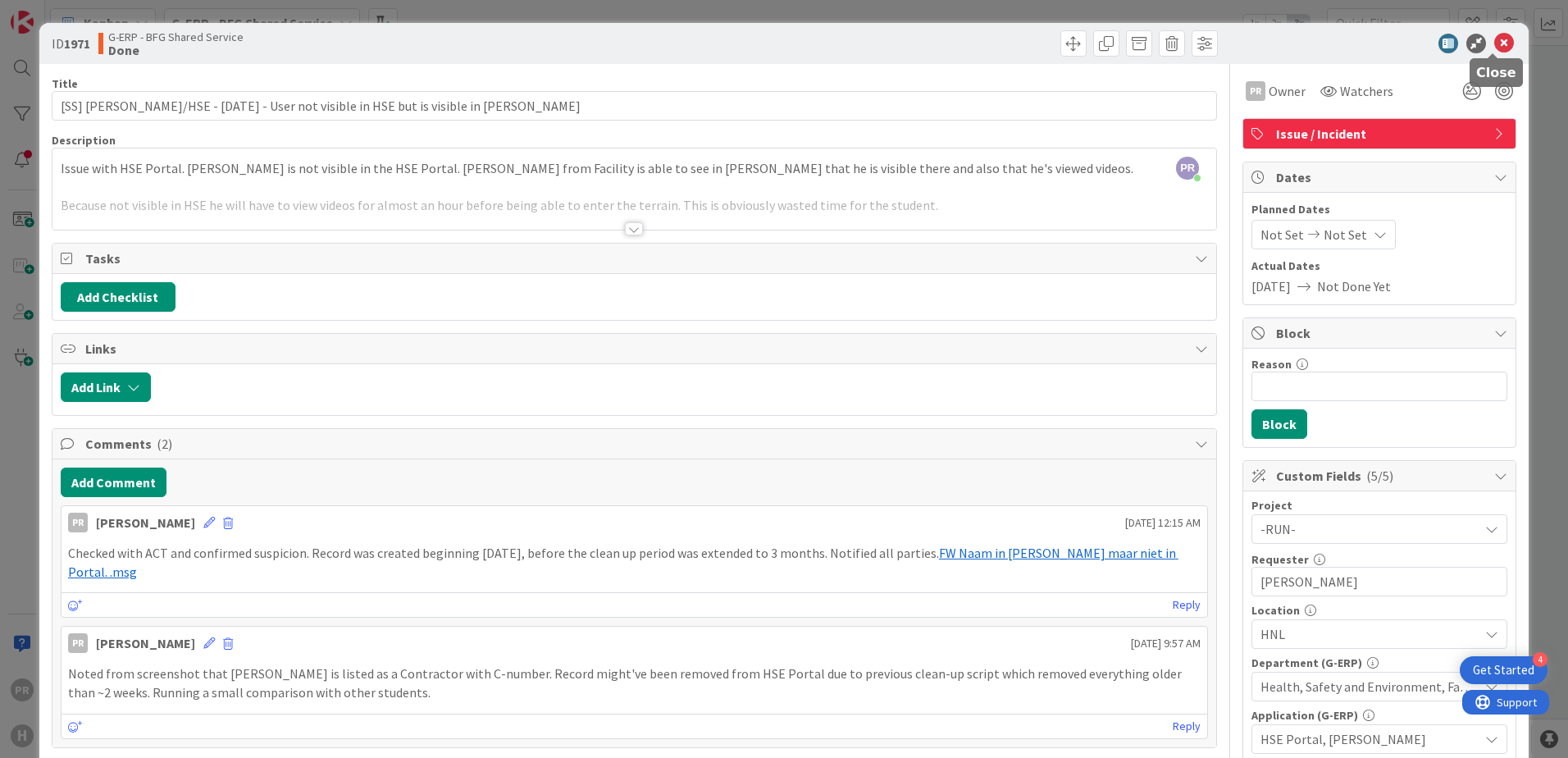
click at [1494, 46] on icon at bounding box center [1504, 43] width 19 height 19
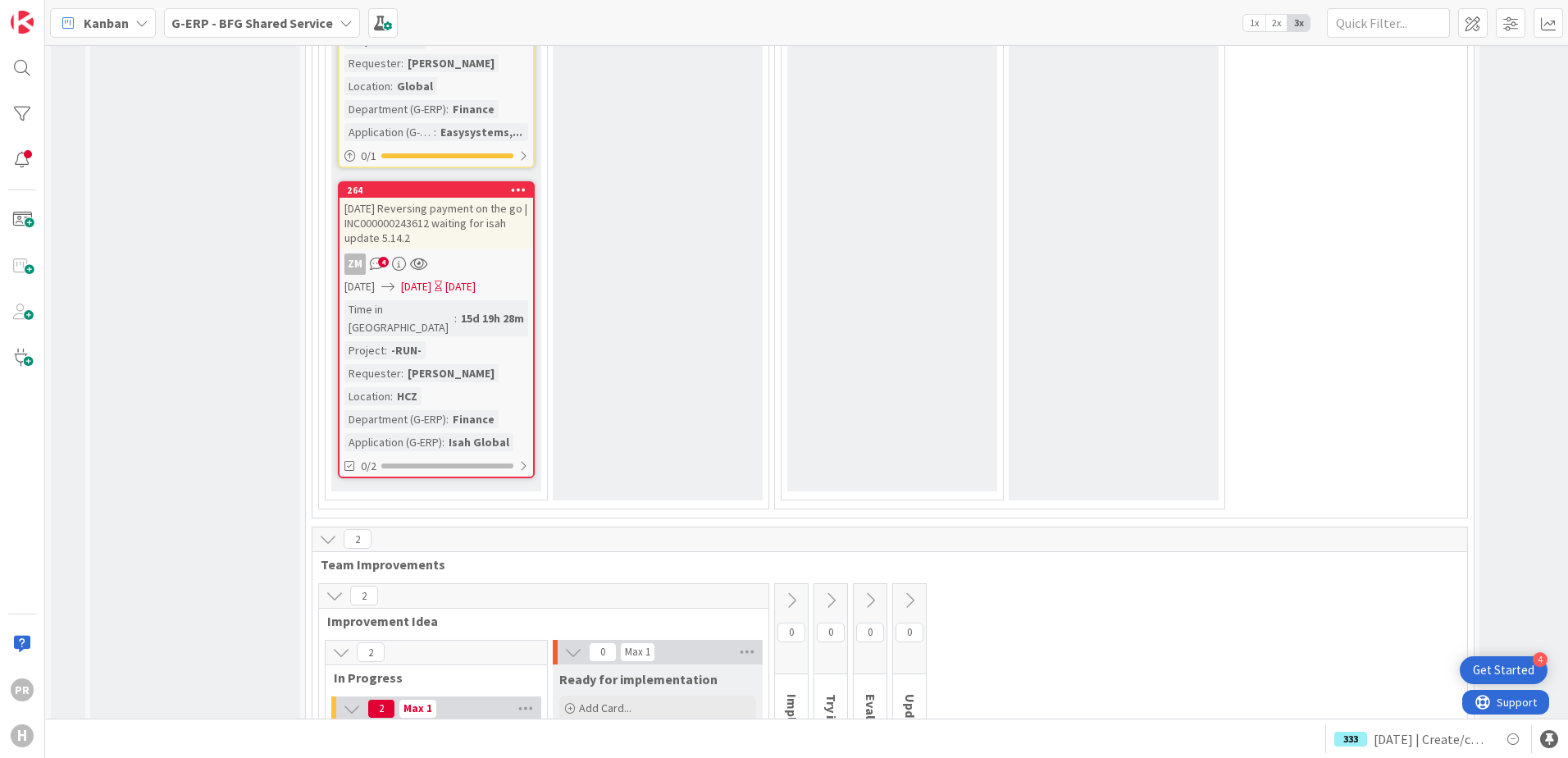
scroll to position [10658, 0]
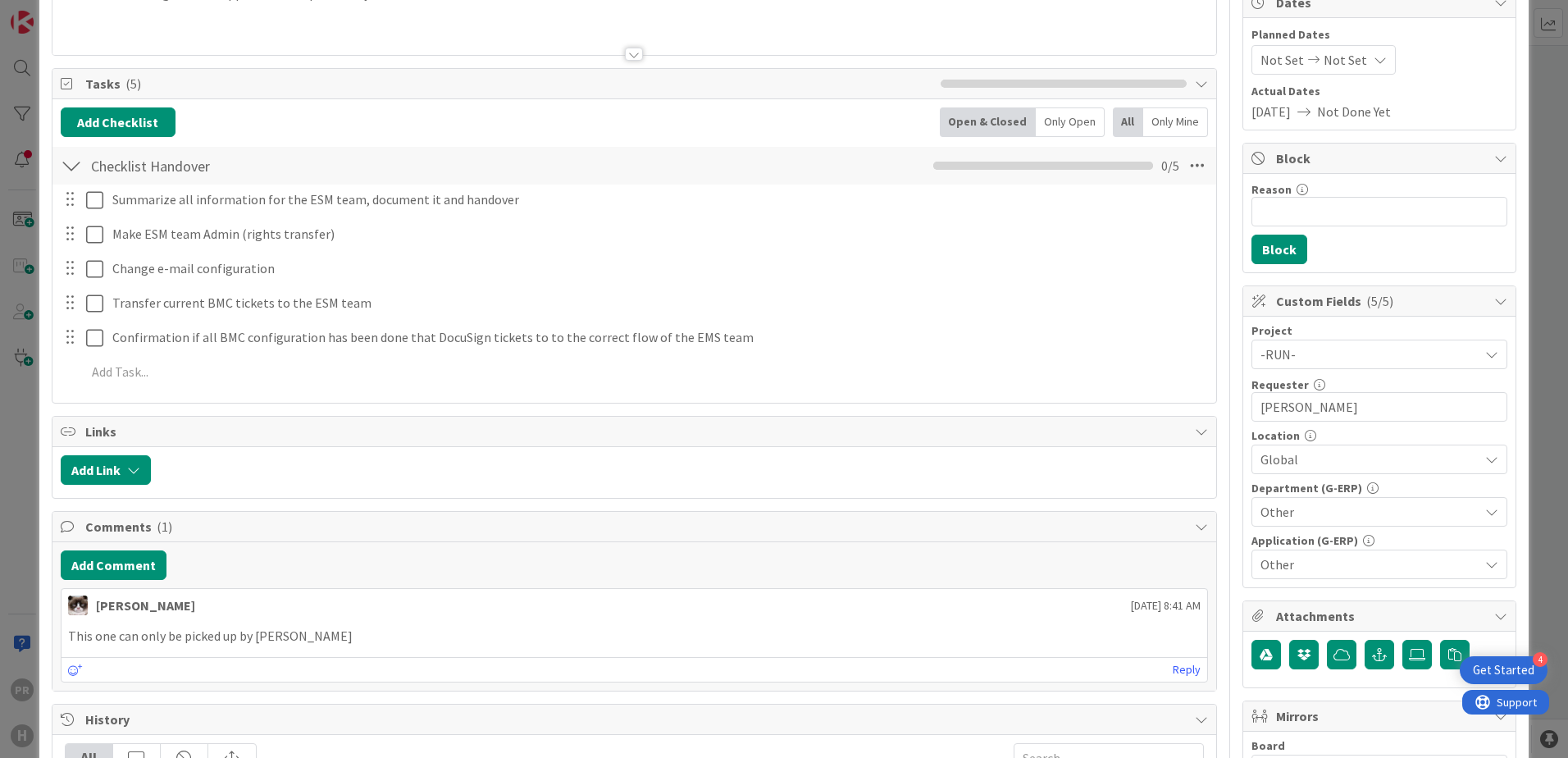
scroll to position [328, 0]
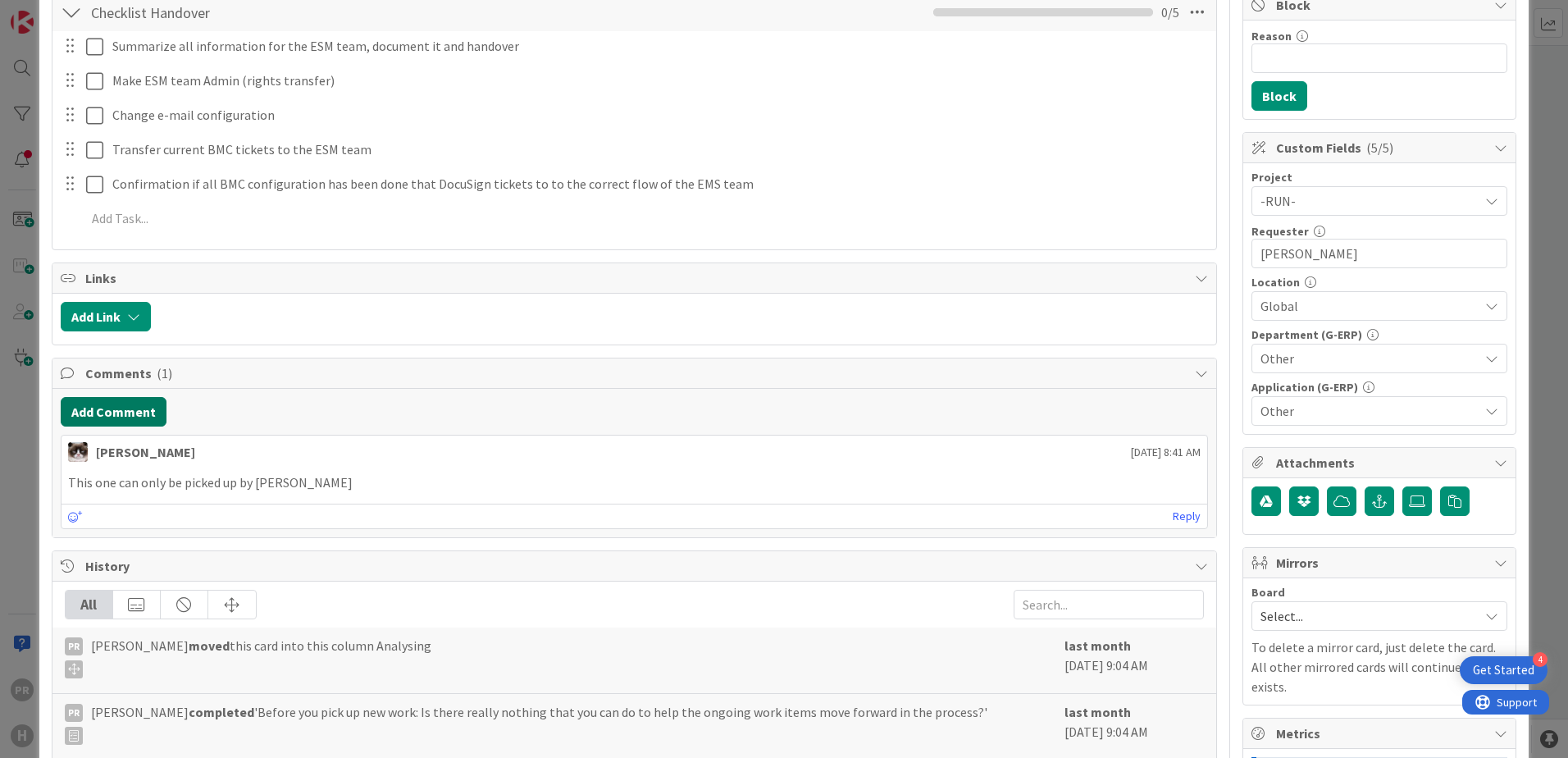
click at [160, 412] on button "Add Comment" at bounding box center [113, 412] width 106 height 30
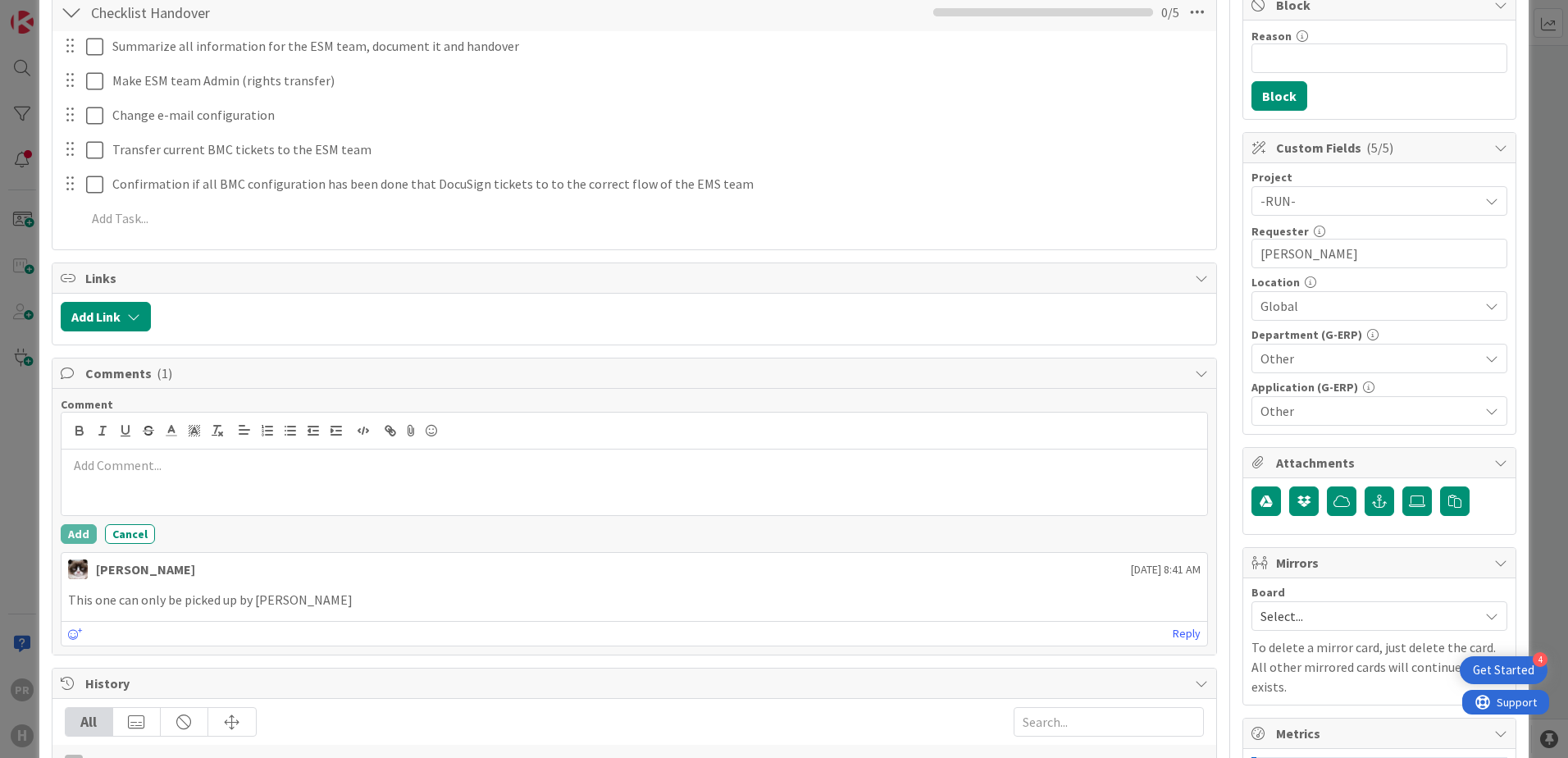
click at [197, 459] on p at bounding box center [635, 465] width 1132 height 19
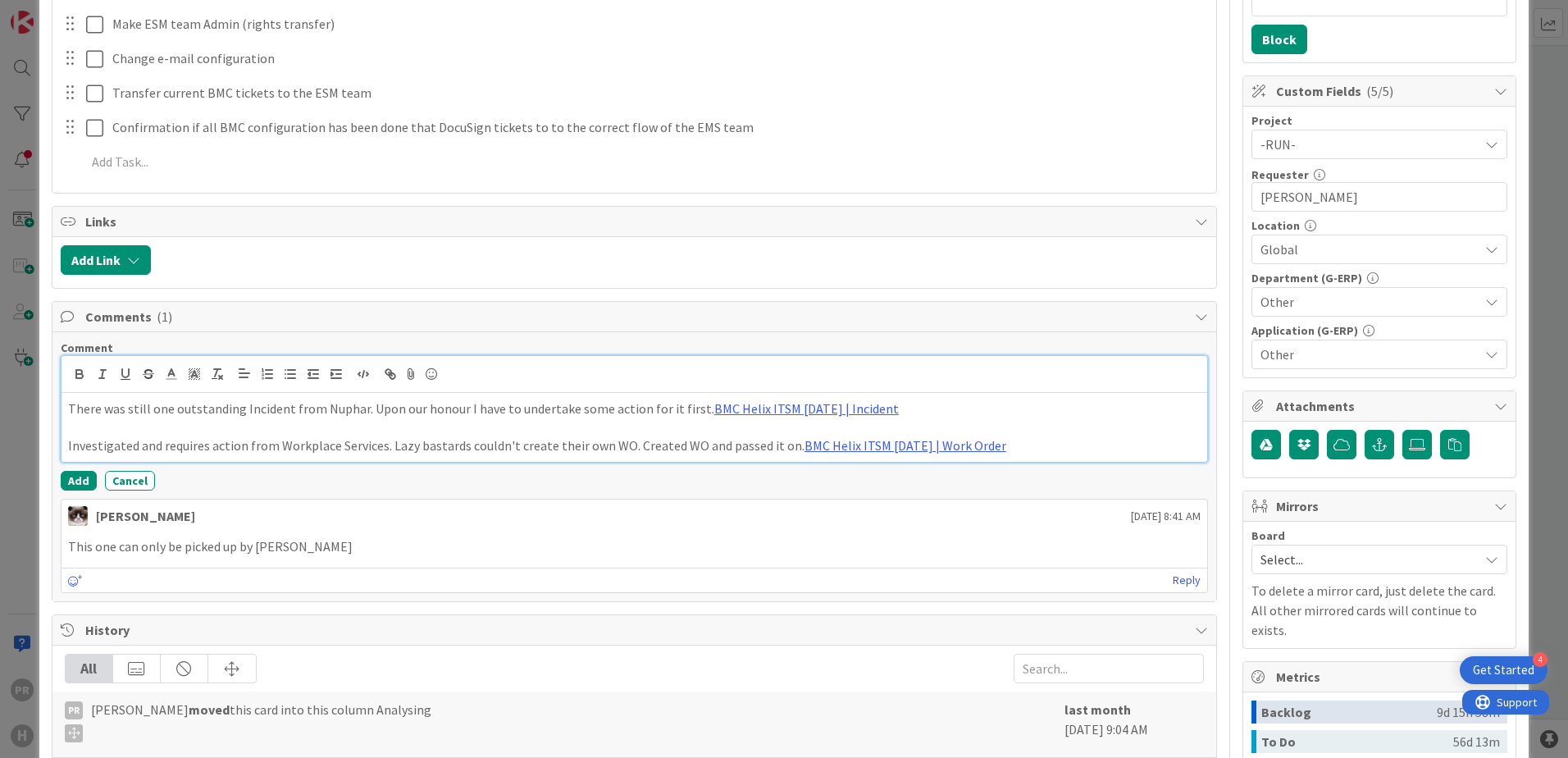
scroll to position [410, 0]
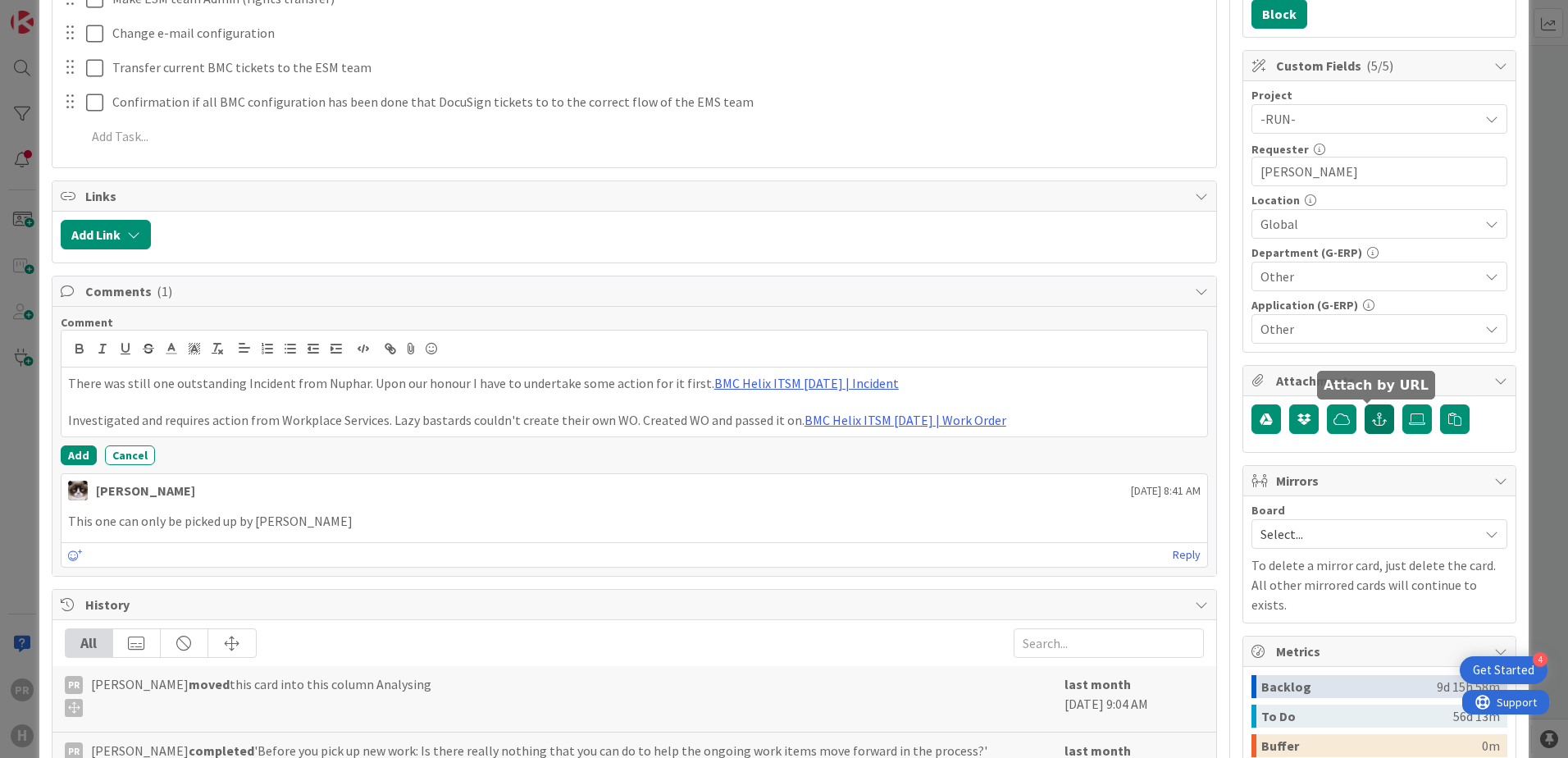
click at [1372, 425] on icon "button" at bounding box center [1379, 419] width 15 height 13
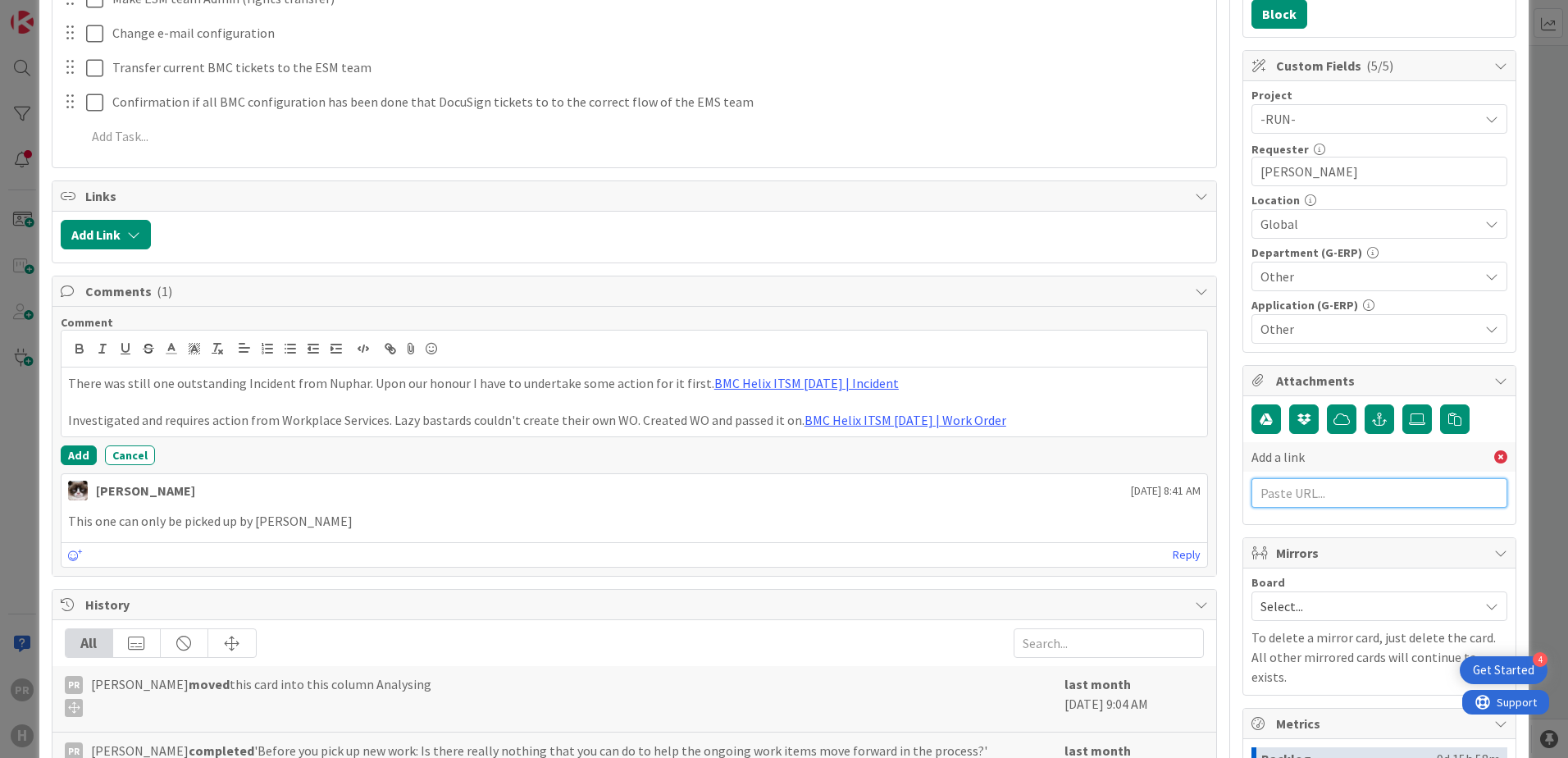
click at [1327, 486] on input "text" at bounding box center [1380, 492] width 256 height 30
paste input "[URL][PERSON_NAME][DOMAIN_NAME]"
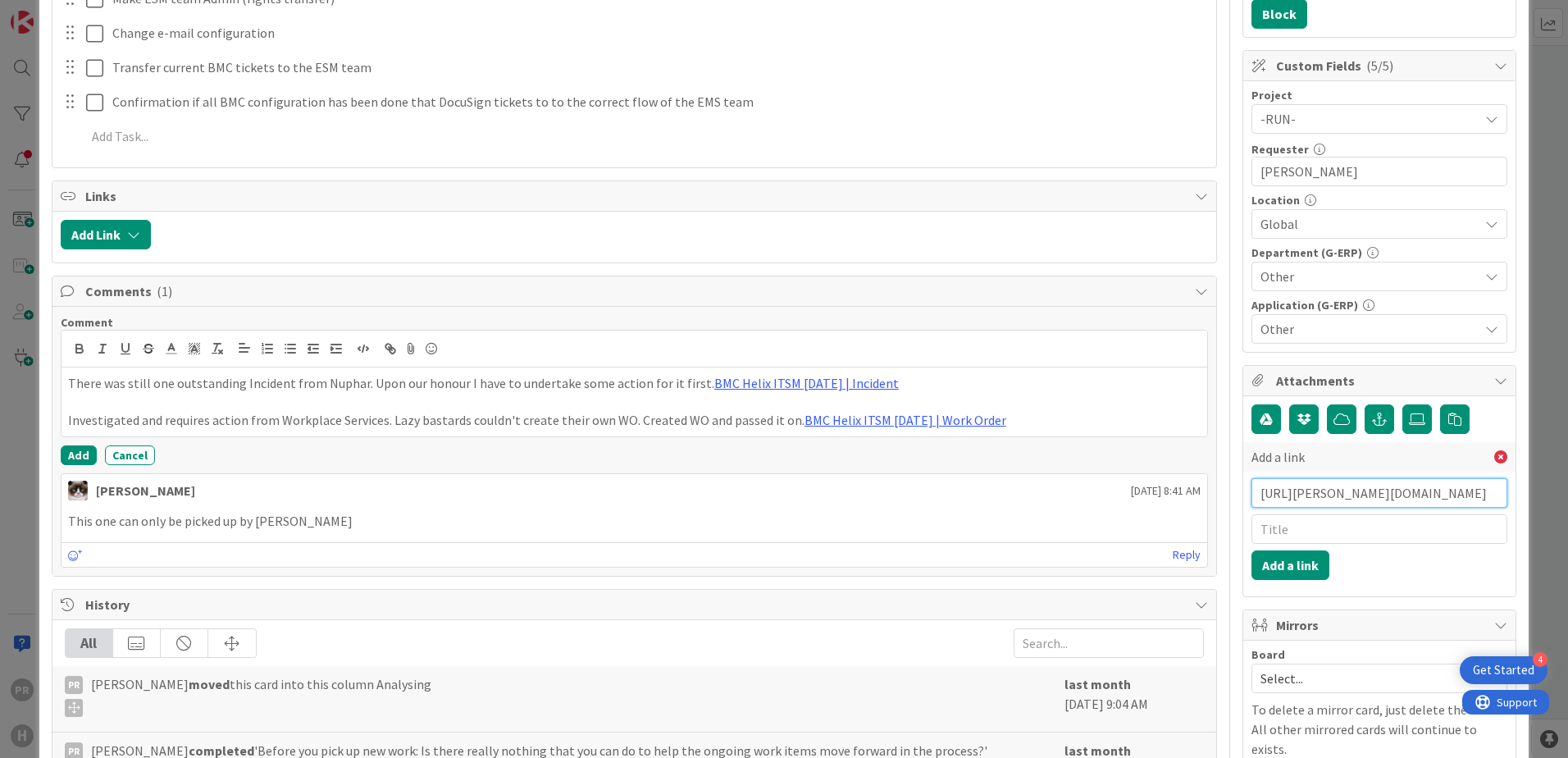
scroll to position [0, 317]
type input "[URL][PERSON_NAME][DOMAIN_NAME]"
click at [1348, 532] on input "text" at bounding box center [1380, 529] width 256 height 30
type input "WO for WS"
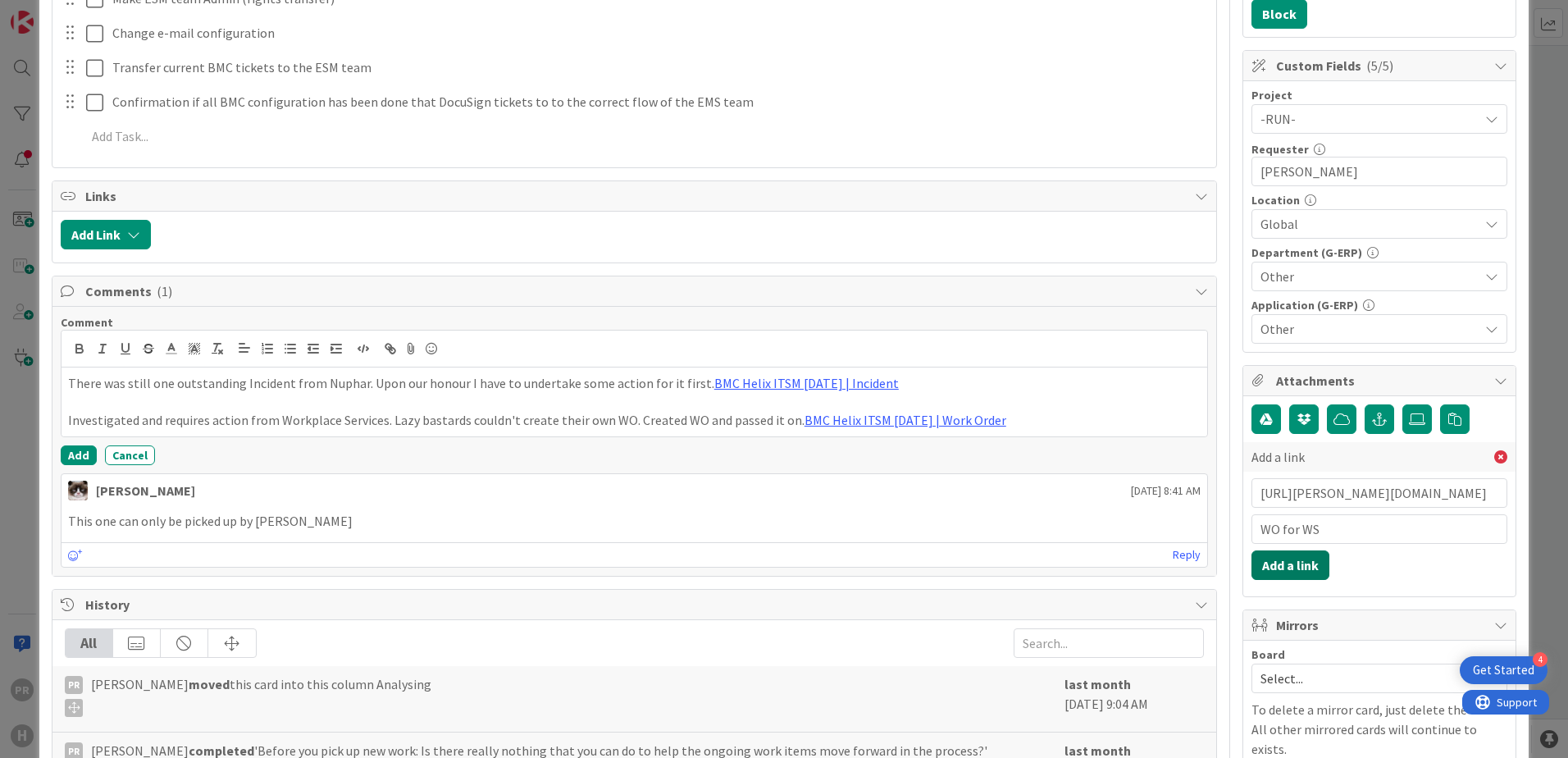
click at [1295, 561] on button "Add a link" at bounding box center [1290, 565] width 78 height 30
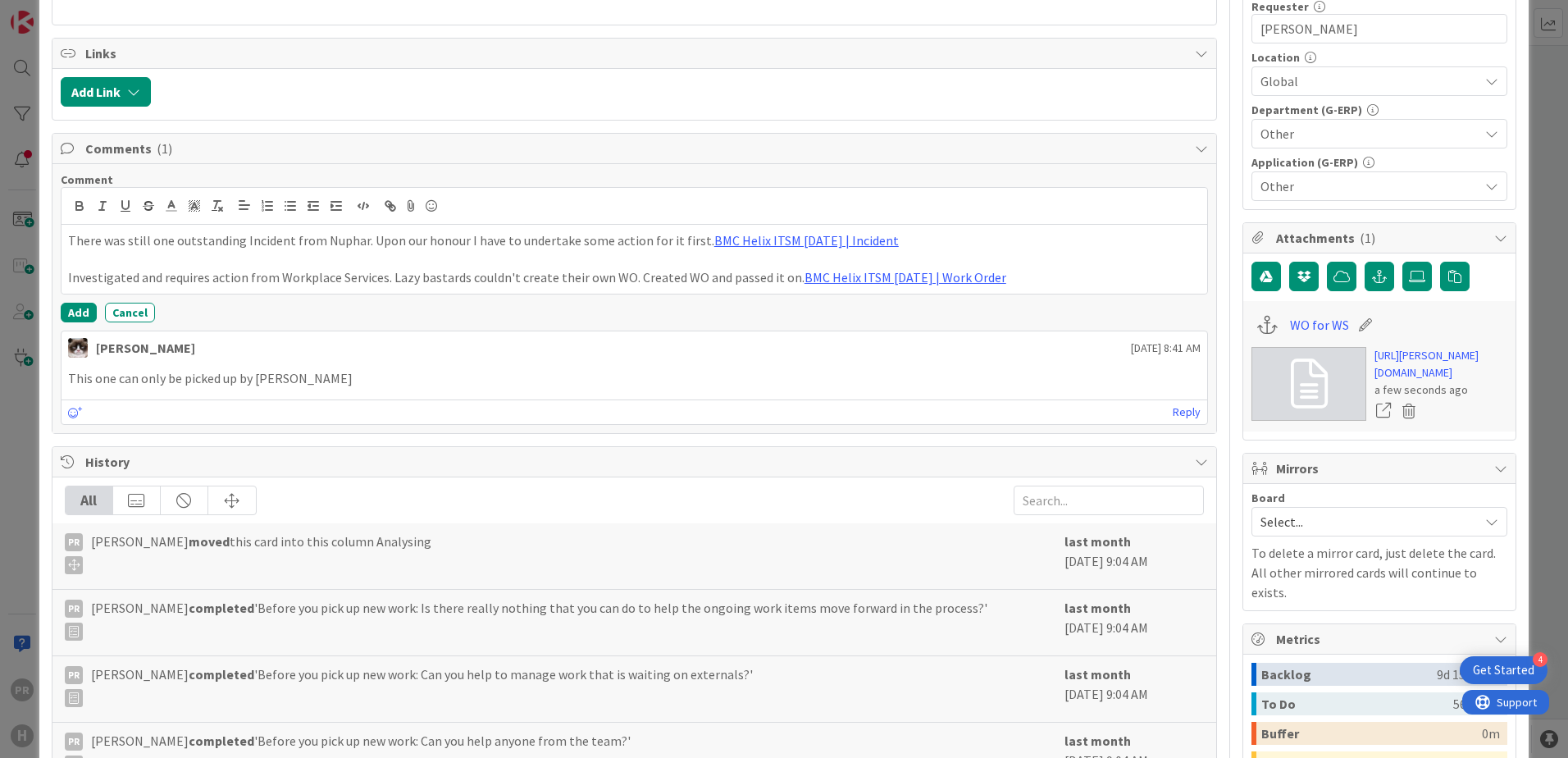
scroll to position [574, 0]
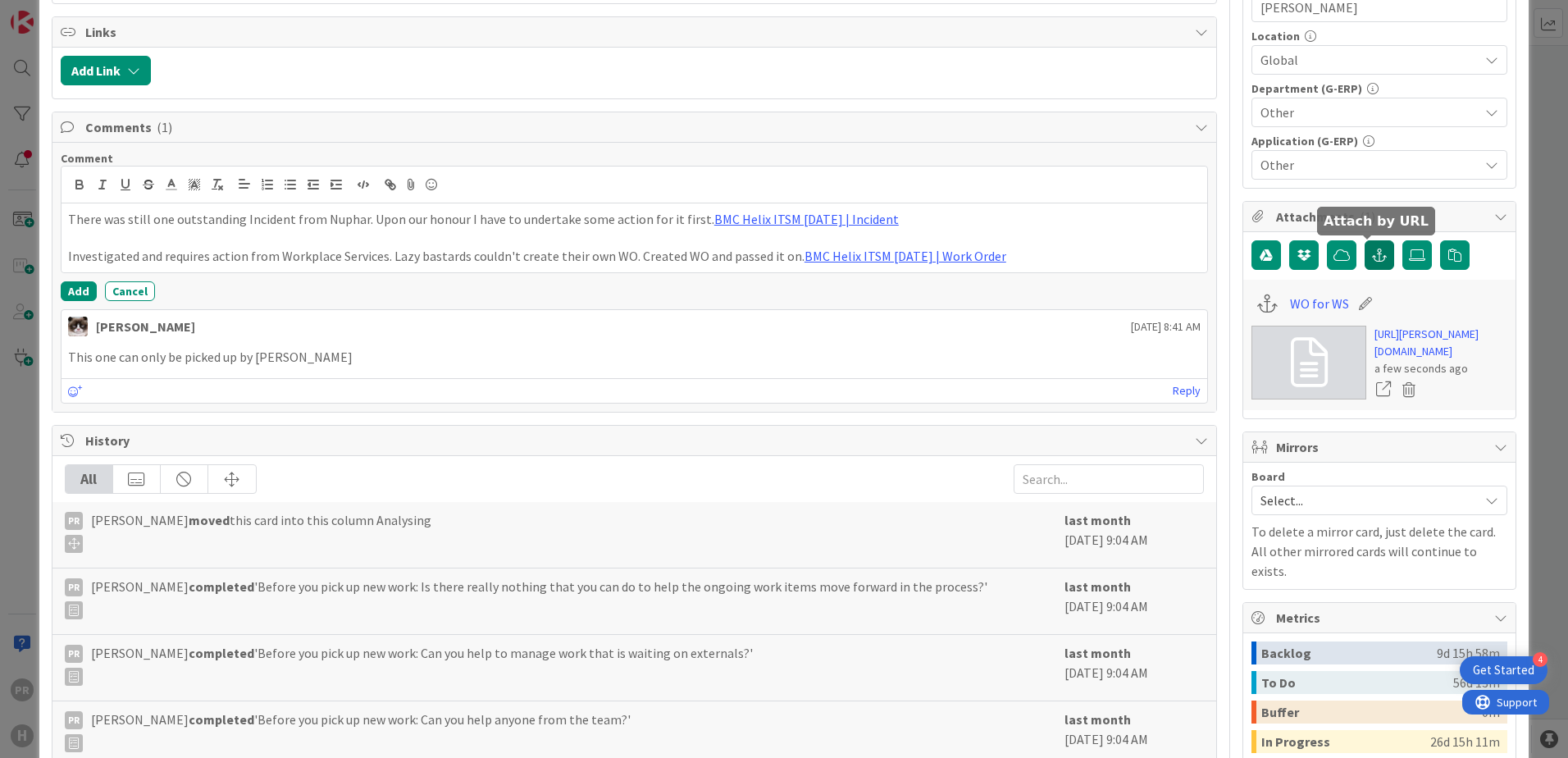
click at [1373, 261] on icon "button" at bounding box center [1379, 255] width 15 height 13
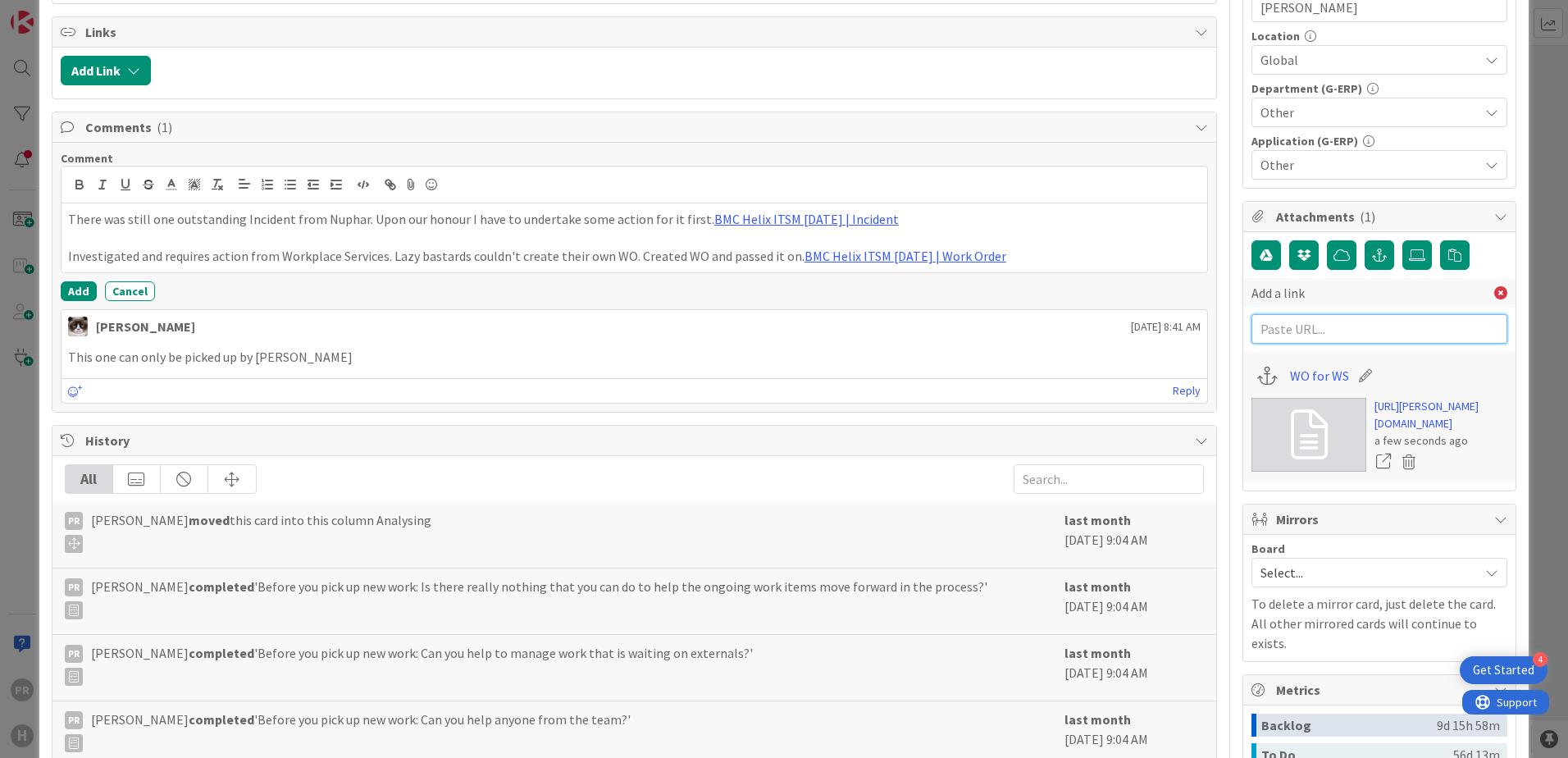
click at [1331, 329] on input "text" at bounding box center [1380, 329] width 256 height 30
paste input "[URL][PERSON_NAME][DOMAIN_NAME]"
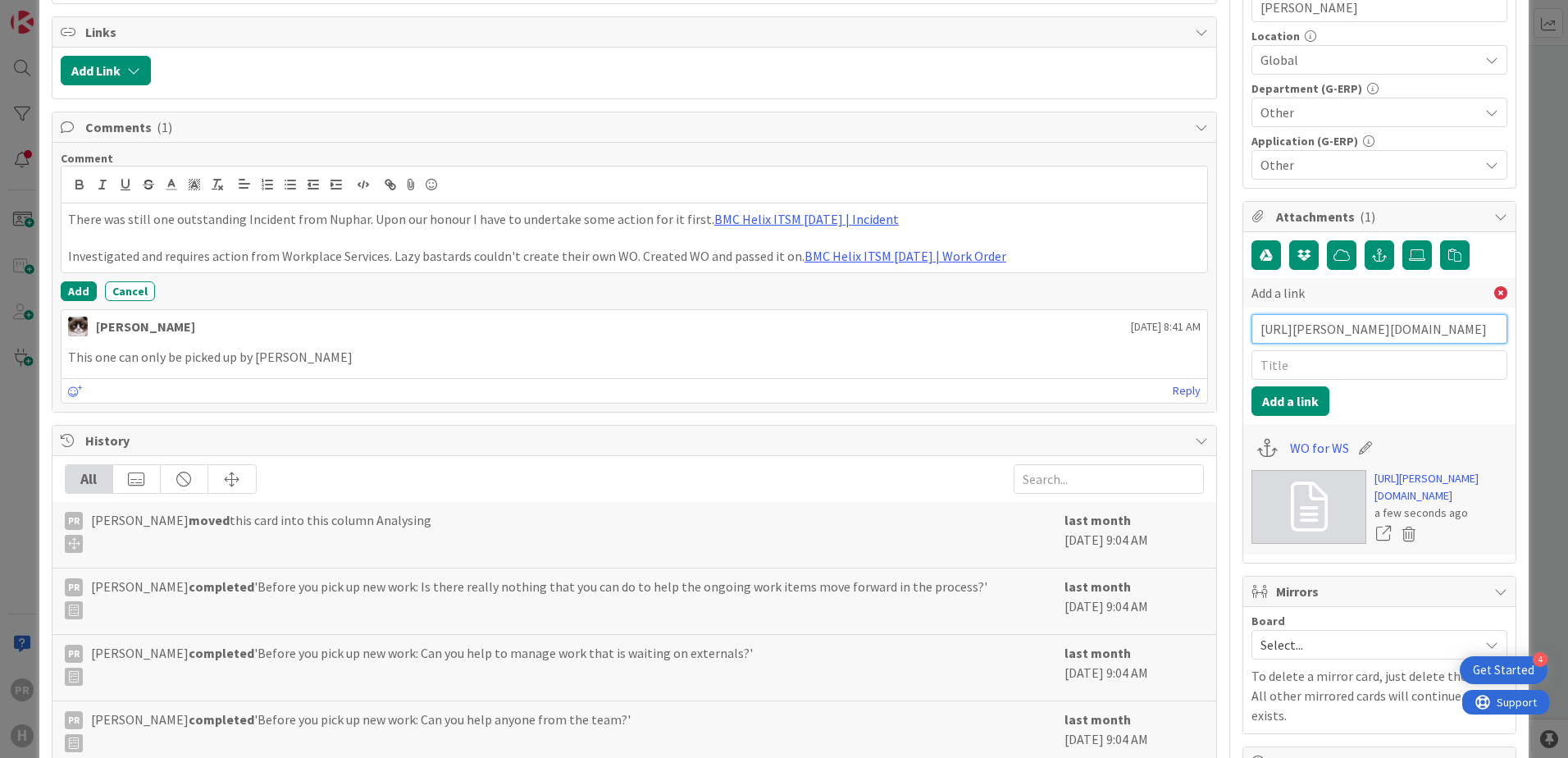
scroll to position [0, 323]
type input "[URL][PERSON_NAME][DOMAIN_NAME]"
click at [1316, 359] on input "text" at bounding box center [1380, 365] width 256 height 30
type input "Incident from Nuphar."
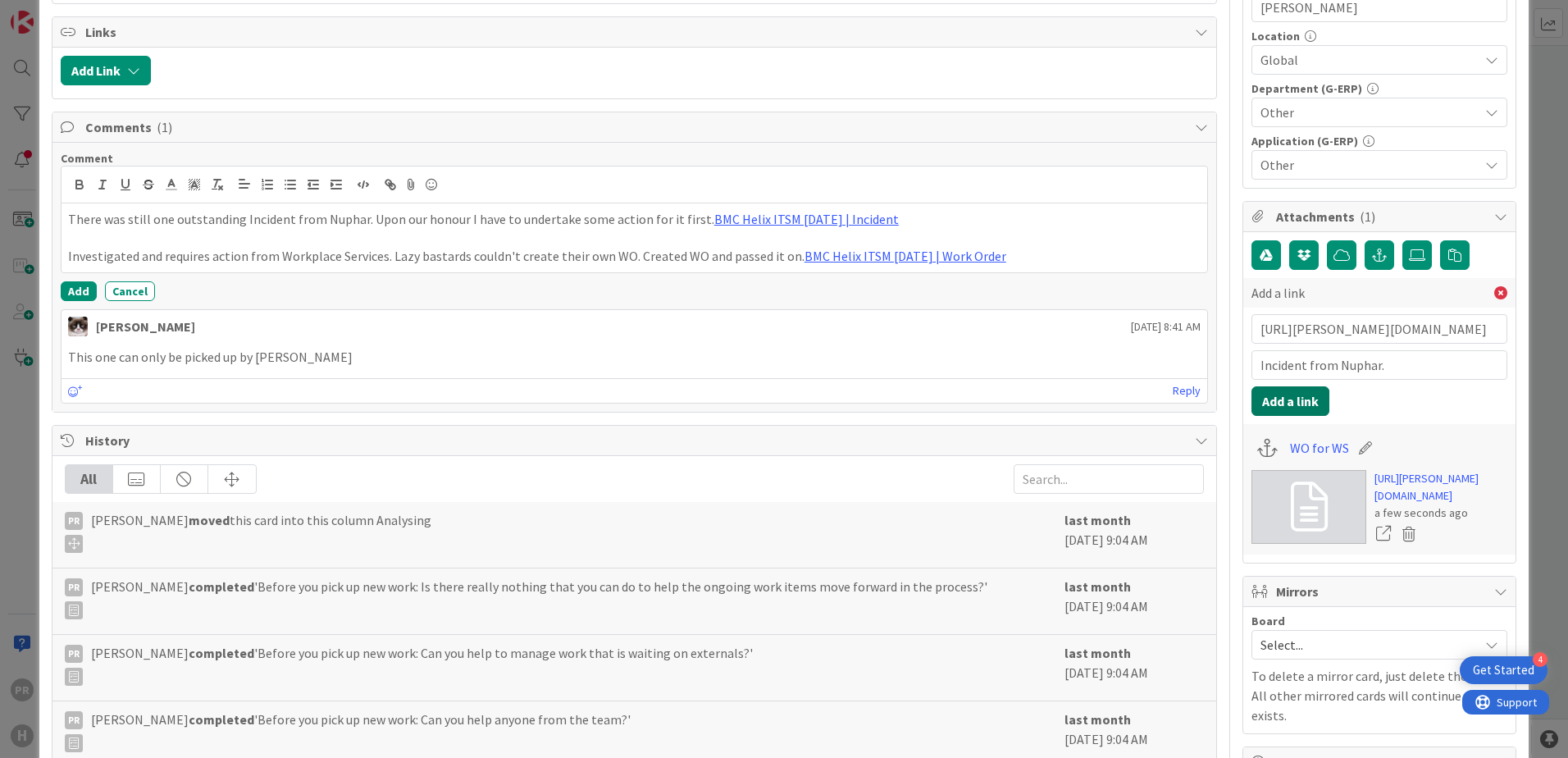
click at [1305, 392] on button "Add a link" at bounding box center [1290, 401] width 78 height 30
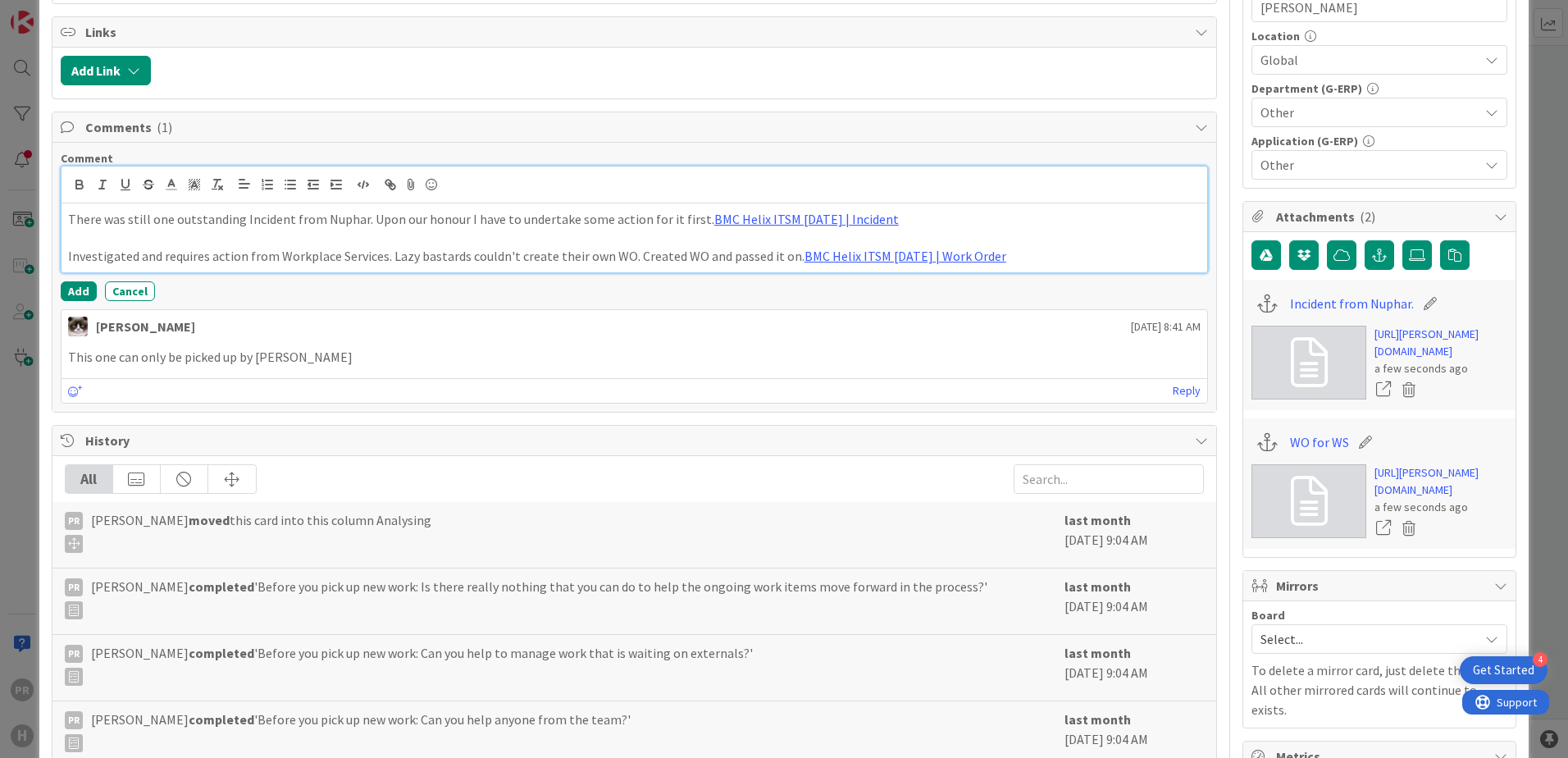
click at [1054, 261] on p "Investigated and requires action from Workplace Services. Lazy bastards couldn'…" at bounding box center [635, 257] width 1132 height 19
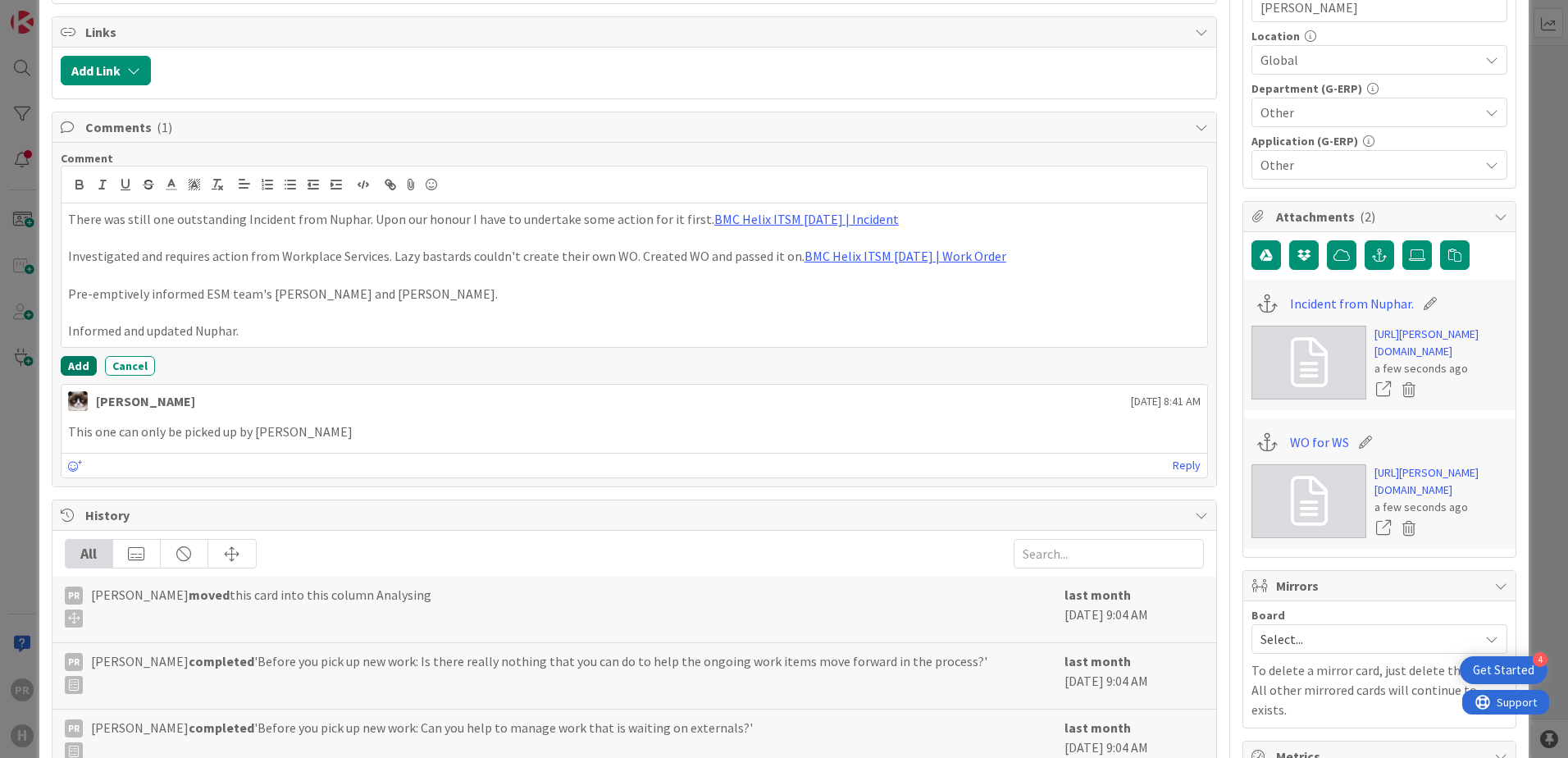
click at [88, 358] on button "Add" at bounding box center [78, 365] width 36 height 19
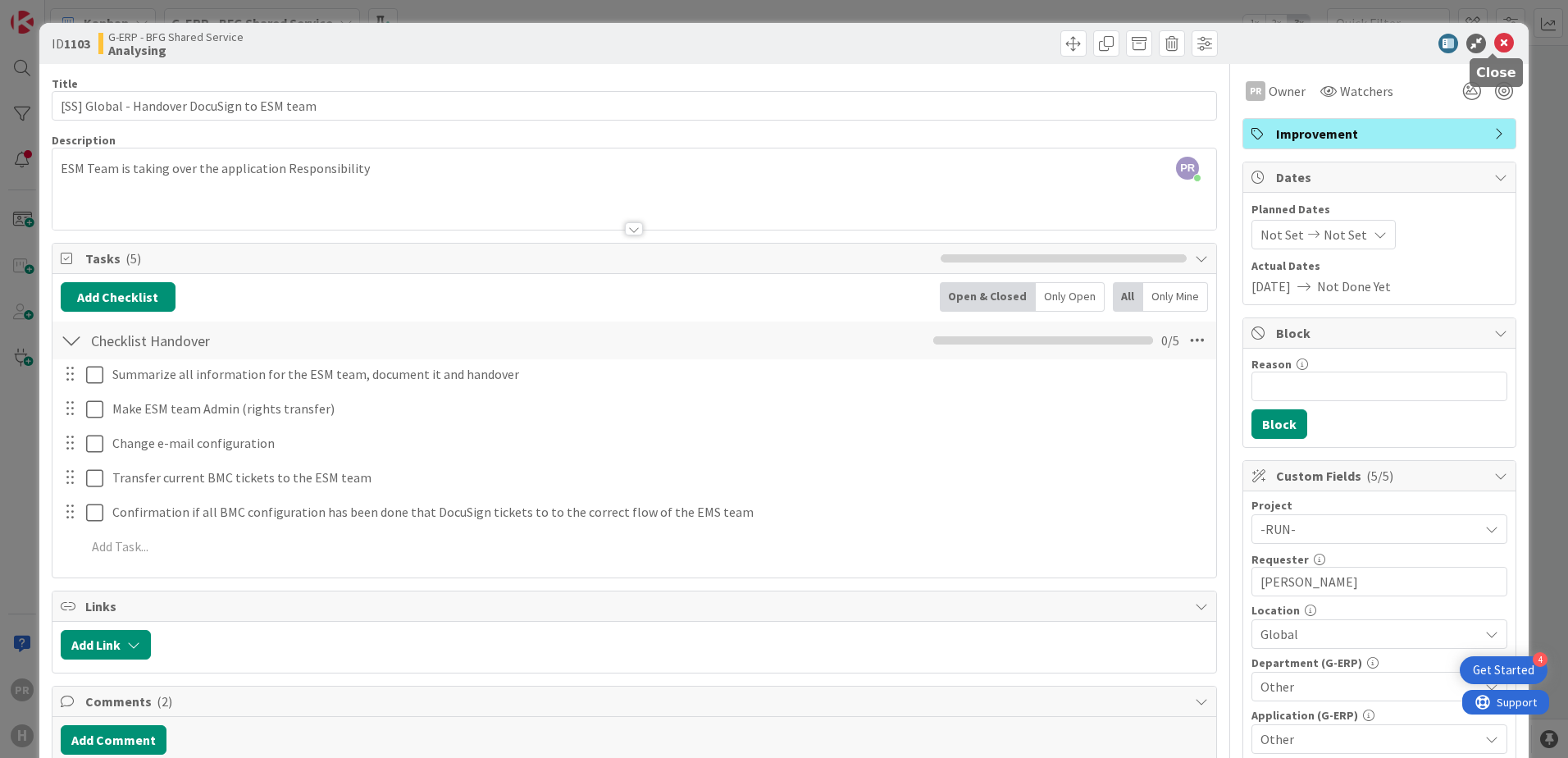
click at [1494, 40] on icon at bounding box center [1504, 43] width 19 height 19
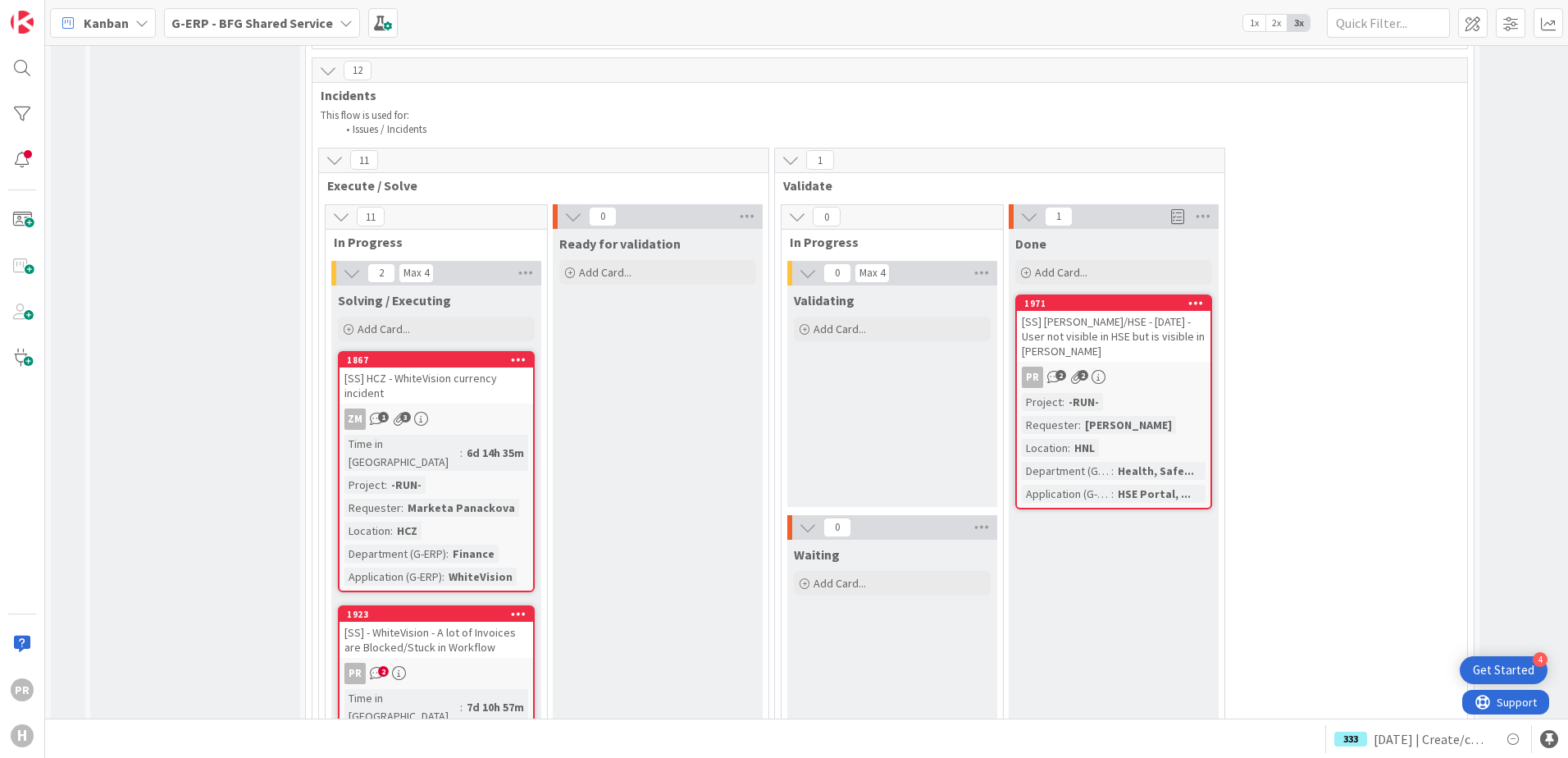
scroll to position [7297, 0]
